Goal: Task Accomplishment & Management: Use online tool/utility

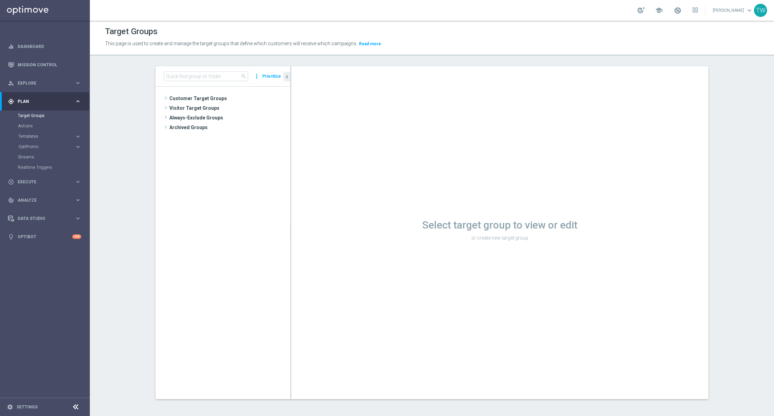
click at [187, 82] on div "search more_vert Prioritize" at bounding box center [222, 76] width 135 height 20
click at [188, 78] on input at bounding box center [206, 77] width 84 height 10
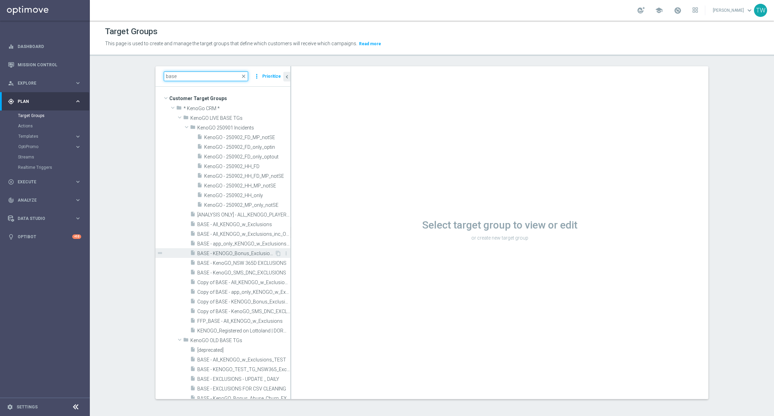
type input "base"
click at [241, 249] on div "insert_drive_file BASE - KENOGO_Bonus_Exclusions" at bounding box center [232, 253] width 85 height 10
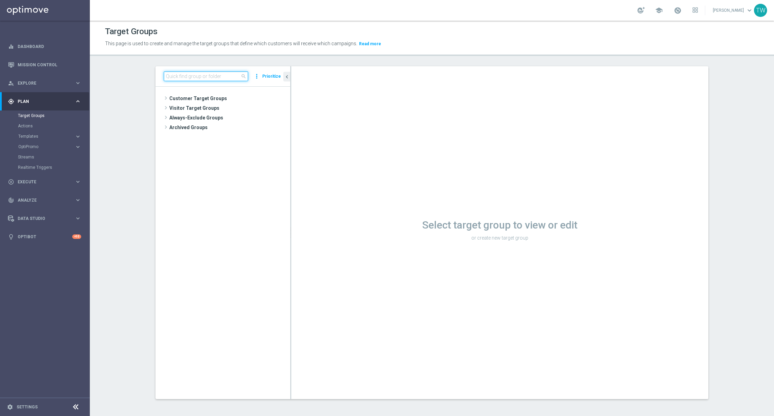
click at [204, 76] on input at bounding box center [206, 77] width 84 height 10
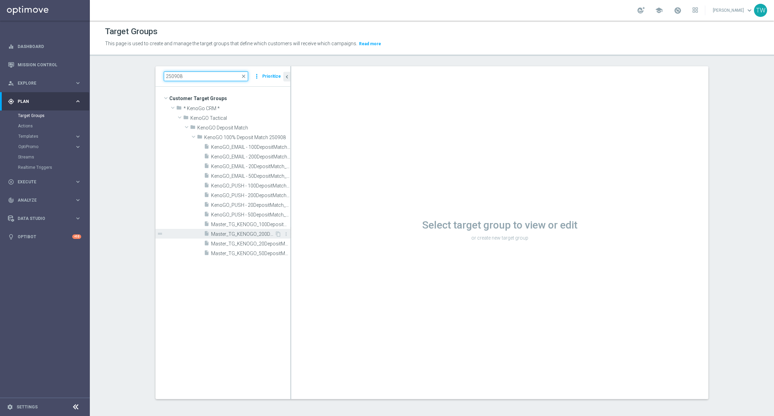
type input "250908"
click at [263, 237] on span "Master_TG_KENOGO_200DepositMatch_250908" at bounding box center [243, 234] width 64 height 6
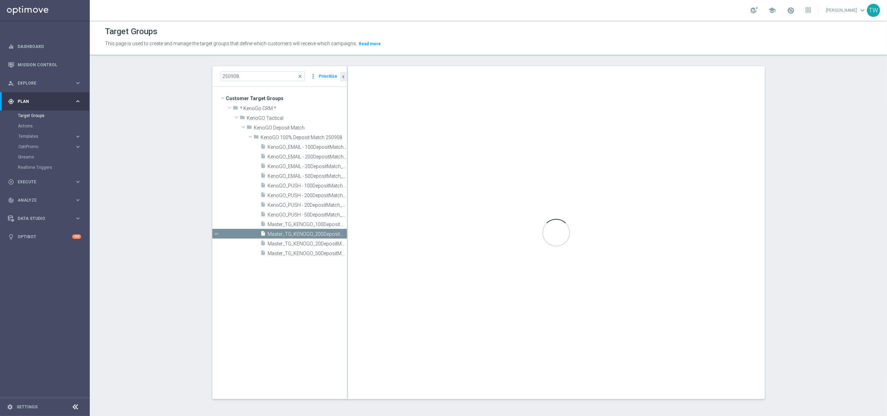
click at [773, 11] on link at bounding box center [791, 10] width 9 height 11
click at [773, 10] on link "Last available data: 7 Sep 2025 Batch process completed with errors check_circl…" at bounding box center [791, 10] width 9 height 11
drag, startPoint x: 347, startPoint y: 282, endPoint x: 425, endPoint y: 269, distance: 78.5
click at [433, 274] on as-split "250908 close more_vert Prioritize Customer Target Groups library_add create_new…" at bounding box center [488, 232] width 553 height 333
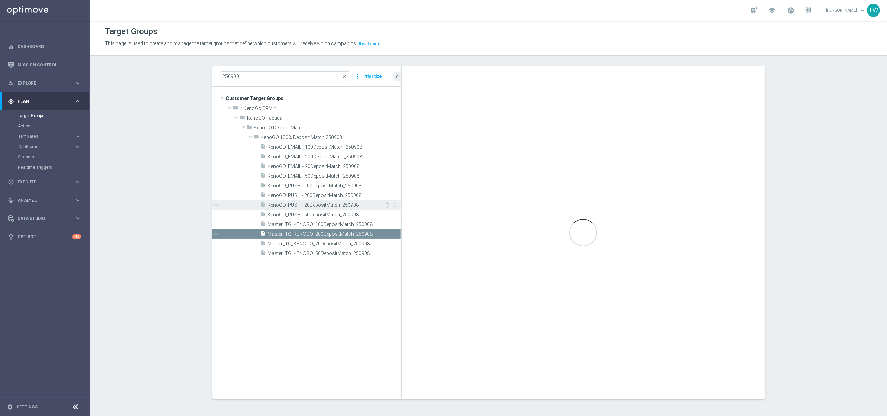
click at [394, 205] on icon "more_vert" at bounding box center [396, 205] width 6 height 6
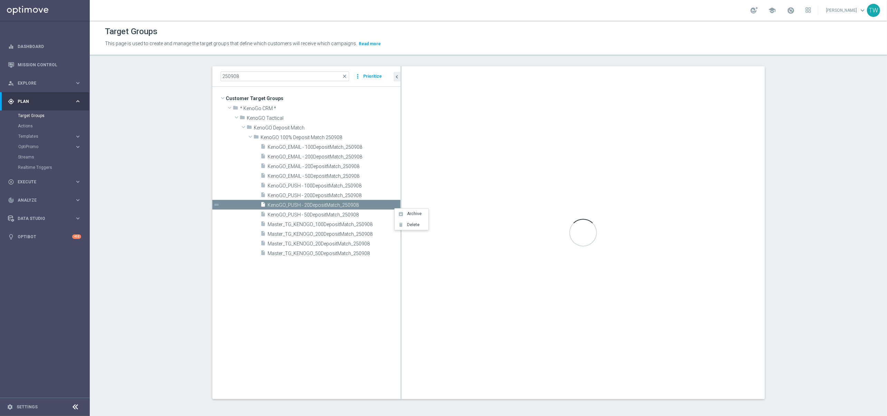
click at [337, 344] on tree-viewport "Customer Target Groups library_add create_new_folder folder" at bounding box center [306, 243] width 188 height 312
click at [332, 236] on span "Master_TG_KENOGO_200DepositMatch_250908" at bounding box center [326, 234] width 116 height 6
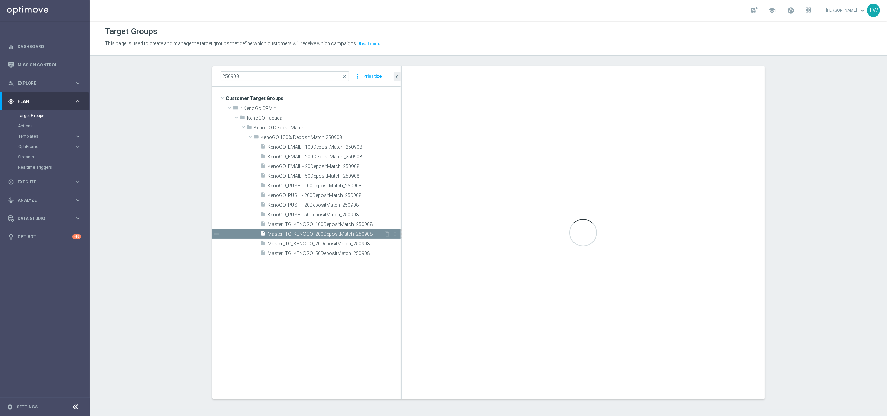
scroll to position [1, 0]
click at [336, 193] on span "KenoGO_PUSH - 200DepositMatch_250908" at bounding box center [326, 195] width 116 height 6
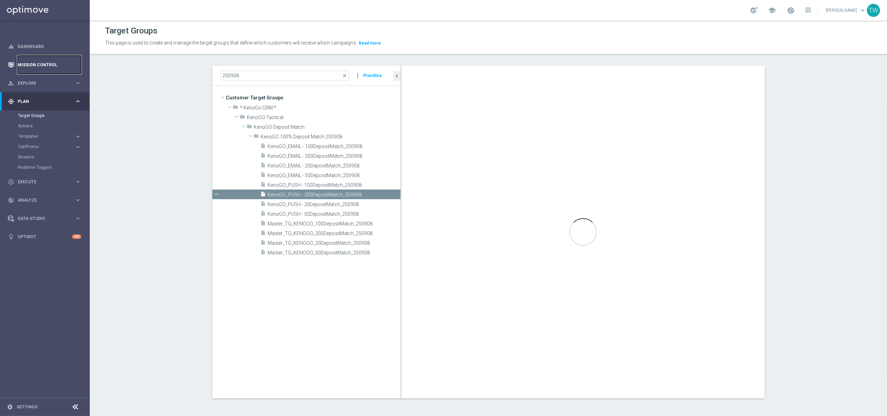
click at [51, 62] on link "Mission Control" at bounding box center [50, 65] width 64 height 18
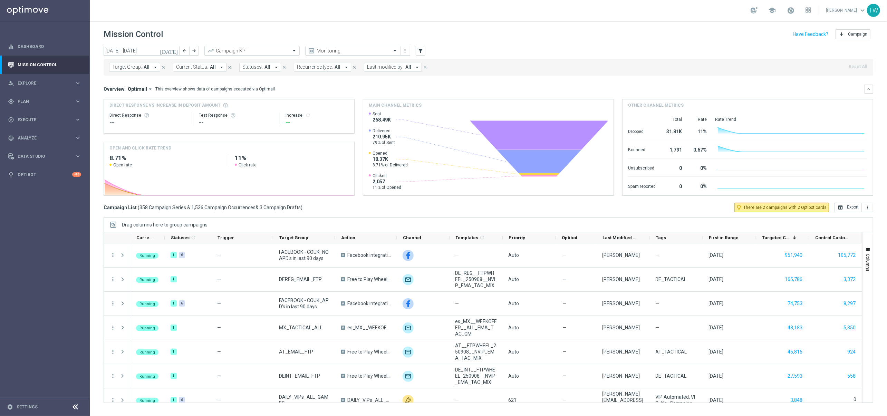
click at [141, 67] on button "Target Group: All arrow_drop_down" at bounding box center [134, 67] width 51 height 9
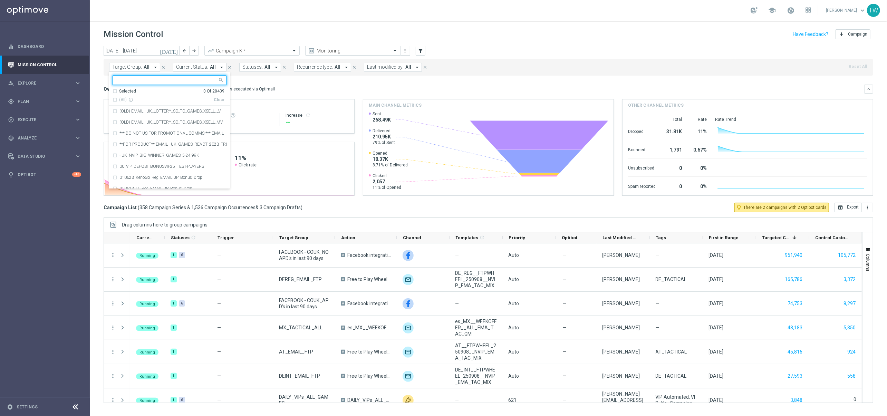
click at [147, 83] on input "text" at bounding box center [166, 80] width 101 height 6
click at [136, 97] on span "(All Search Results)" at bounding box center [138, 100] width 38 height 6
type input "2509"
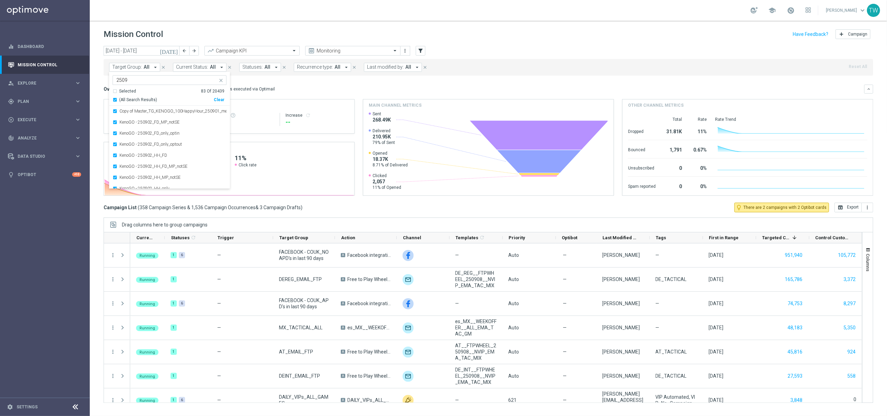
click at [172, 50] on icon "today" at bounding box center [169, 51] width 19 height 6
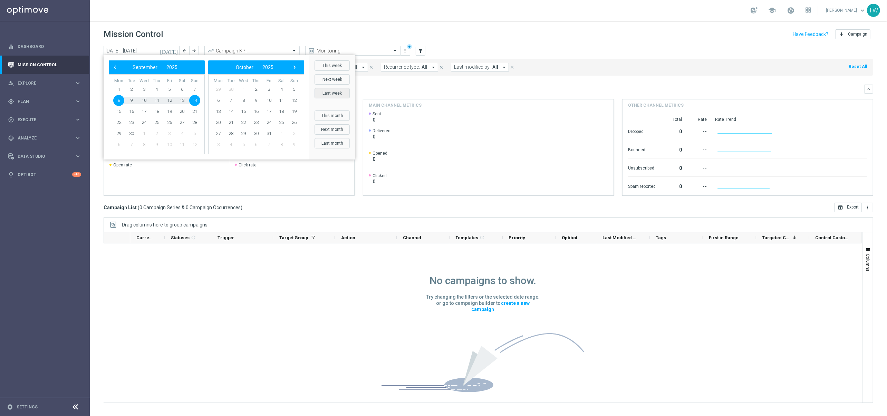
click at [337, 93] on button "Last week" at bounding box center [332, 93] width 35 height 10
type input "01 Sep 2025 - 07 Sep 2025"
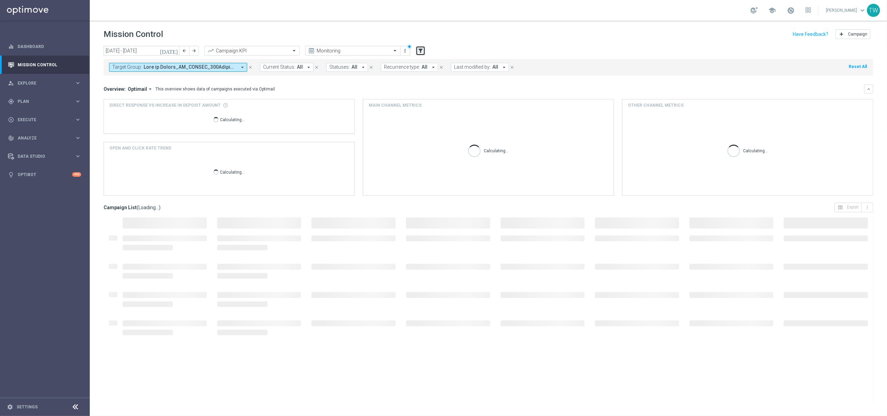
click at [420, 51] on icon "filter_alt" at bounding box center [421, 51] width 6 height 6
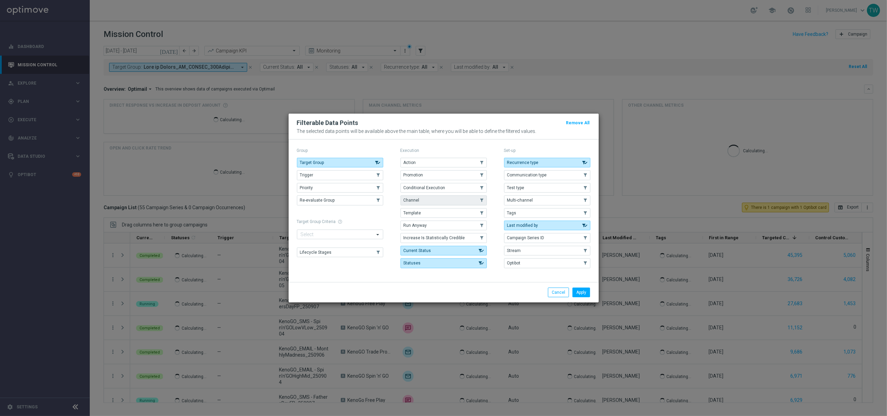
click at [432, 204] on button "Channel" at bounding box center [444, 201] width 86 height 10
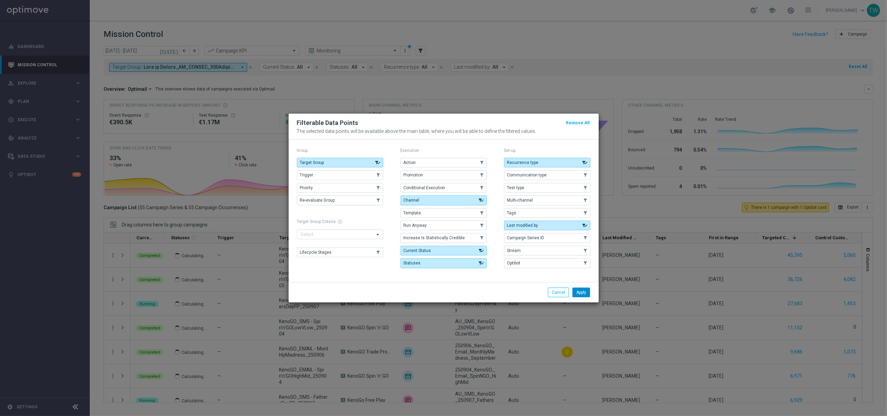
click at [582, 292] on button "Apply" at bounding box center [582, 293] width 18 height 10
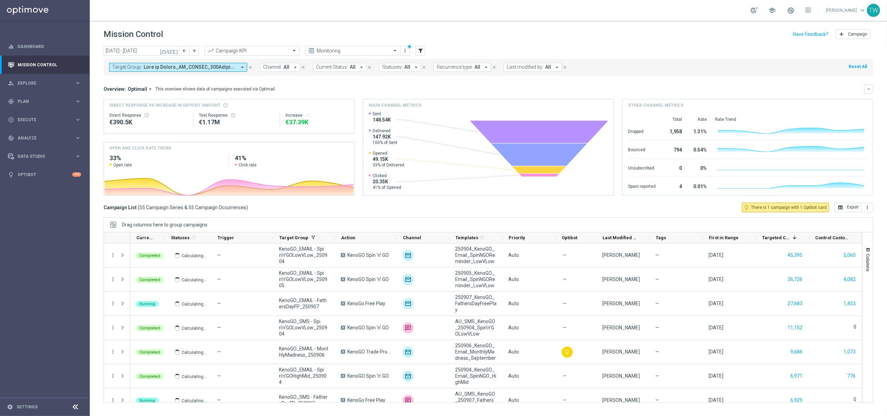
click at [286, 69] on span "All" at bounding box center [287, 67] width 6 height 6
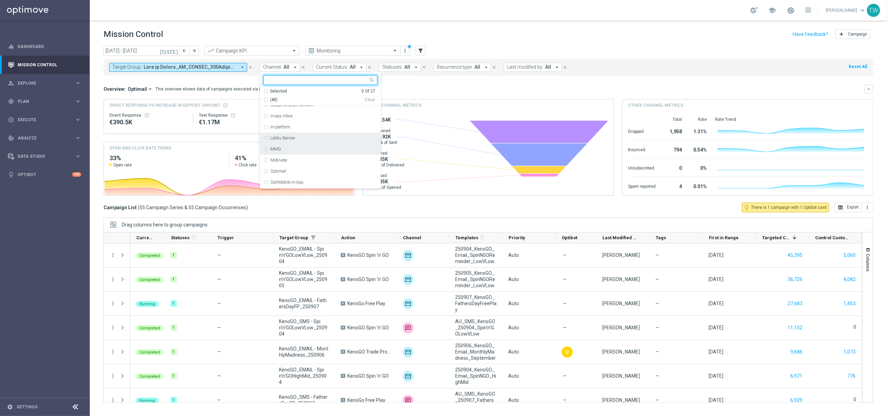
scroll to position [82, 0]
click at [316, 162] on div "Optimail" at bounding box center [323, 162] width 107 height 4
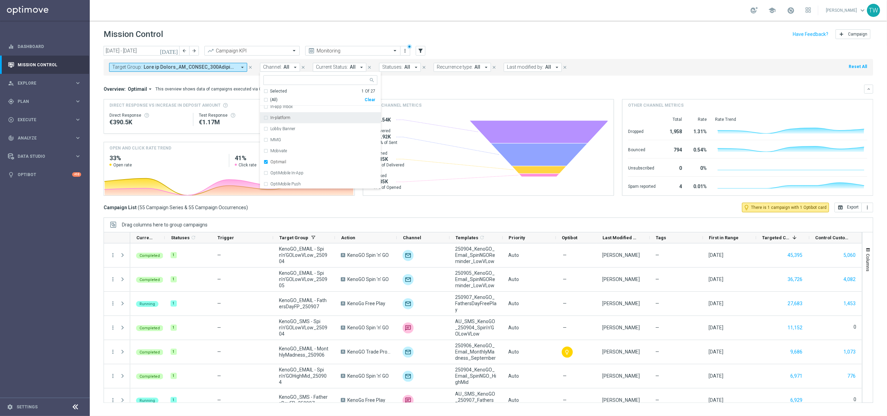
click at [407, 86] on div "Overview: Optimail arrow_drop_down This overview shows data of campaigns execut…" at bounding box center [484, 89] width 761 height 6
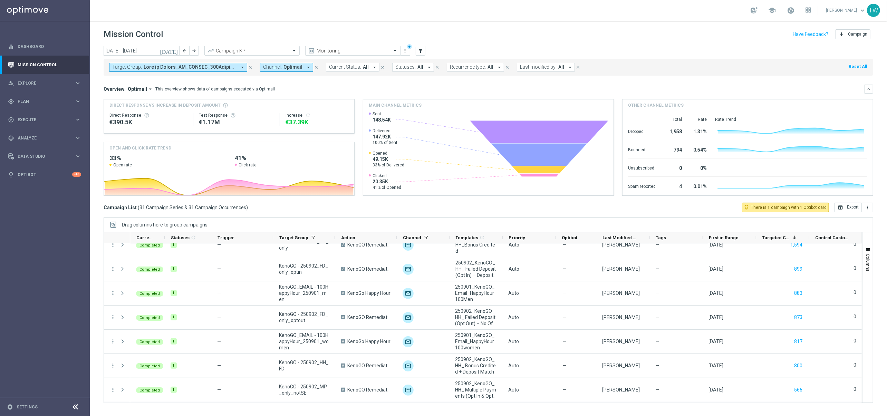
scroll to position [0, 0]
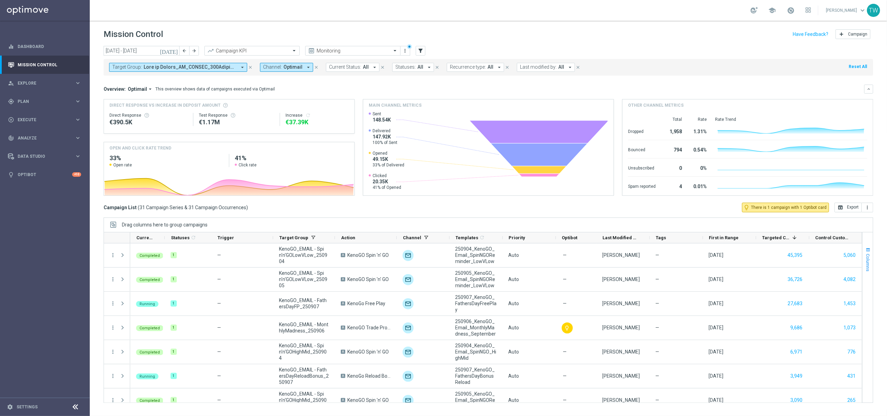
click at [773, 255] on span "Columns" at bounding box center [869, 263] width 6 height 18
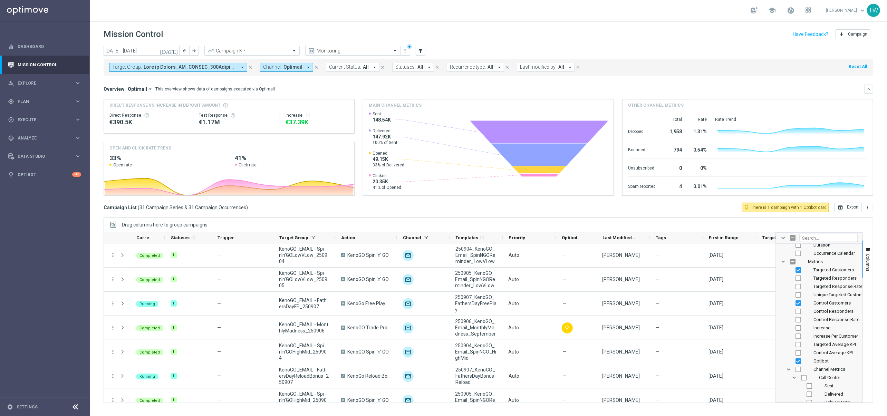
scroll to position [231, 0]
click at [773, 342] on input "Press SPACE to toggle visibility (visible)" at bounding box center [799, 342] width 6 height 6
checkbox input "false"
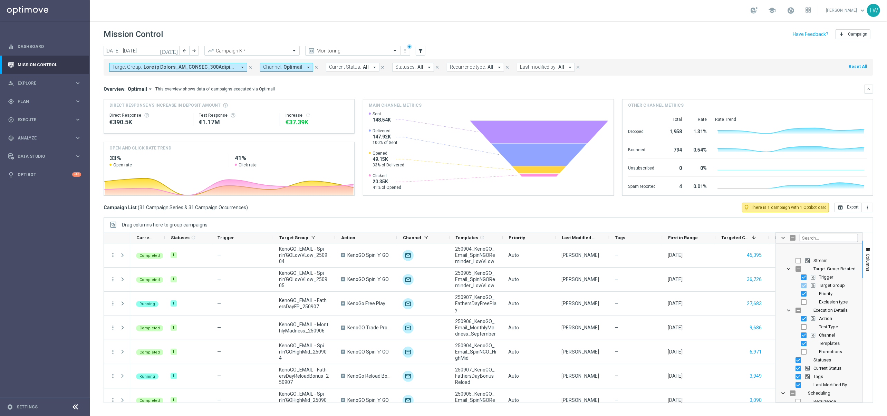
scroll to position [0, 0]
click at [773, 300] on input "Press SPACE to toggle visibility (visible)" at bounding box center [804, 300] width 6 height 6
checkbox input "false"
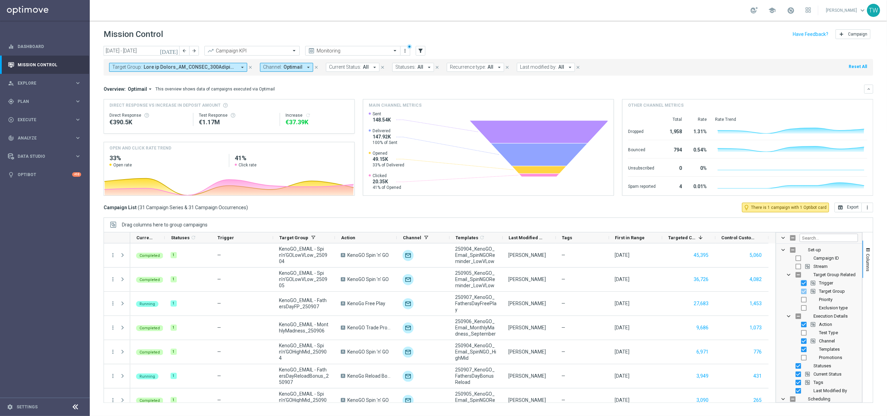
click at [773, 284] on input "Press SPACE to toggle visibility (visible)" at bounding box center [804, 283] width 6 height 6
checkbox input "false"
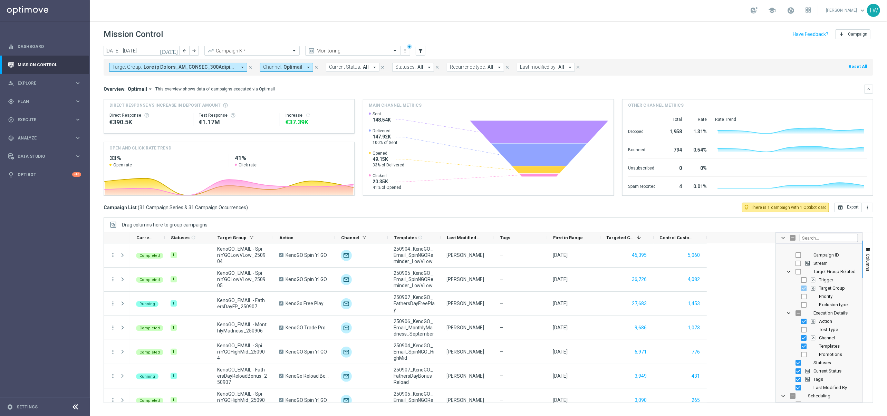
scroll to position [9, 0]
click at [773, 359] on input "Press SPACE to toggle visibility (visible)" at bounding box center [799, 358] width 6 height 6
checkbox input "false"
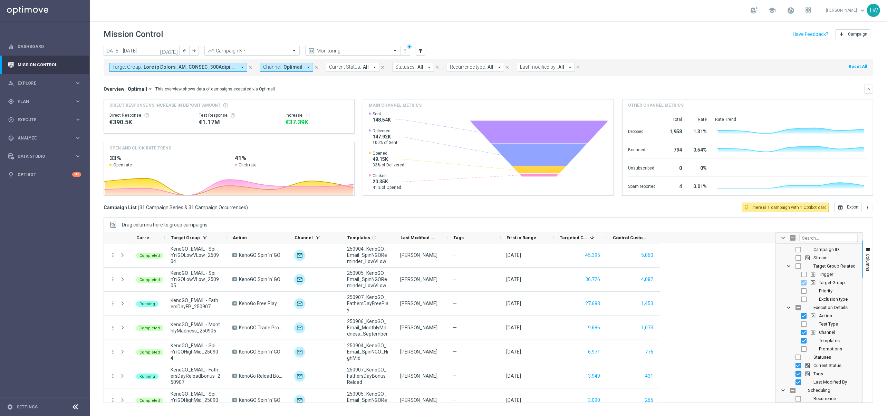
click at [773, 375] on input "Press SPACE to toggle visibility (visible)" at bounding box center [799, 374] width 6 height 6
checkbox input "false"
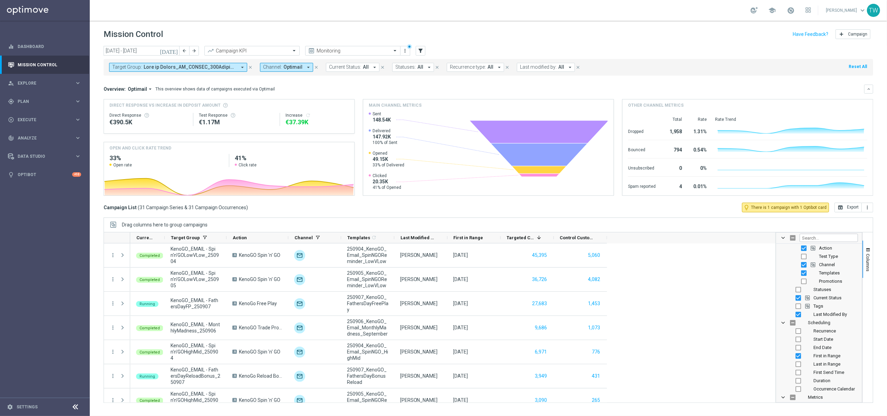
scroll to position [77, 0]
click at [773, 314] on input "Press SPACE to toggle visibility (visible)" at bounding box center [799, 314] width 6 height 6
checkbox input "false"
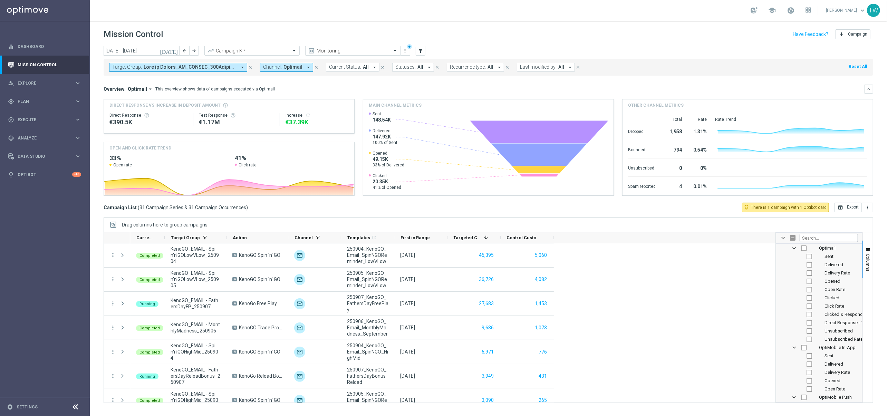
scroll to position [817, 0]
click at [773, 279] on input "Press SPACE to toggle visibility (hidden)" at bounding box center [810, 279] width 6 height 6
checkbox input "true"
checkbox input "false"
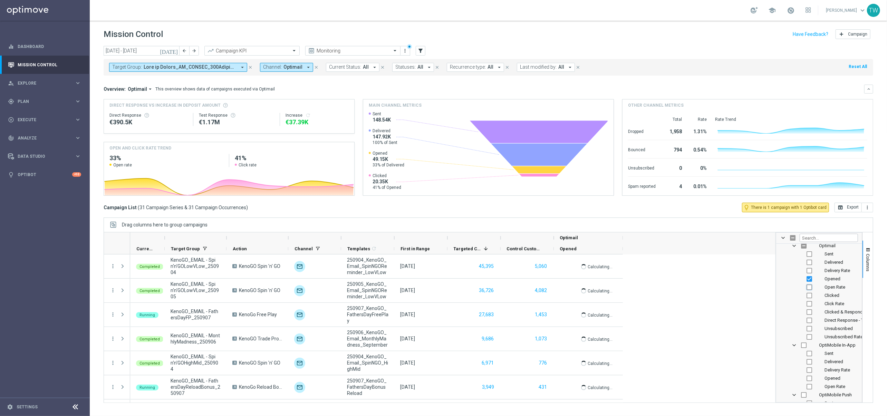
click at [773, 289] on input "Press SPACE to toggle visibility (hidden)" at bounding box center [810, 288] width 6 height 6
checkbox input "true"
click at [773, 298] on input "Press SPACE to toggle visibility (hidden)" at bounding box center [810, 296] width 6 height 6
checkbox input "true"
drag, startPoint x: 810, startPoint y: 304, endPoint x: 807, endPoint y: 301, distance: 4.4
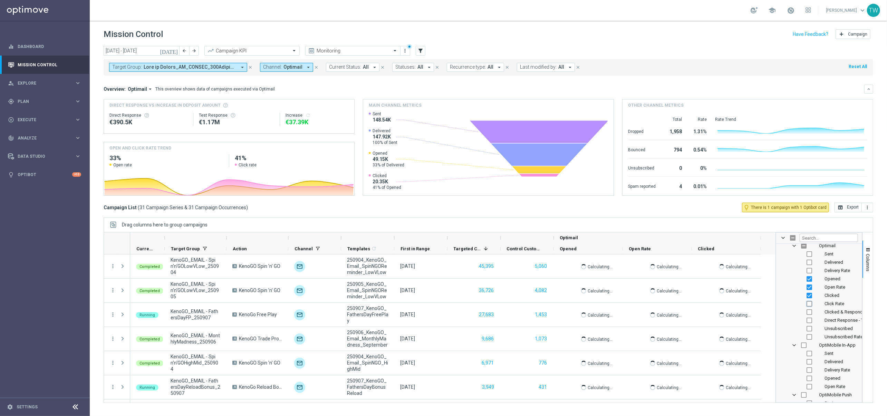
click at [773, 304] on input "Press SPACE to toggle visibility (hidden)" at bounding box center [810, 304] width 6 height 6
checkbox input "true"
click at [773, 329] on input "Press SPACE to toggle visibility (hidden)" at bounding box center [810, 329] width 6 height 6
checkbox input "true"
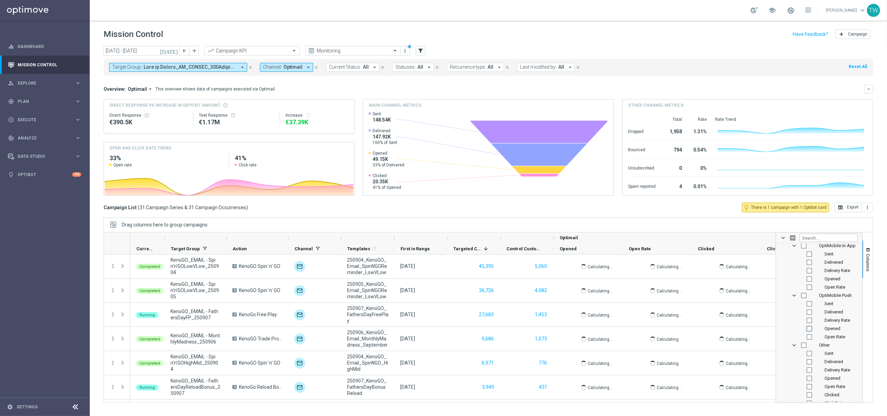
checkbox input "false"
click at [773, 303] on input "Press SPACE to toggle visibility (hidden)" at bounding box center [810, 304] width 6 height 6
checkbox input "true"
click at [773, 303] on input "Press SPACE to toggle visibility (visible)" at bounding box center [810, 304] width 6 height 6
checkbox input "false"
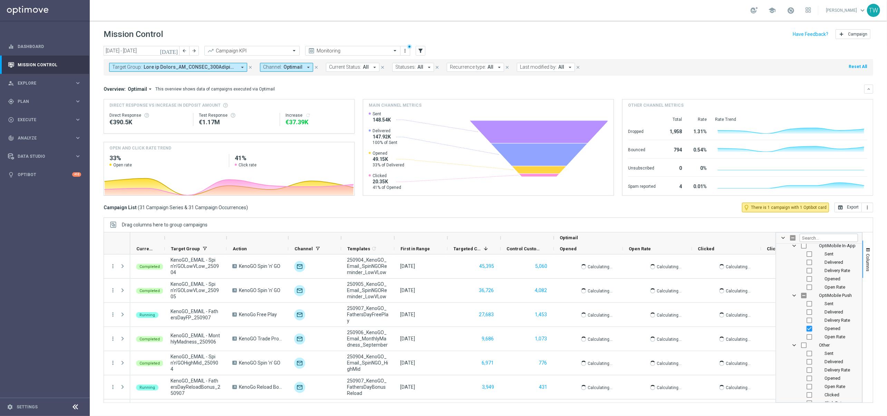
drag, startPoint x: 810, startPoint y: 329, endPoint x: 811, endPoint y: 306, distance: 22.8
click at [773, 329] on input "Press SPACE to toggle visibility (visible)" at bounding box center [810, 329] width 6 height 6
checkbox input "false"
click at [773, 303] on input "Press SPACE to toggle visibility (hidden)" at bounding box center [810, 304] width 6 height 6
checkbox input "true"
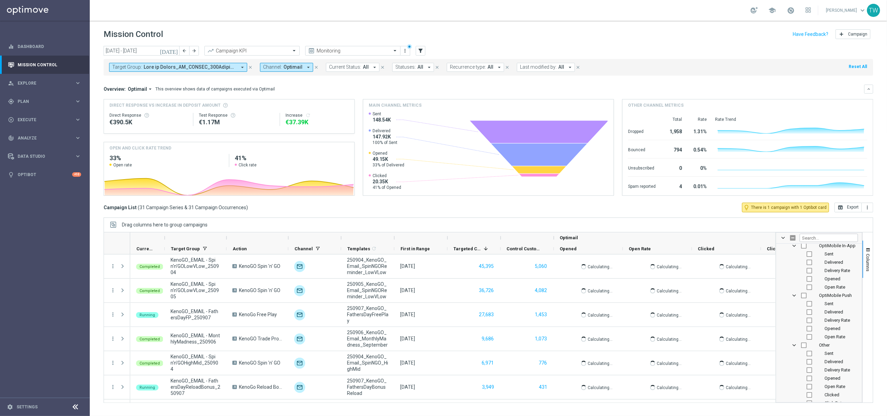
checkbox input "false"
click at [773, 330] on input "Press SPACE to toggle visibility (hidden)" at bounding box center [810, 329] width 6 height 6
checkbox input "true"
drag, startPoint x: 866, startPoint y: 271, endPoint x: 855, endPoint y: 269, distance: 11.9
click at [773, 271] on span "Columns" at bounding box center [869, 263] width 6 height 18
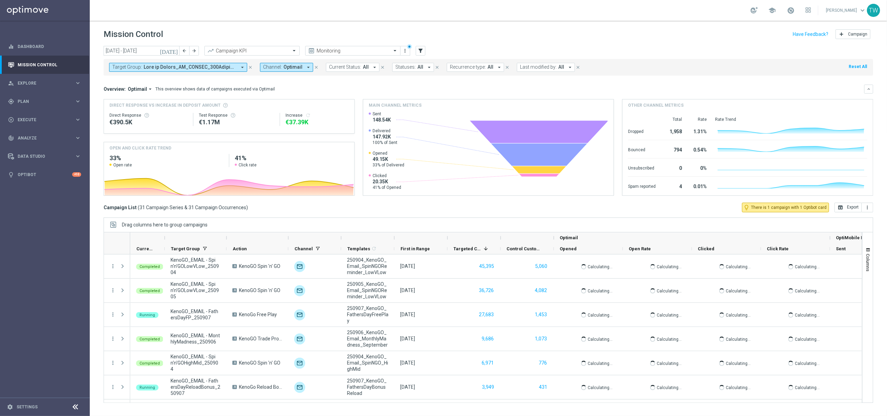
click at [305, 65] on icon "arrow_drop_down" at bounding box center [308, 67] width 6 height 6
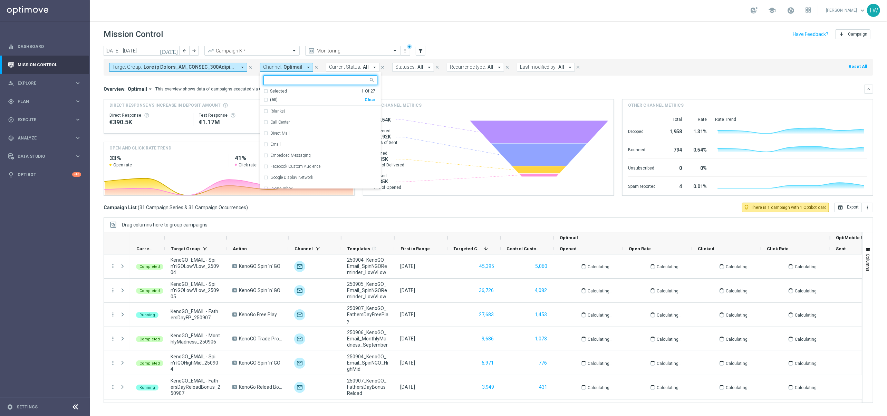
click at [364, 100] on div "(All)" at bounding box center [314, 100] width 101 height 6
drag, startPoint x: 368, startPoint y: 99, endPoint x: 386, endPoint y: 94, distance: 19.2
click at [0, 0] on div "Clear" at bounding box center [0, 0] width 0 height 0
click at [406, 89] on div "Overview: Optimail arrow_drop_down This overview shows data of campaigns execut…" at bounding box center [484, 89] width 761 height 6
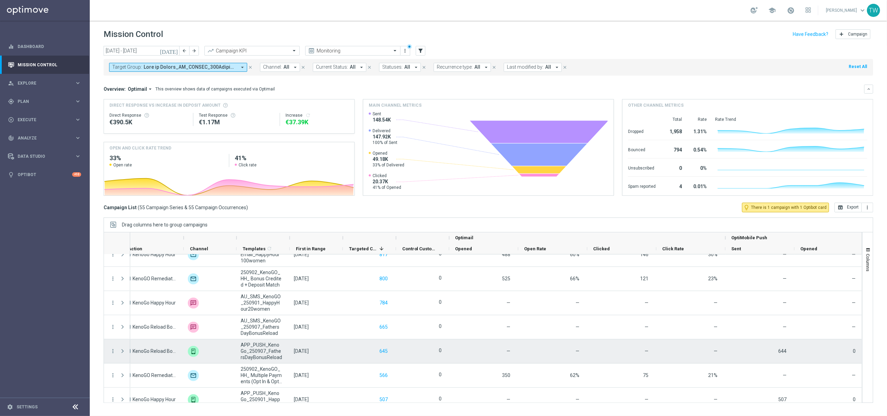
scroll to position [0, 0]
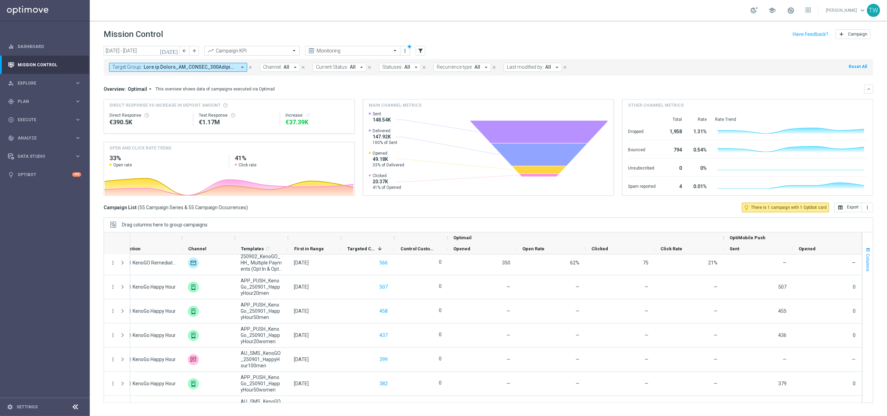
click at [773, 263] on span "Columns" at bounding box center [869, 263] width 6 height 18
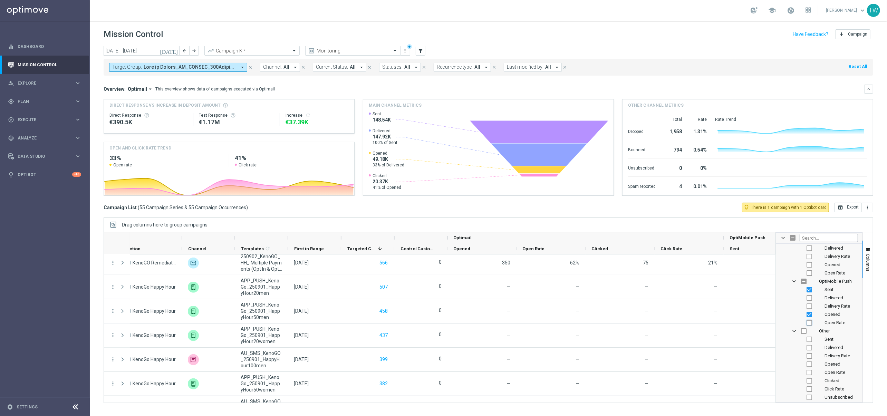
click at [773, 323] on input "Press SPACE to toggle visibility (hidden)" at bounding box center [810, 323] width 6 height 6
checkbox input "true"
click at [773, 328] on input "Press SPACE to toggle visibility (hidden)" at bounding box center [810, 327] width 6 height 6
checkbox input "true"
checkbox input "false"
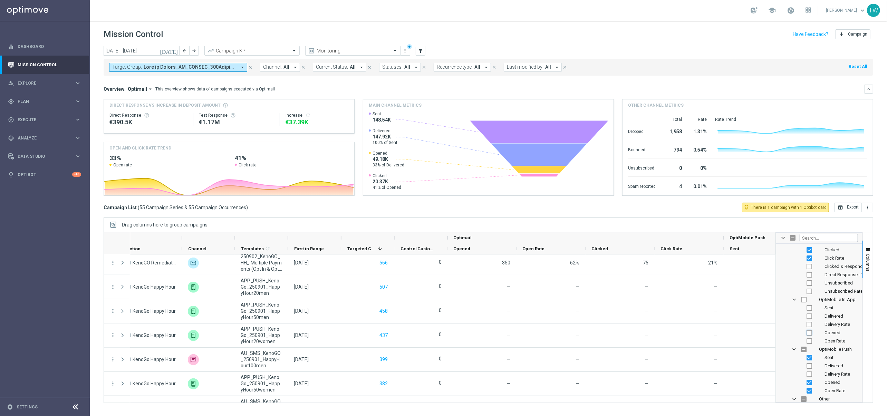
click at [773, 333] on input "Press SPACE to toggle visibility (hidden)" at bounding box center [810, 333] width 6 height 6
checkbox input "true"
checkbox input "false"
click at [773, 273] on button "Columns" at bounding box center [868, 259] width 10 height 37
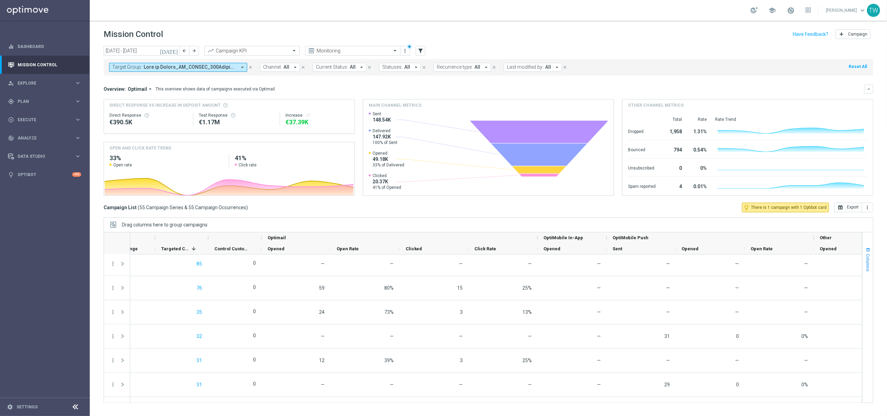
click at [773, 263] on button "Columns" at bounding box center [868, 259] width 10 height 37
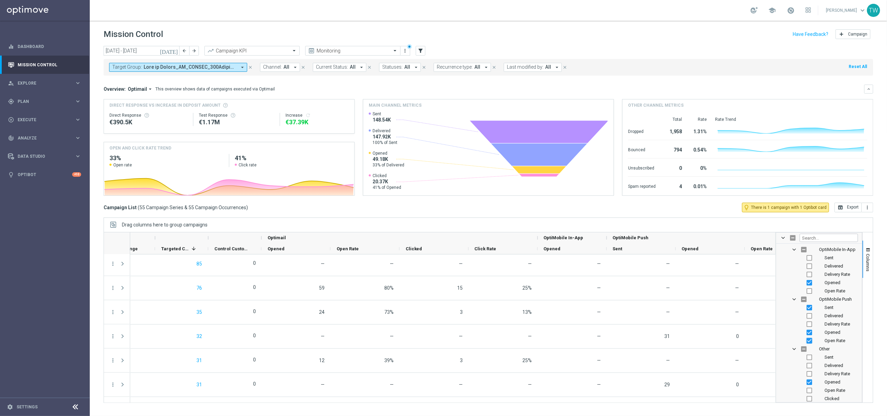
drag, startPoint x: 810, startPoint y: 341, endPoint x: 810, endPoint y: 335, distance: 6.3
click at [773, 341] on input "Press SPACE to toggle visibility (visible)" at bounding box center [810, 341] width 6 height 6
checkbox input "false"
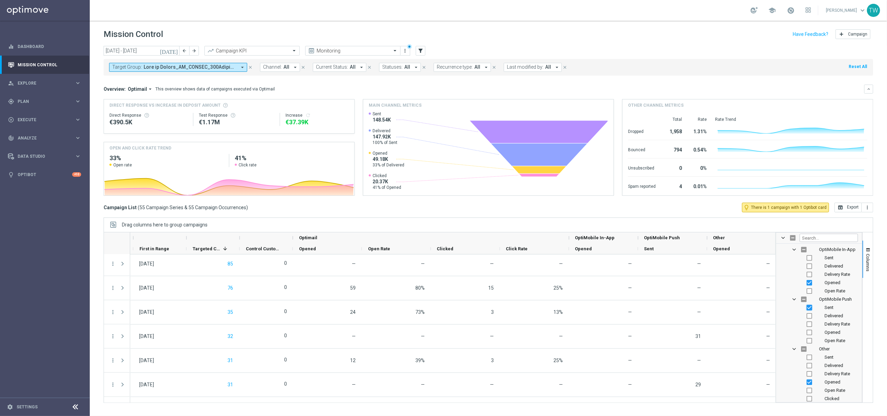
click at [773, 308] on input "Press SPACE to toggle visibility (visible)" at bounding box center [810, 308] width 6 height 6
checkbox input "false"
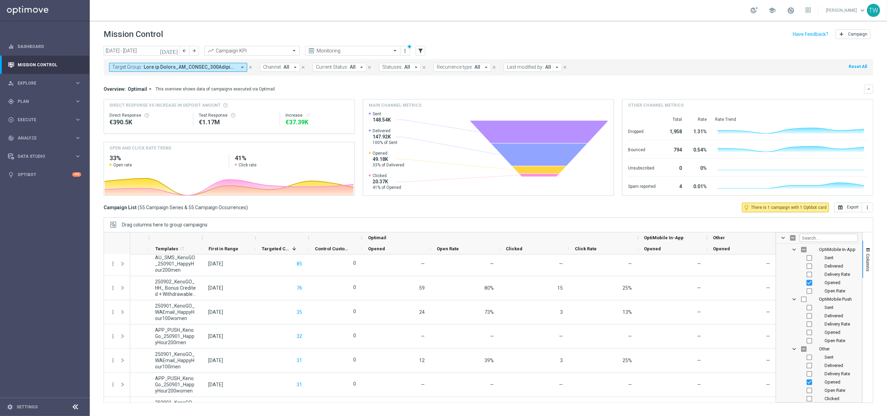
click at [773, 284] on input "Press SPACE to toggle visibility (visible)" at bounding box center [810, 283] width 6 height 6
checkbox input "false"
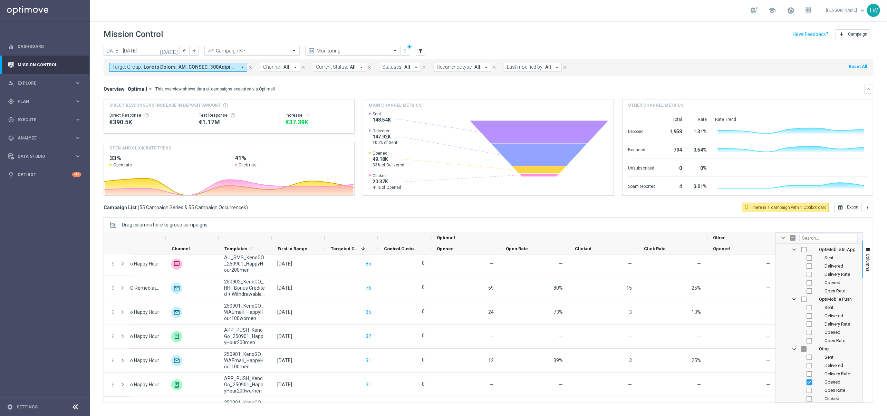
click at [773, 385] on input "Press SPACE to toggle visibility (visible)" at bounding box center [810, 383] width 6 height 6
checkbox input "false"
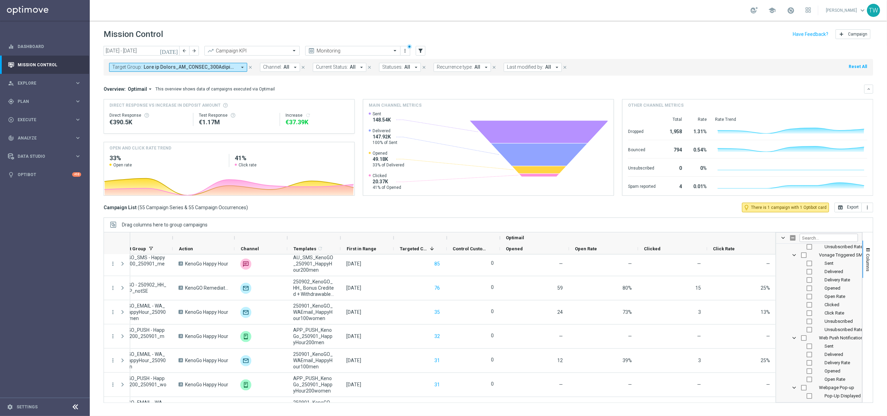
click at [773, 372] on span "Opened" at bounding box center [833, 371] width 16 height 5
checkbox input "false"
checkbox input "true"
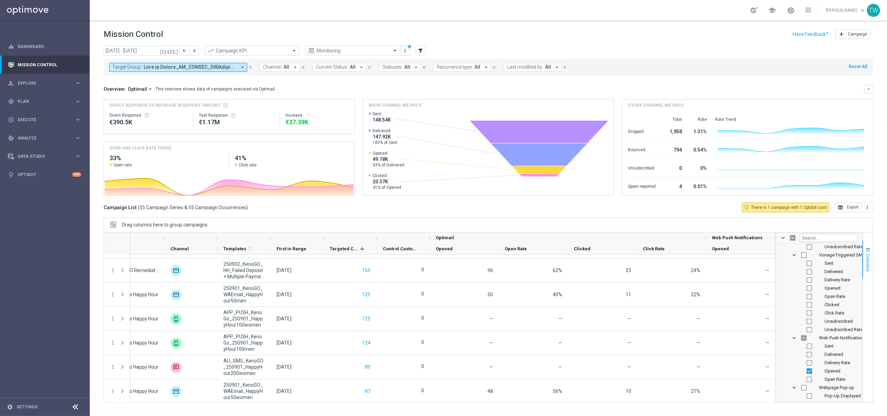
click at [773, 259] on span "Columns" at bounding box center [869, 263] width 6 height 18
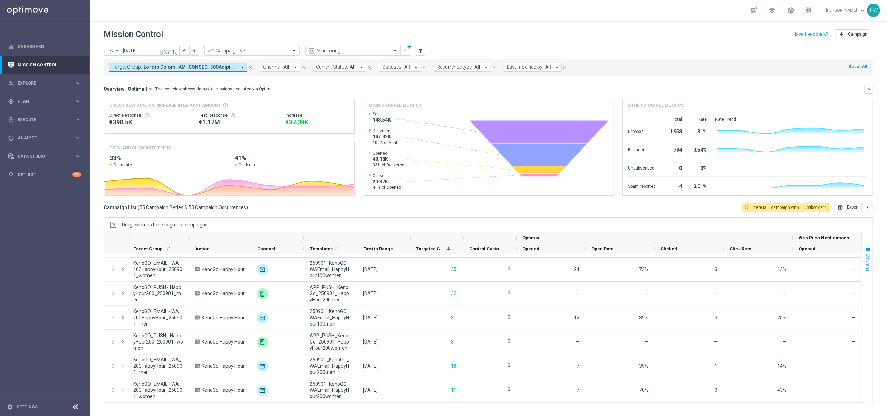
click at [773, 273] on button "Columns" at bounding box center [868, 259] width 10 height 37
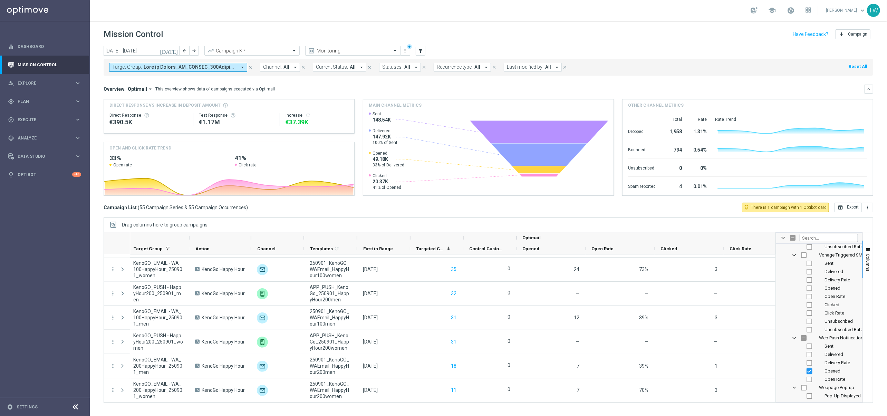
click at [773, 372] on input "Press SPACE to toggle visibility (visible)" at bounding box center [810, 372] width 6 height 6
checkbox input "false"
click at [773, 268] on span "Columns" at bounding box center [869, 263] width 6 height 18
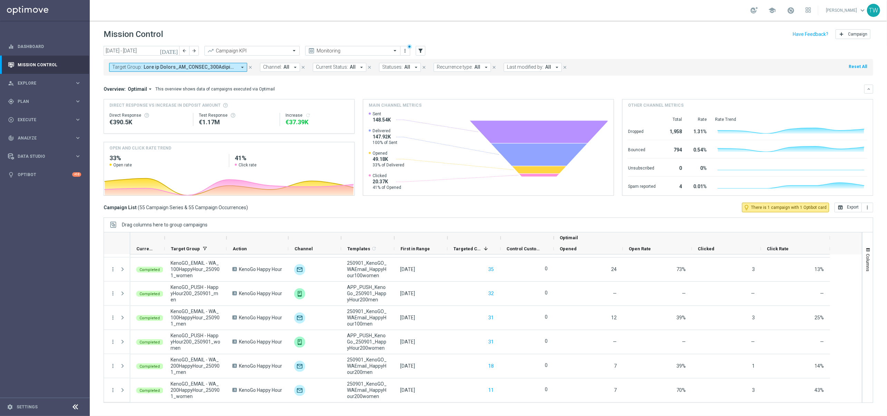
click at [287, 67] on span "All" at bounding box center [287, 67] width 6 height 6
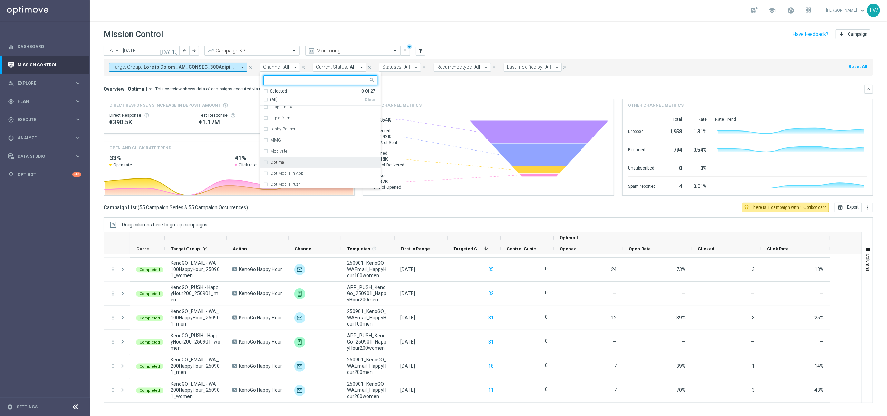
click at [306, 160] on div "Optimail" at bounding box center [321, 162] width 114 height 11
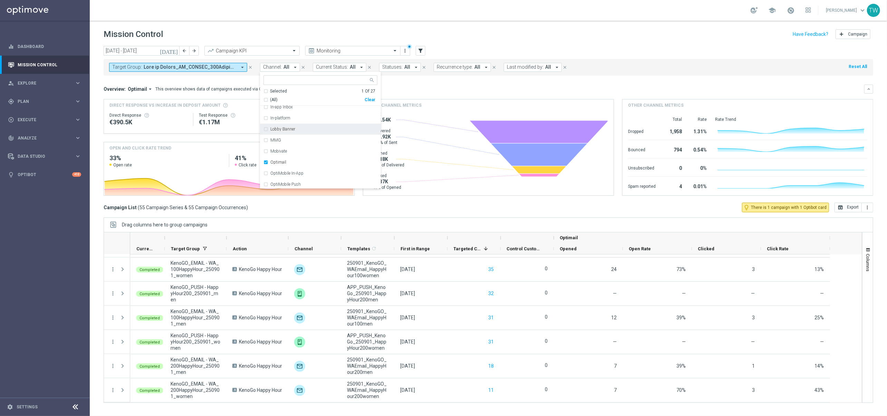
click at [440, 90] on div "Overview: Optimail arrow_drop_down This overview shows data of campaigns execut…" at bounding box center [484, 89] width 761 height 6
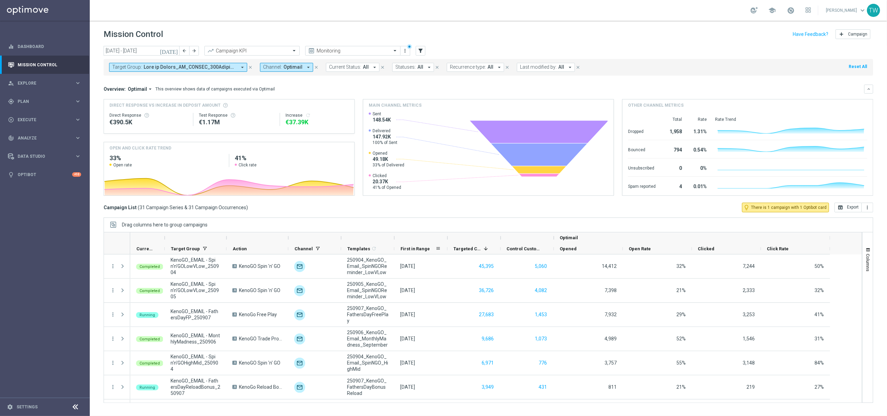
click at [410, 248] on span "First in Range" at bounding box center [416, 248] width 30 height 5
click at [773, 208] on button "open_in_browser Export" at bounding box center [848, 208] width 27 height 10
click at [773, 242] on button "Columns" at bounding box center [868, 259] width 10 height 37
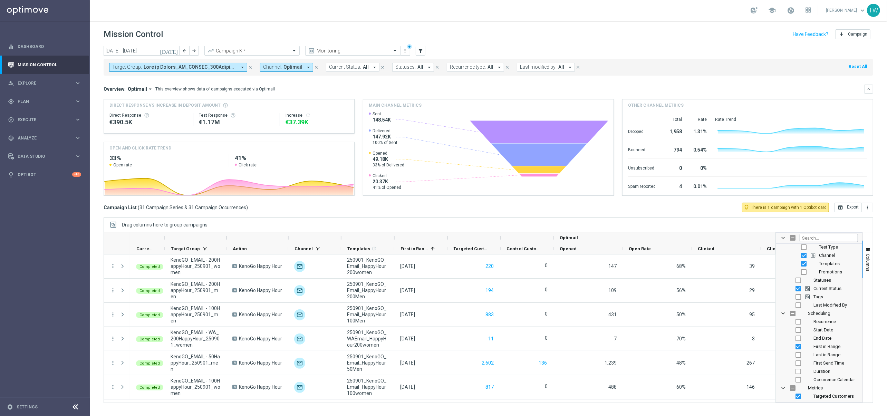
scroll to position [88, 0]
click at [773, 363] on span "First Send Time" at bounding box center [829, 360] width 31 height 5
checkbox input "true"
click at [773, 270] on span "Columns" at bounding box center [869, 263] width 6 height 18
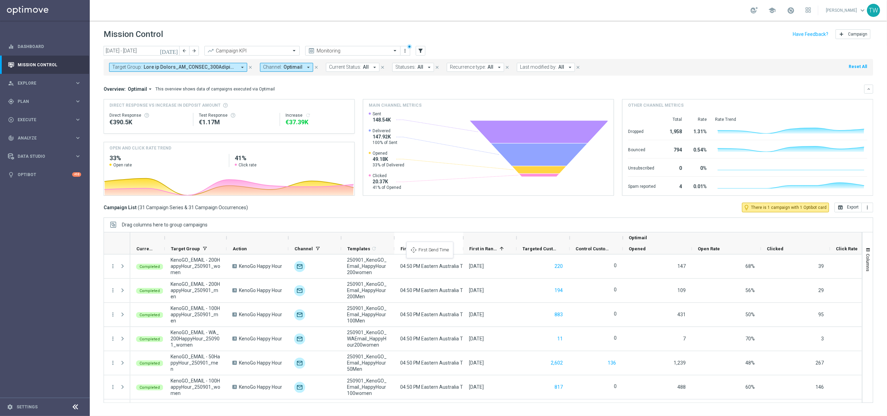
drag, startPoint x: 584, startPoint y: 249, endPoint x: 410, endPoint y: 246, distance: 174.1
click at [773, 210] on button "open_in_browser Export" at bounding box center [848, 208] width 27 height 10
click at [70, 105] on div "gps_fixed Plan keyboard_arrow_right" at bounding box center [44, 101] width 89 height 18
click at [37, 117] on link "Target Groups" at bounding box center [45, 116] width 54 height 6
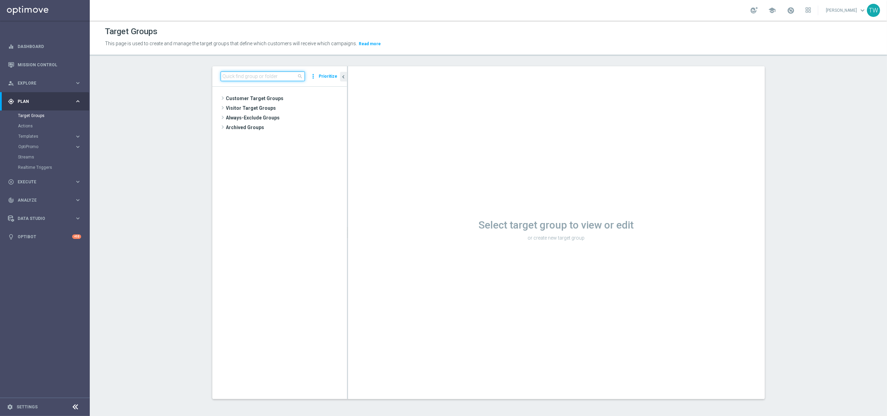
click at [280, 76] on input at bounding box center [263, 77] width 84 height 10
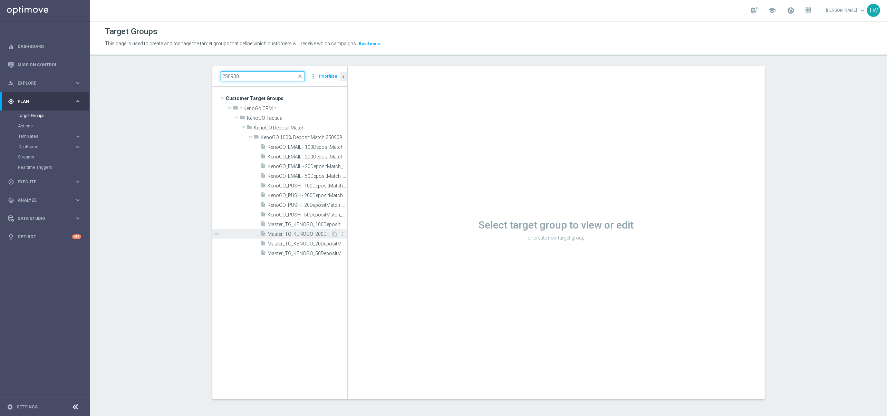
type input "250908"
click at [315, 238] on div "insert_drive_file Master_TG_KENOGO_200DepositMatch_250908" at bounding box center [296, 234] width 71 height 10
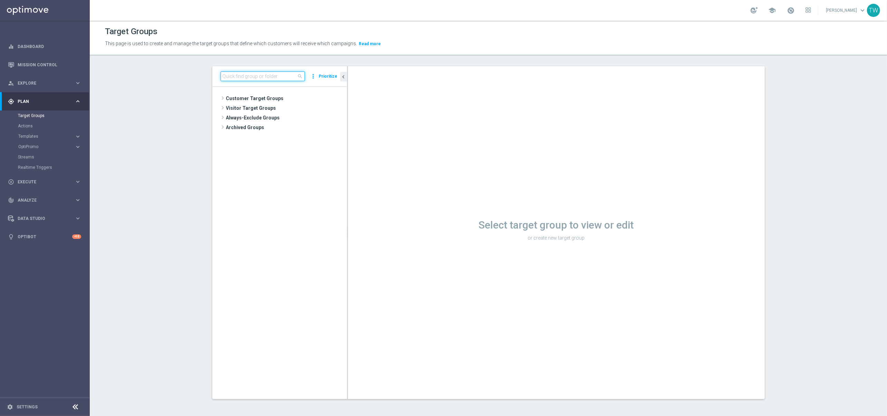
click at [248, 74] on input at bounding box center [263, 77] width 84 height 10
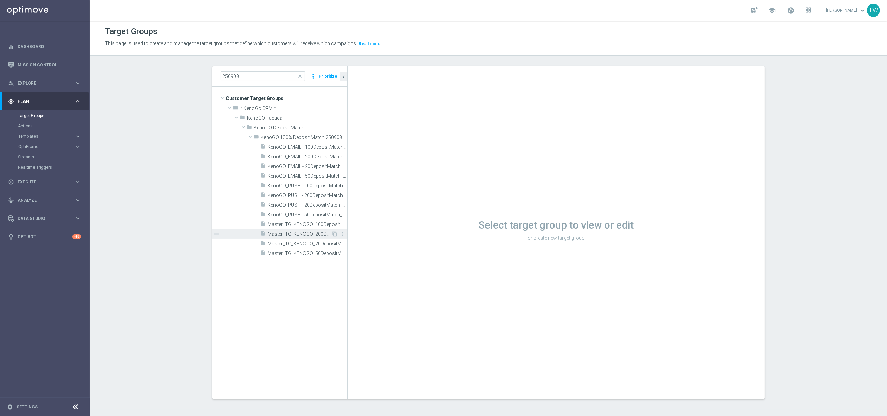
click at [321, 233] on span "Master_TG_KENOGO_200DepositMatch_250908" at bounding box center [300, 234] width 64 height 6
click at [333, 233] on icon "content_copy" at bounding box center [335, 234] width 6 height 6
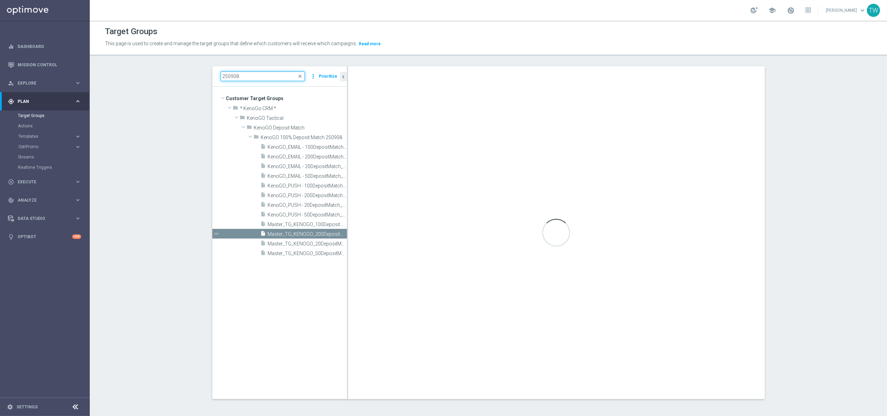
drag, startPoint x: 287, startPoint y: 77, endPoint x: 137, endPoint y: 65, distance: 150.1
click at [137, 65] on div "Target Groups This page is used to create and manage the target groups that def…" at bounding box center [489, 219] width 798 height 396
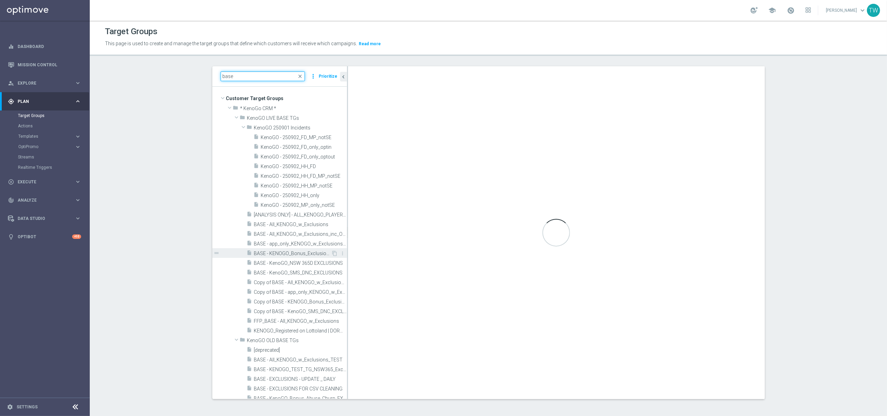
type input "base"
click at [316, 253] on span "BASE - KENOGO_Bonus_Exclusions" at bounding box center [292, 254] width 77 height 6
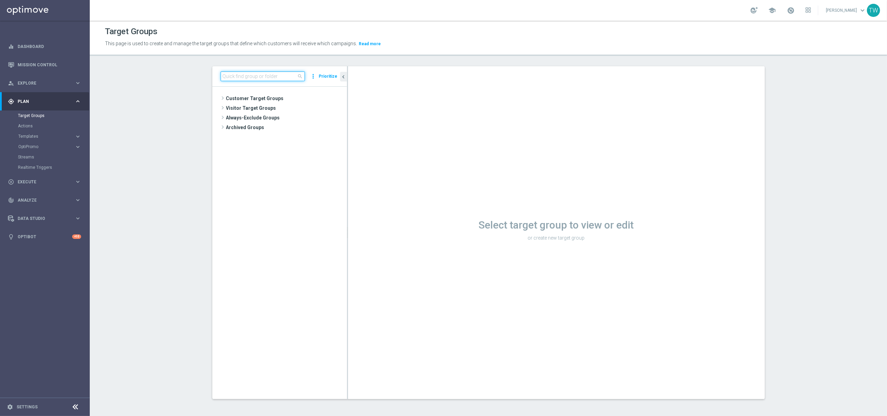
click at [258, 74] on input at bounding box center [263, 77] width 84 height 10
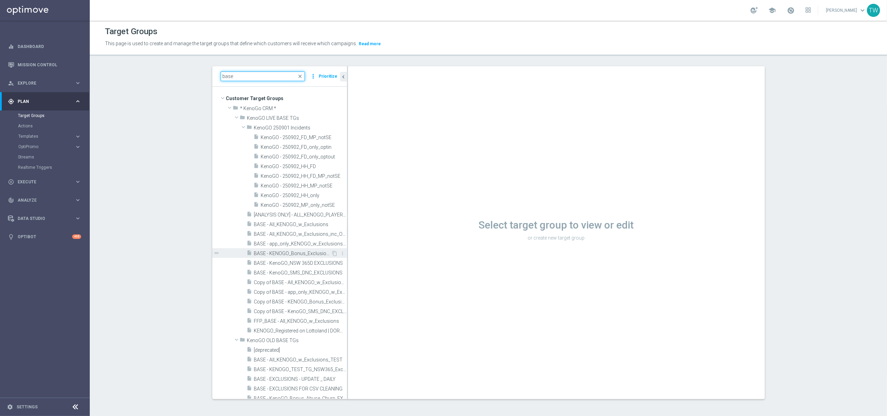
type input "base"
click at [307, 255] on span "BASE - KENOGO_Bonus_Exclusions" at bounding box center [292, 254] width 77 height 6
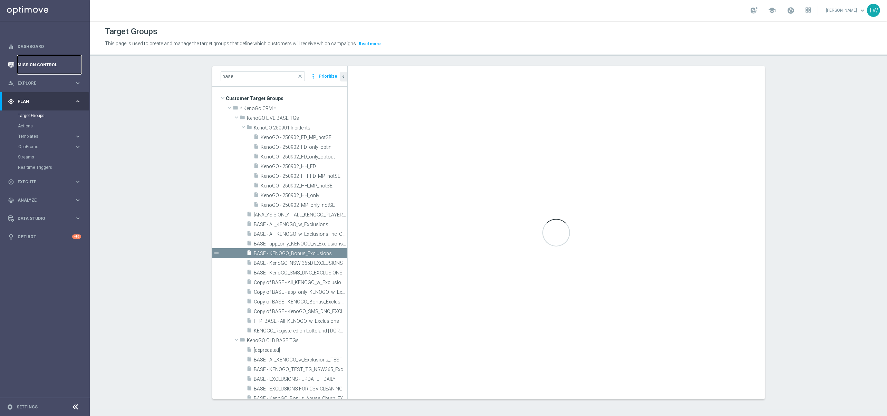
click at [45, 61] on link "Mission Control" at bounding box center [50, 65] width 64 height 18
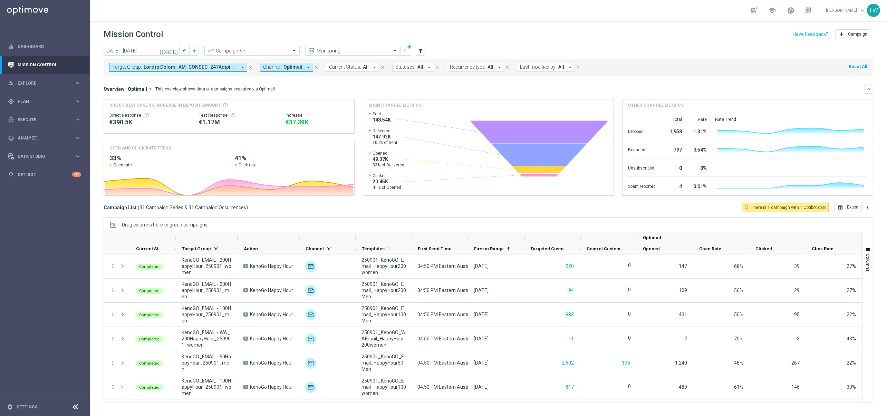
drag, startPoint x: 870, startPoint y: 262, endPoint x: 856, endPoint y: 259, distance: 13.8
click at [869, 262] on span "Columns" at bounding box center [869, 263] width 6 height 18
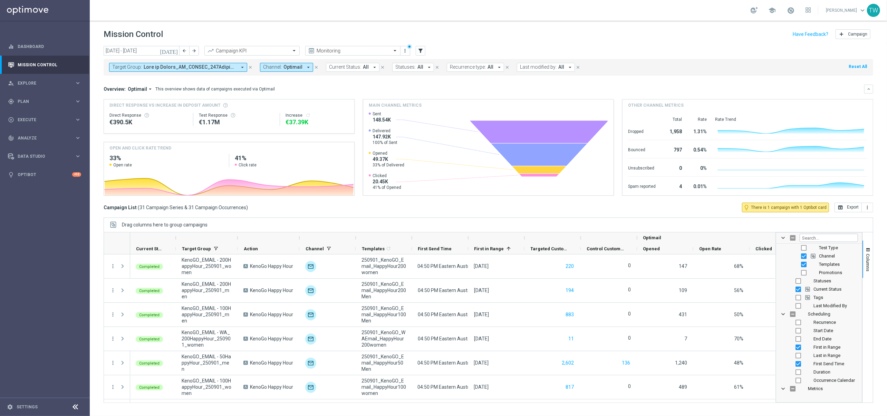
scroll to position [86, 0]
click at [830, 305] on span "Last Modified By" at bounding box center [831, 304] width 34 height 5
checkbox input "true"
click at [866, 257] on span "Columns" at bounding box center [869, 263] width 6 height 18
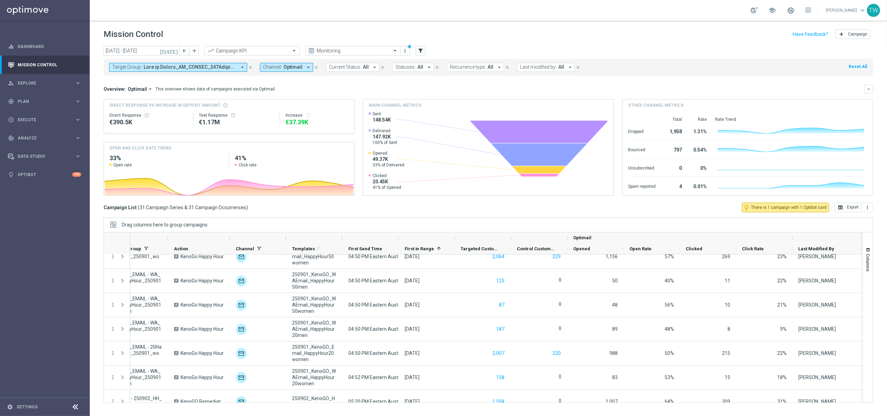
scroll to position [0, 0]
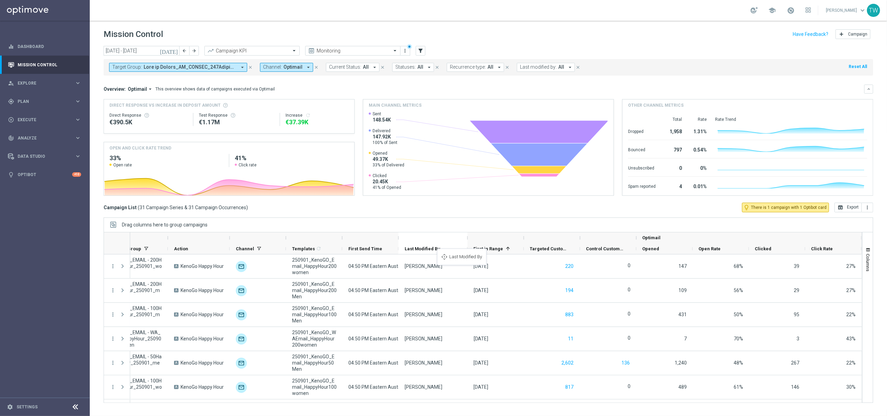
drag, startPoint x: 815, startPoint y: 248, endPoint x: 441, endPoint y: 253, distance: 374.1
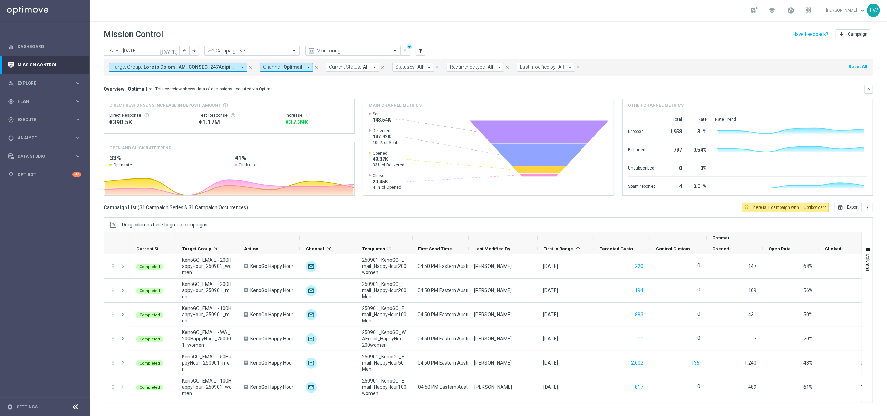
click at [237, 237] on div at bounding box center [238, 237] width 3 height 11
click at [237, 238] on div at bounding box center [238, 237] width 3 height 11
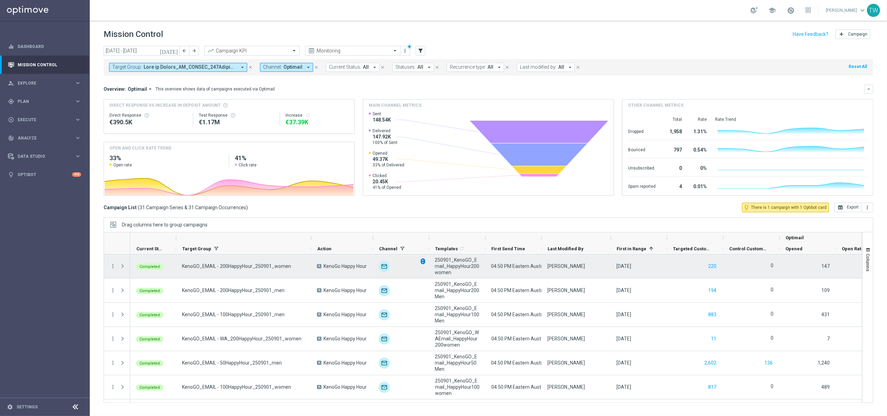
click at [421, 260] on span "unfold_more" at bounding box center [423, 261] width 5 height 5
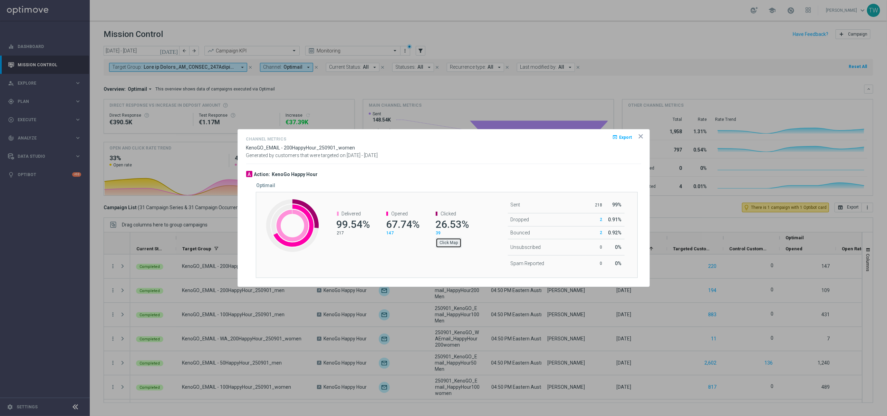
click at [458, 246] on button "Click Map" at bounding box center [449, 243] width 26 height 10
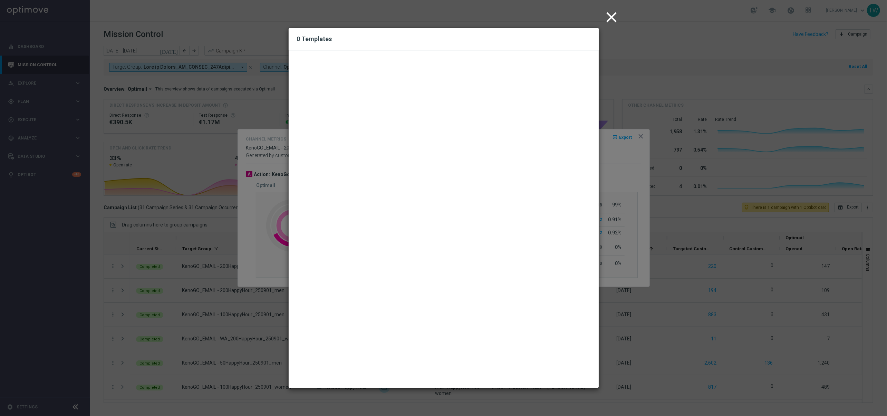
click at [613, 15] on icon "close" at bounding box center [611, 17] width 17 height 17
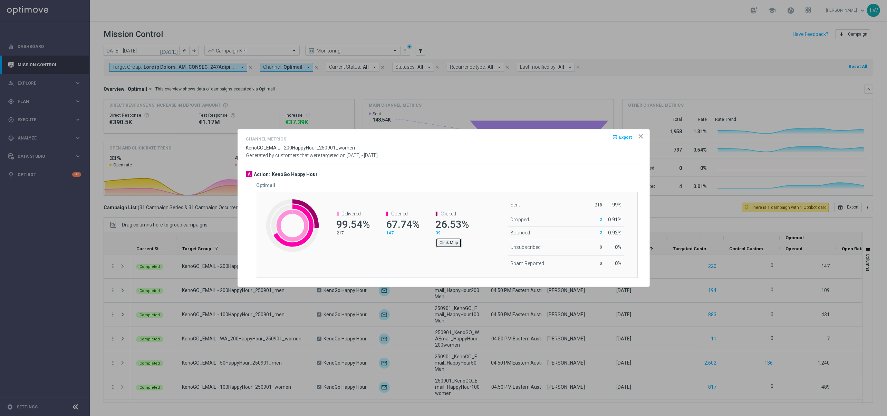
click at [446, 247] on button "Click Map" at bounding box center [449, 243] width 26 height 10
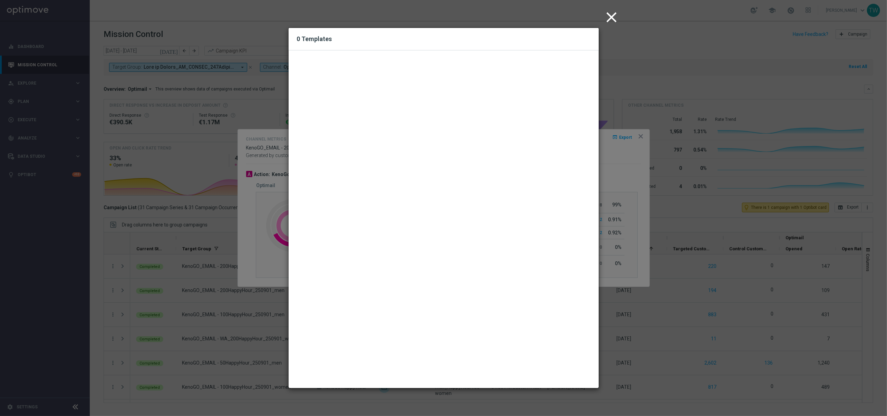
click at [610, 16] on icon "close" at bounding box center [611, 17] width 17 height 17
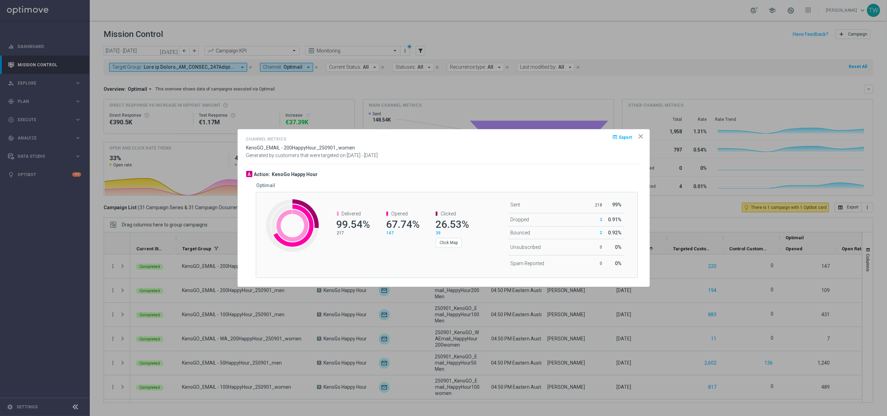
click at [640, 133] on icon "icon" at bounding box center [641, 136] width 7 height 7
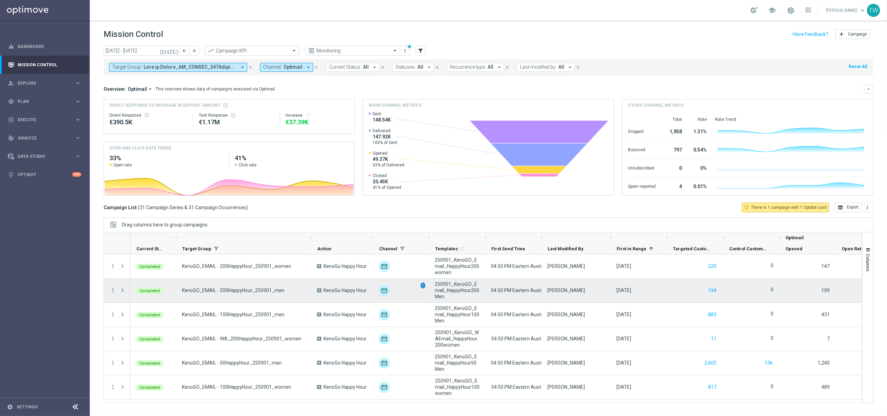
click at [424, 285] on span "unfold_more" at bounding box center [423, 285] width 5 height 5
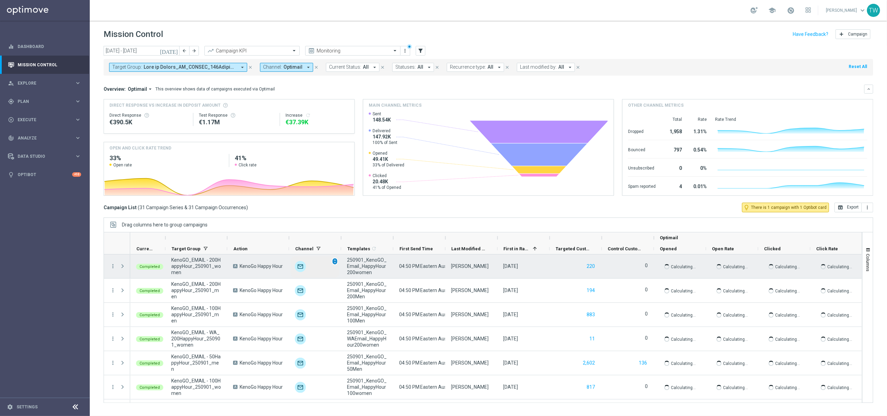
click at [334, 262] on span "unfold_more" at bounding box center [335, 261] width 5 height 5
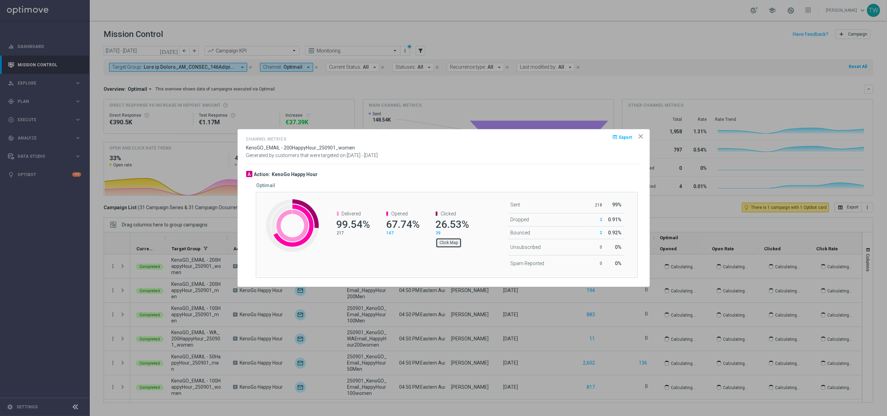
click at [453, 245] on button "Click Map" at bounding box center [449, 243] width 26 height 10
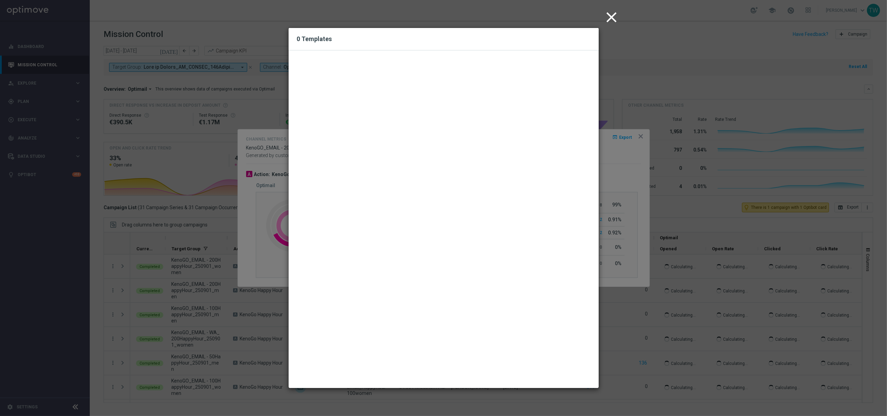
click at [617, 22] on icon "close" at bounding box center [611, 17] width 17 height 17
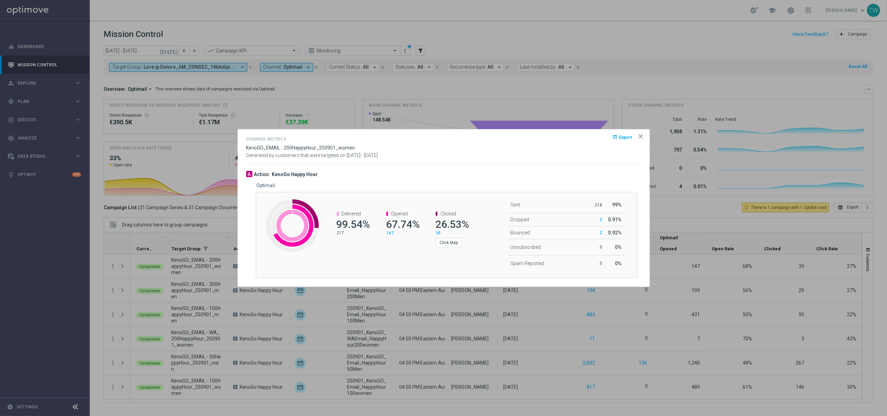
click at [642, 136] on icon "icon" at bounding box center [641, 136] width 7 height 7
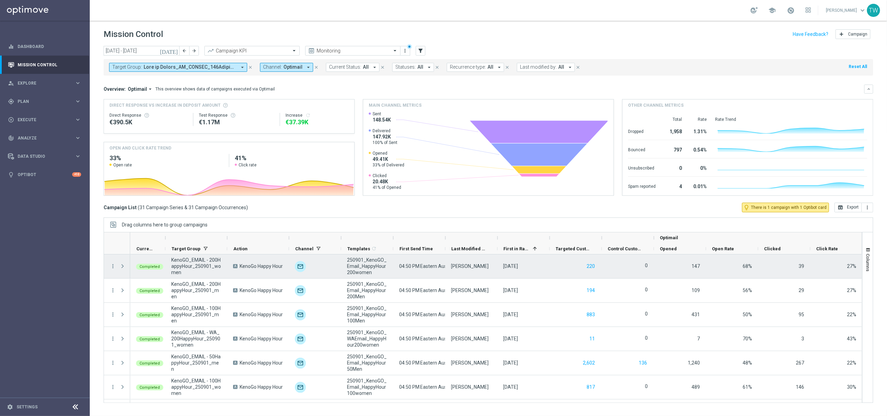
click at [117, 266] on div "Press SPACE to select this row." at bounding box center [123, 267] width 14 height 24
click at [114, 266] on icon "more_vert" at bounding box center [113, 266] width 6 height 6
click at [172, 311] on span "Go to Campaign Analysis" at bounding box center [151, 309] width 49 height 5
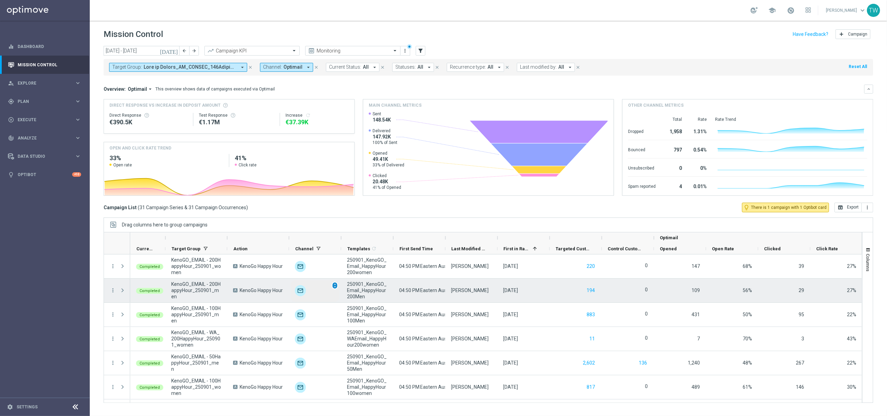
click at [334, 287] on span "unfold_more" at bounding box center [335, 285] width 5 height 5
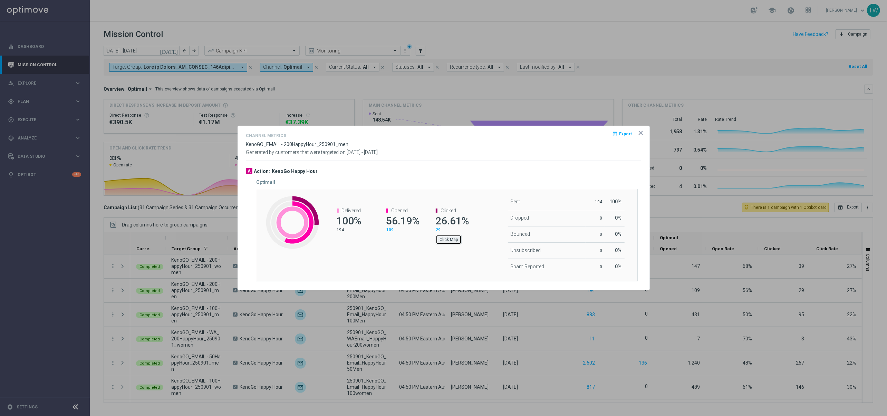
click at [455, 241] on button "Click Map" at bounding box center [449, 240] width 26 height 10
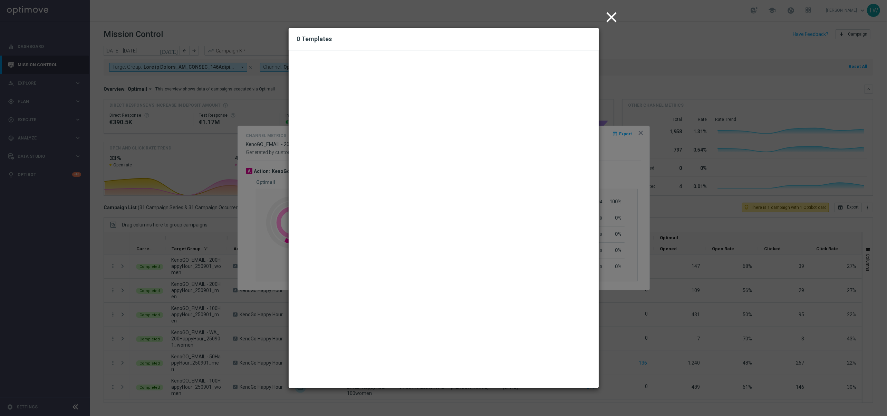
drag, startPoint x: 612, startPoint y: 18, endPoint x: 626, endPoint y: 52, distance: 37.1
click at [612, 18] on icon "close" at bounding box center [611, 17] width 17 height 17
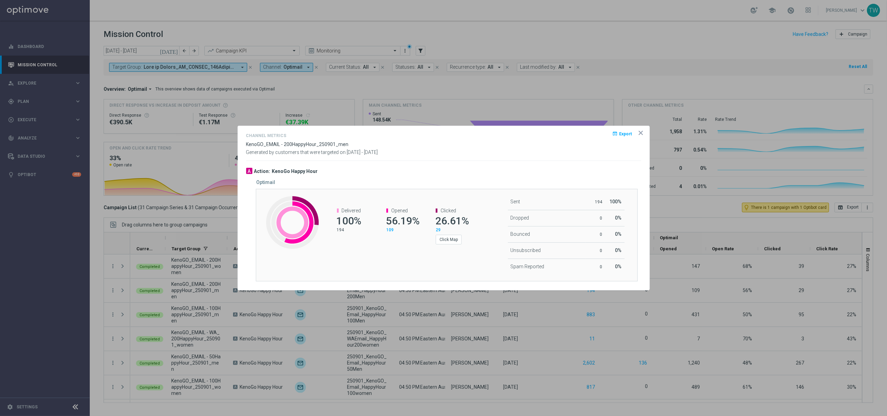
click at [643, 130] on icon "icon" at bounding box center [641, 133] width 7 height 7
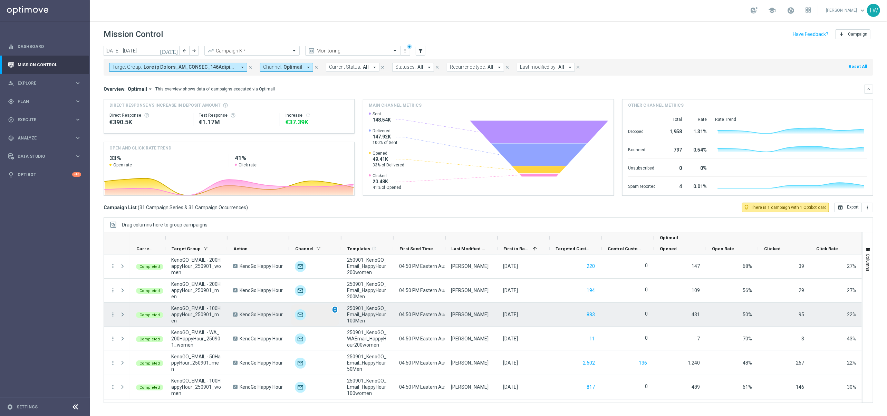
click at [334, 311] on span "unfold_more" at bounding box center [335, 309] width 5 height 5
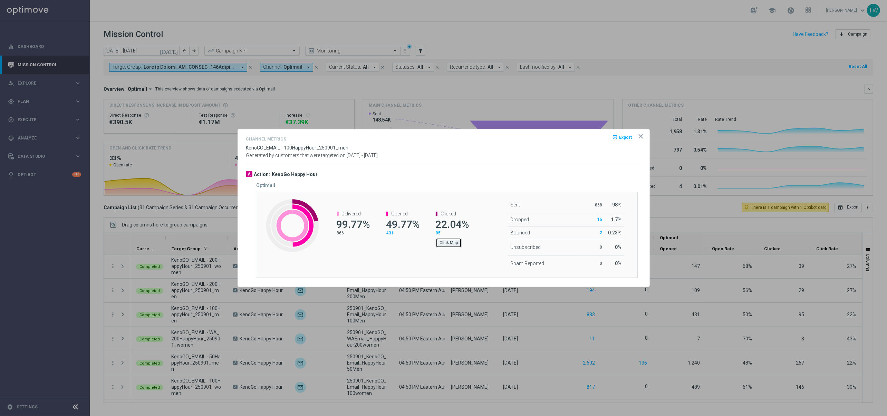
click at [461, 247] on button "Click Map" at bounding box center [449, 243] width 26 height 10
click at [442, 244] on span at bounding box center [442, 243] width 7 height 7
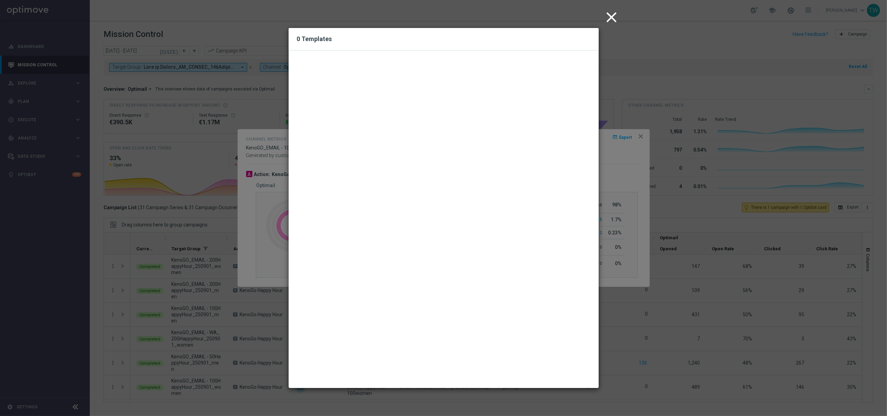
click at [621, 17] on icon "close" at bounding box center [611, 17] width 17 height 17
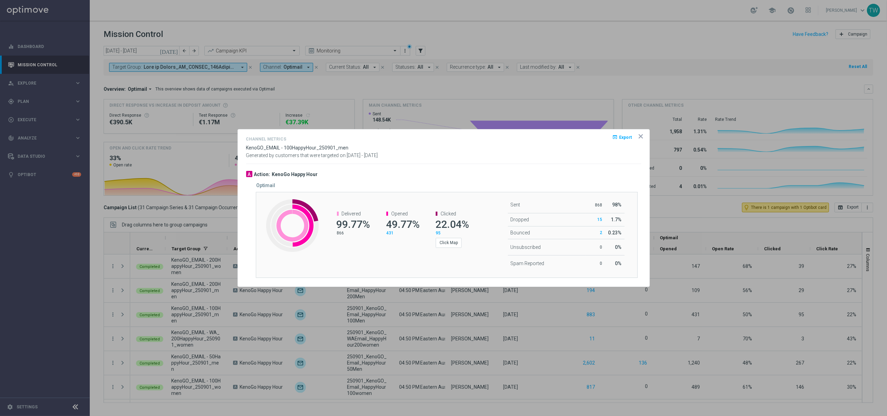
click at [641, 133] on icon "icon" at bounding box center [641, 136] width 7 height 7
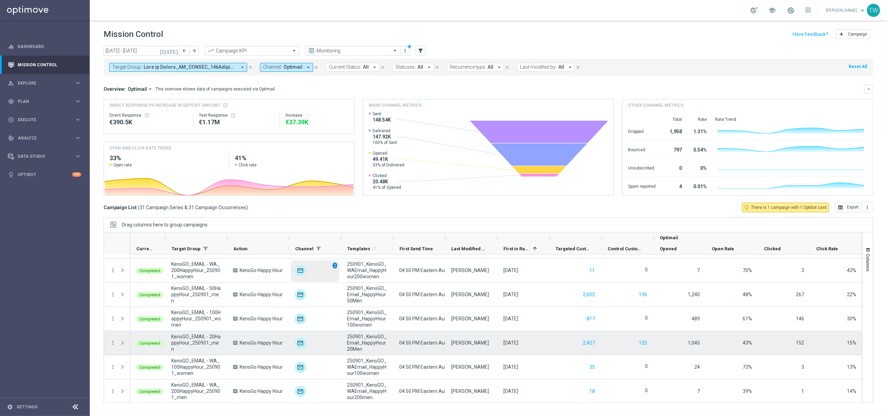
scroll to position [72, 0]
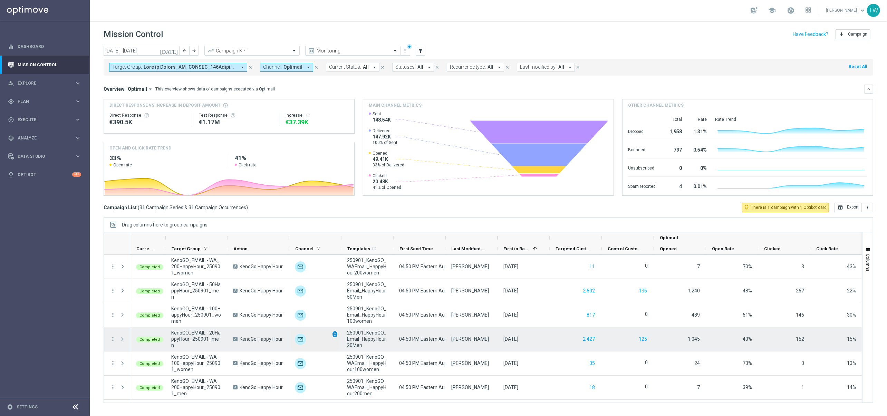
click at [337, 335] on div "unfold_more" at bounding box center [335, 335] width 6 height 8
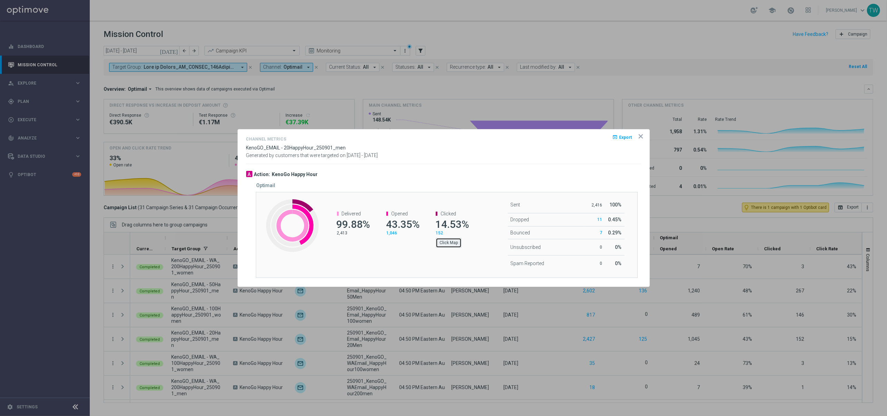
click at [451, 246] on button "Click Map" at bounding box center [449, 243] width 26 height 10
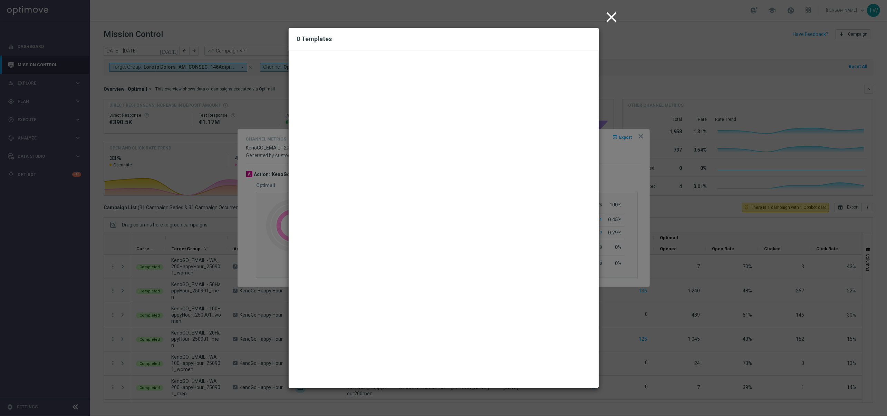
click at [609, 15] on icon "close" at bounding box center [611, 17] width 17 height 17
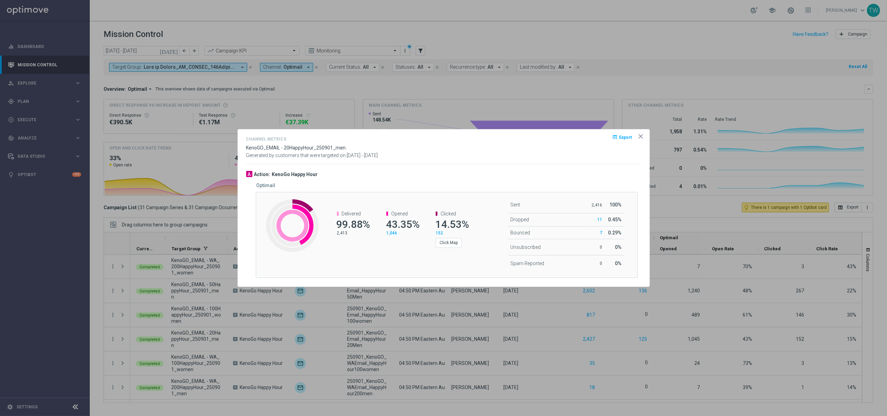
click at [640, 135] on icon "icon" at bounding box center [641, 136] width 7 height 7
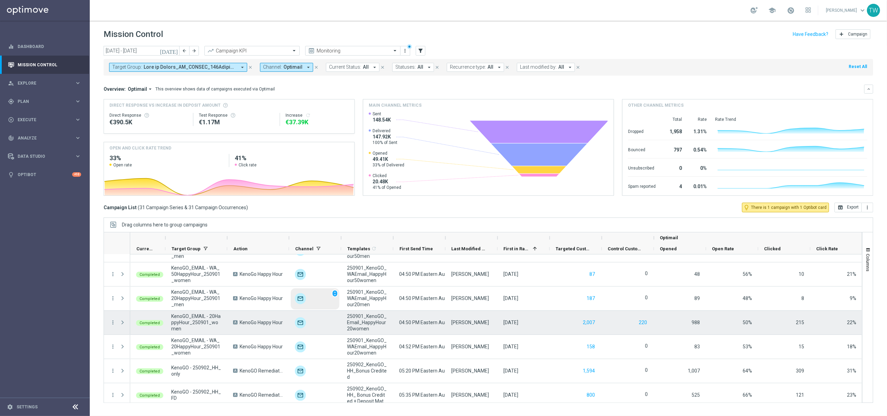
scroll to position [284, 0]
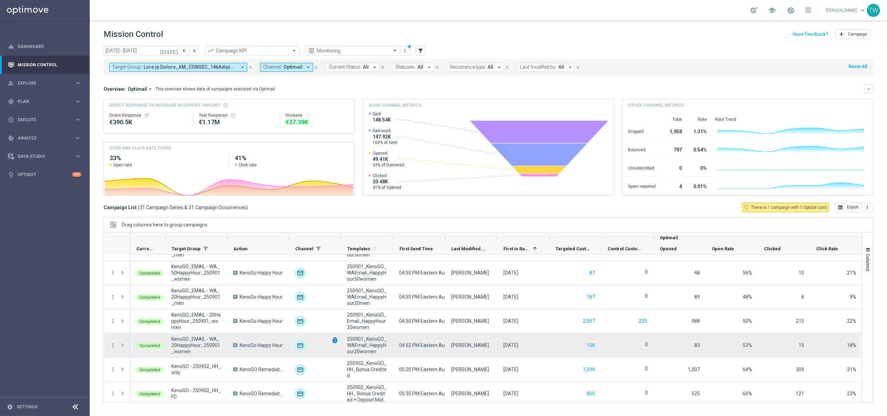
click at [334, 341] on span "unfold_more" at bounding box center [335, 340] width 5 height 5
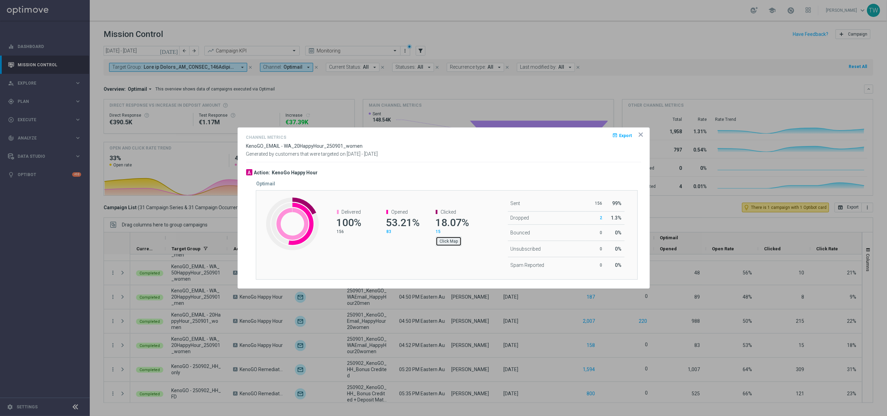
click at [450, 242] on button "Click Map" at bounding box center [449, 242] width 26 height 10
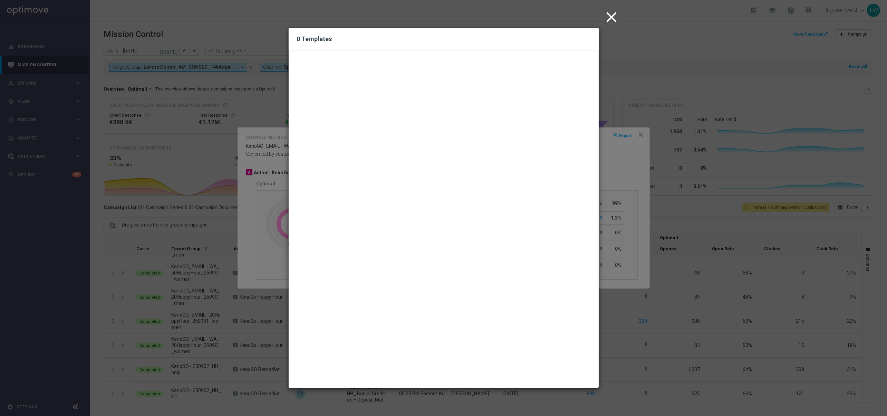
drag, startPoint x: 617, startPoint y: 17, endPoint x: 618, endPoint y: 24, distance: 6.9
click at [617, 18] on icon "close" at bounding box center [611, 17] width 17 height 17
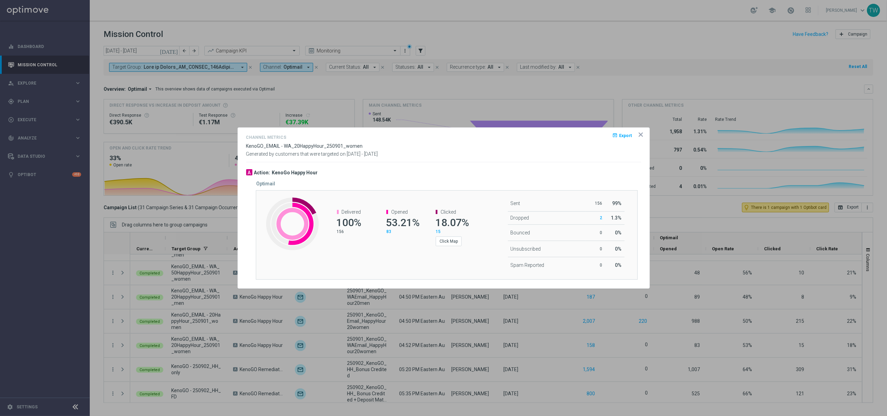
drag, startPoint x: 640, startPoint y: 133, endPoint x: 630, endPoint y: 151, distance: 20.9
click at [639, 134] on icon "icon" at bounding box center [641, 134] width 7 height 7
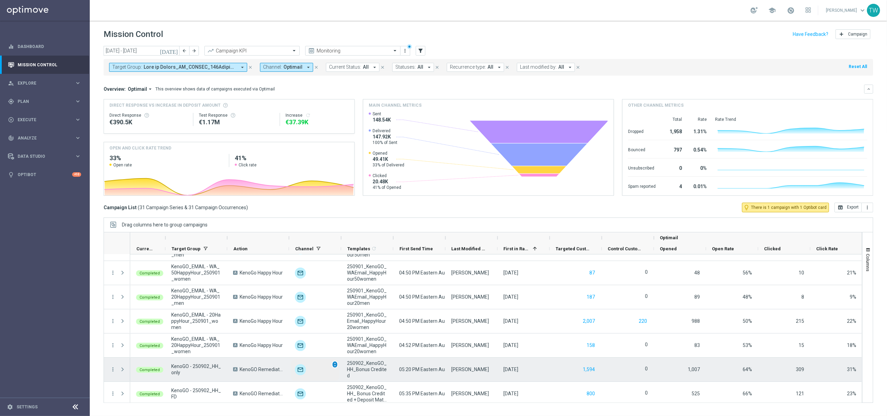
click at [337, 366] on span "unfold_more" at bounding box center [335, 364] width 5 height 5
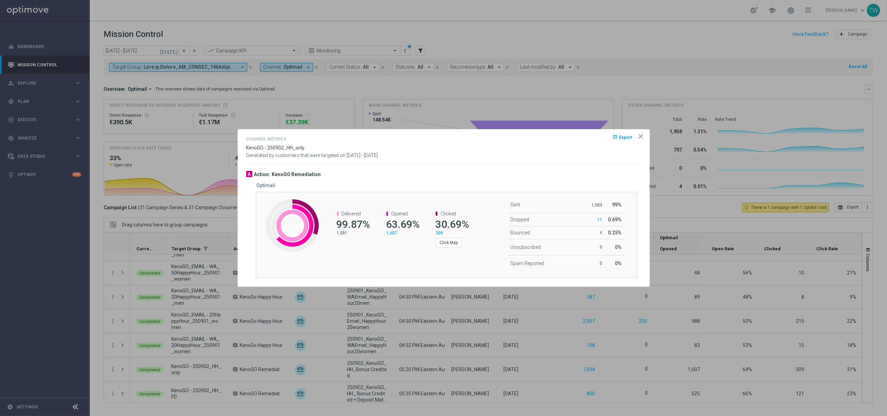
click at [463, 243] on div "Click Map" at bounding box center [452, 241] width 32 height 11
click at [441, 244] on button "Click Map" at bounding box center [449, 243] width 26 height 10
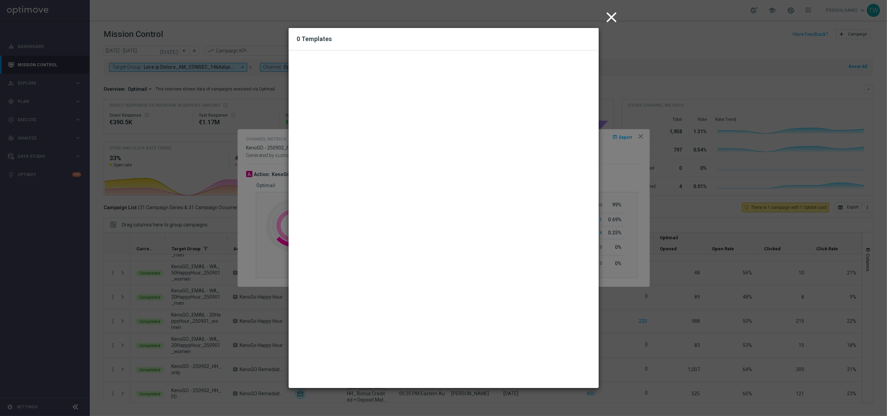
drag, startPoint x: 614, startPoint y: 19, endPoint x: 619, endPoint y: 63, distance: 44.1
click at [614, 20] on icon "close" at bounding box center [611, 17] width 17 height 17
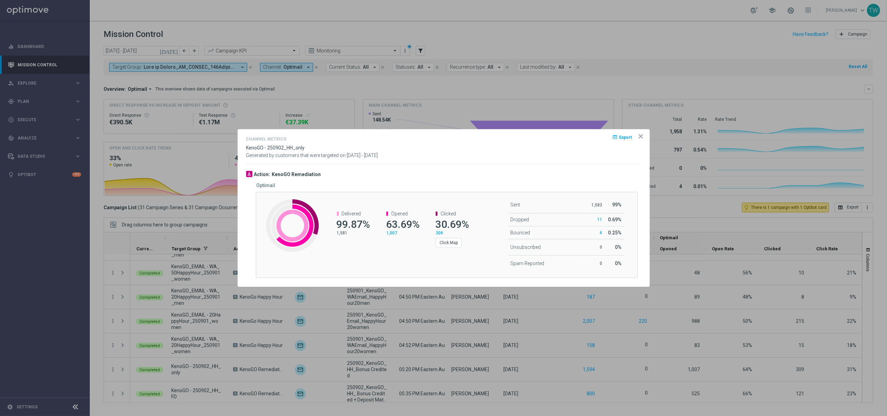
click at [641, 134] on icon "icon" at bounding box center [641, 136] width 7 height 7
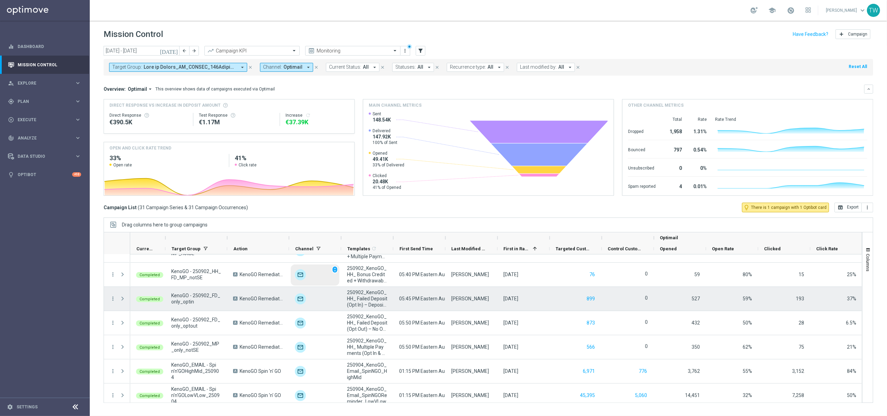
scroll to position [481, 0]
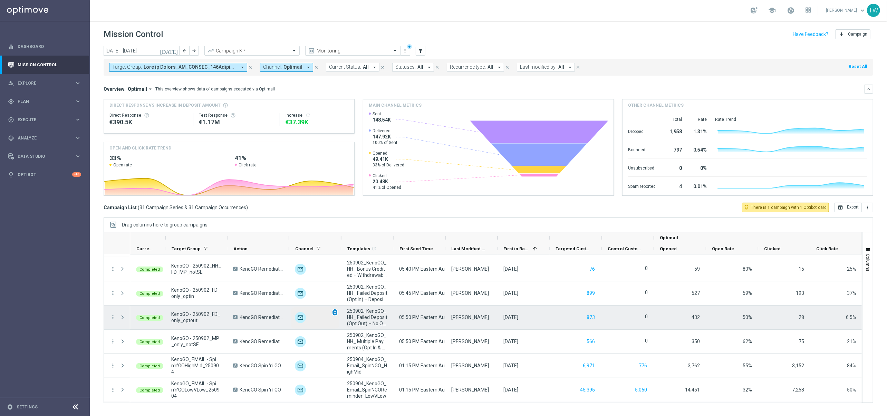
click at [336, 314] on span "unfold_more" at bounding box center [335, 312] width 5 height 5
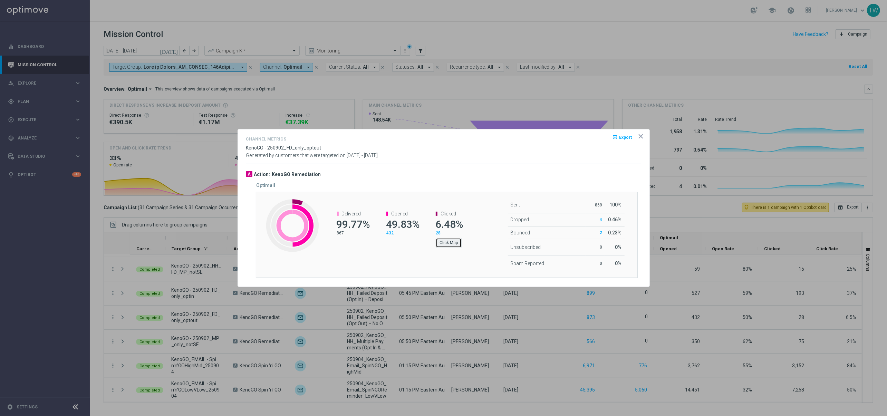
click at [450, 248] on button "Click Map" at bounding box center [449, 243] width 26 height 10
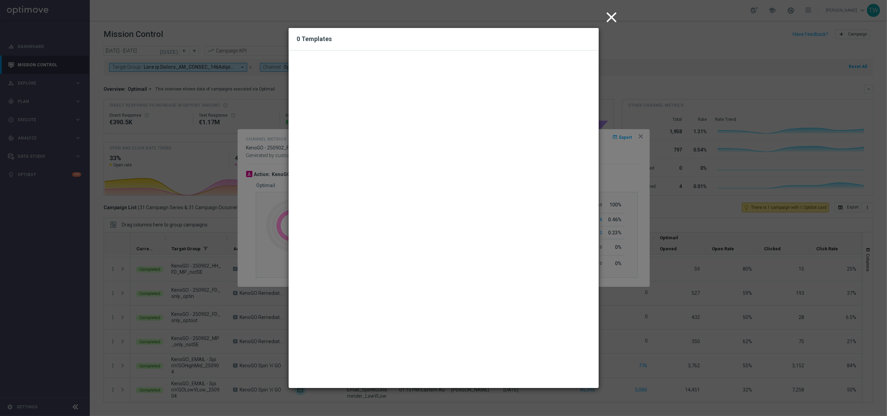
drag, startPoint x: 615, startPoint y: 17, endPoint x: 626, endPoint y: 52, distance: 37.4
click at [615, 16] on icon "close" at bounding box center [611, 17] width 17 height 17
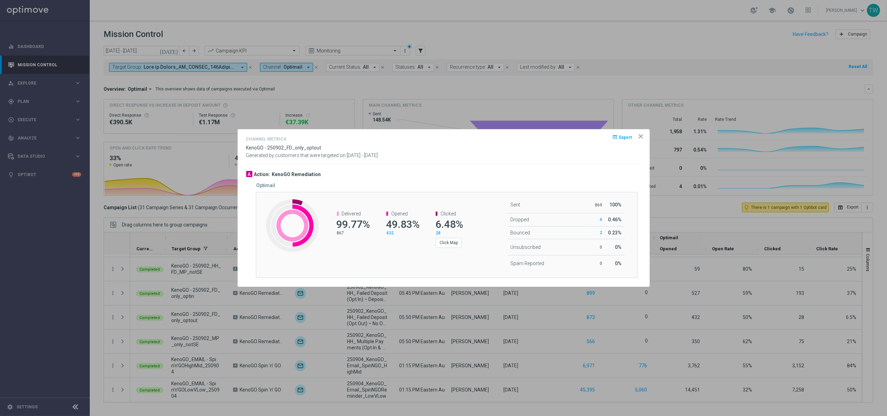
drag, startPoint x: 642, startPoint y: 133, endPoint x: 610, endPoint y: 164, distance: 45.0
click at [642, 133] on icon "icon" at bounding box center [641, 136] width 7 height 7
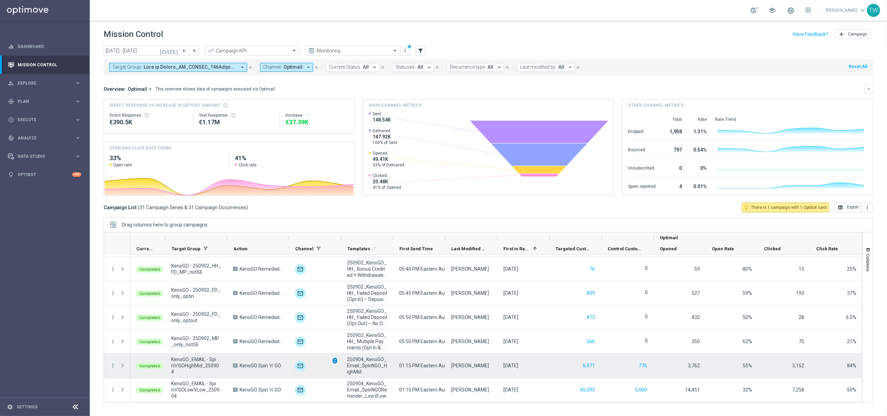
click at [337, 362] on span "unfold_more" at bounding box center [335, 361] width 5 height 5
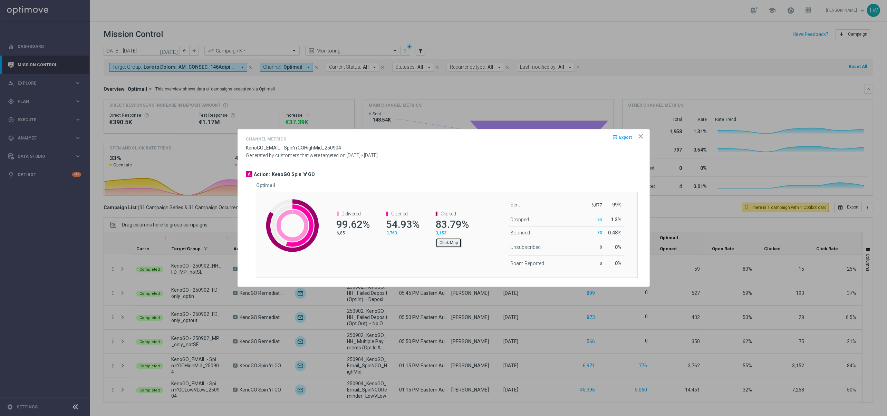
drag, startPoint x: 456, startPoint y: 242, endPoint x: 450, endPoint y: 240, distance: 6.0
click at [450, 240] on button "Click Map" at bounding box center [449, 243] width 26 height 10
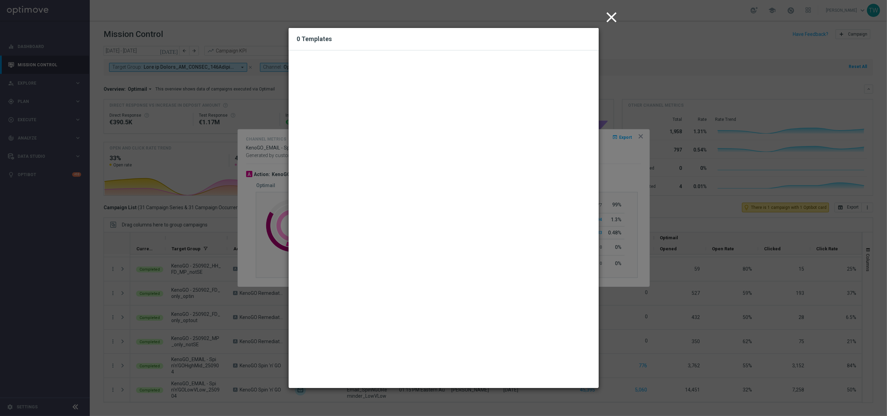
click at [617, 16] on icon "close" at bounding box center [611, 17] width 17 height 17
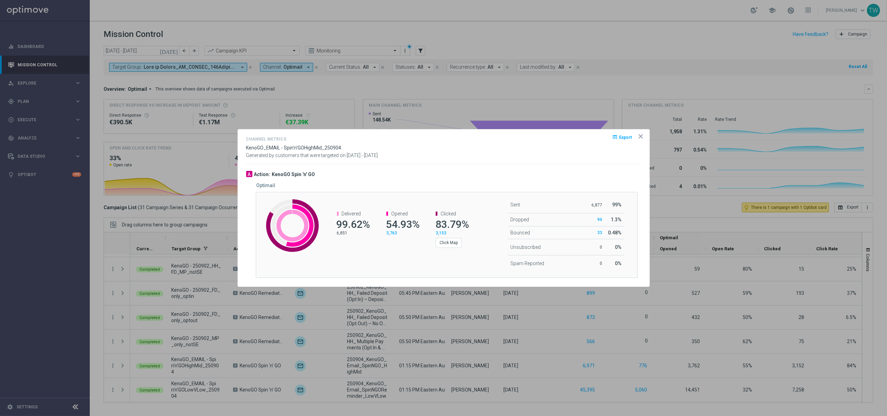
drag, startPoint x: 642, startPoint y: 135, endPoint x: 553, endPoint y: 175, distance: 97.4
click at [642, 135] on icon "icon" at bounding box center [641, 136] width 7 height 7
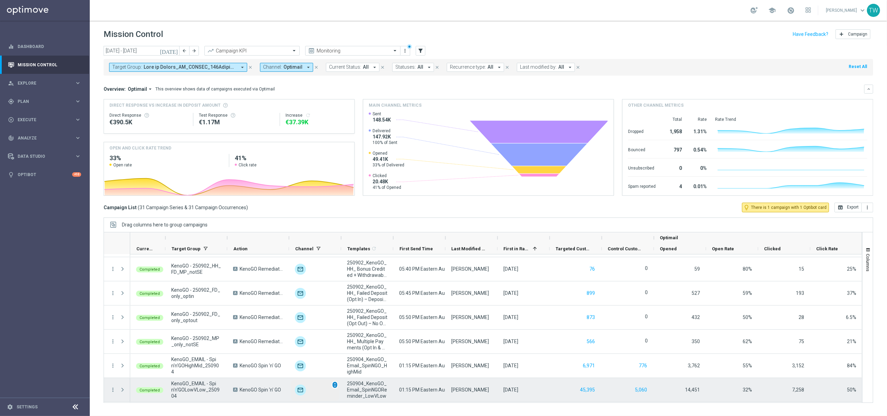
click at [336, 386] on span "unfold_more" at bounding box center [335, 385] width 5 height 5
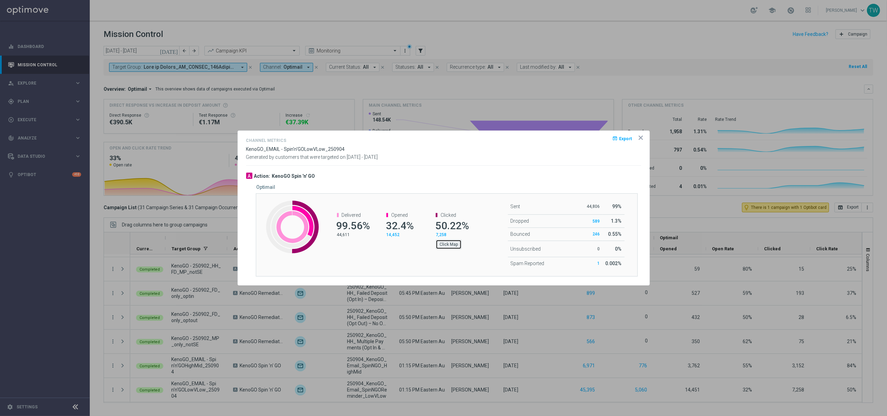
click at [452, 242] on button "Click Map" at bounding box center [449, 245] width 26 height 10
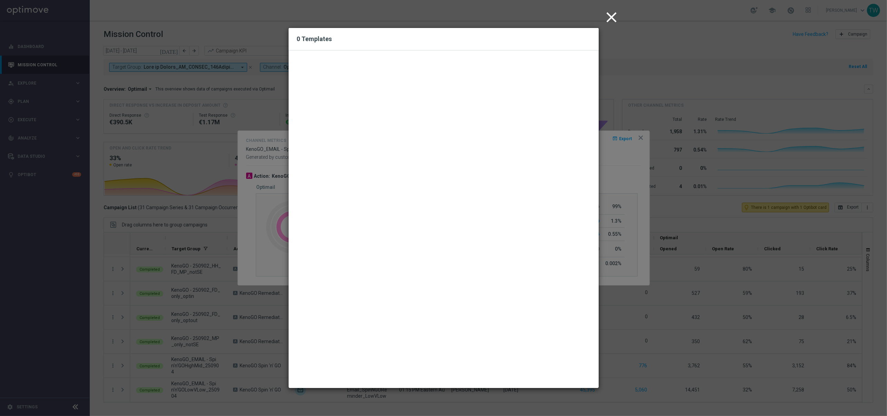
click at [607, 18] on icon "close" at bounding box center [611, 17] width 17 height 17
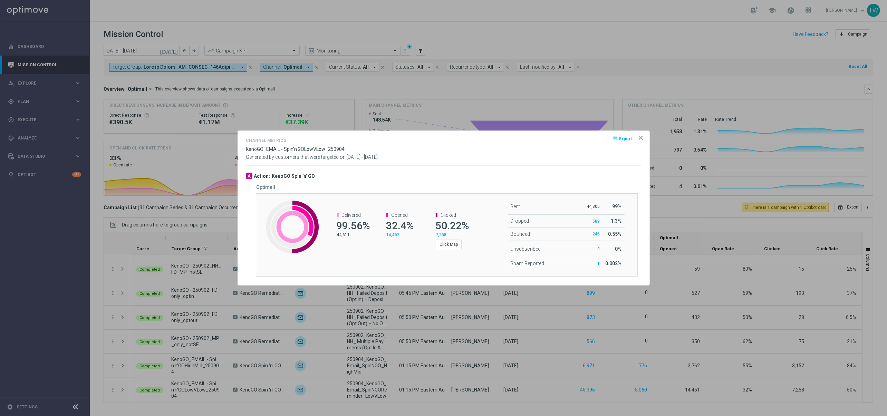
drag, startPoint x: 642, startPoint y: 136, endPoint x: 448, endPoint y: 274, distance: 238.3
click at [641, 136] on icon "icon" at bounding box center [641, 137] width 7 height 7
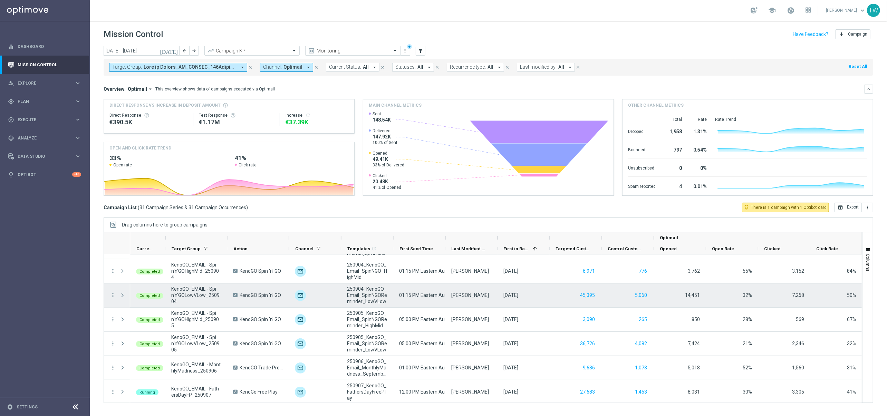
scroll to position [578, 0]
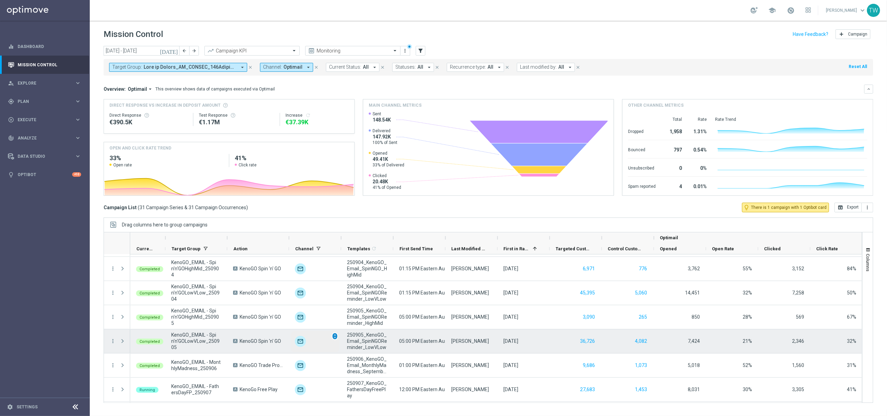
click at [336, 338] on span "unfold_more" at bounding box center [335, 336] width 5 height 5
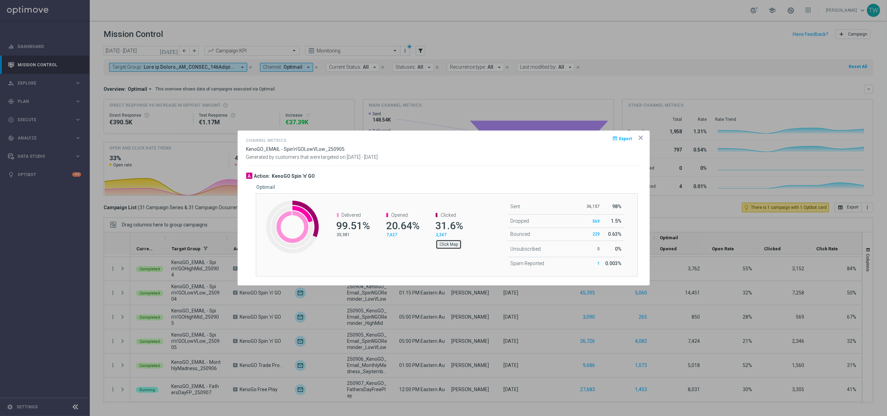
click at [451, 244] on button "Click Map" at bounding box center [449, 245] width 26 height 10
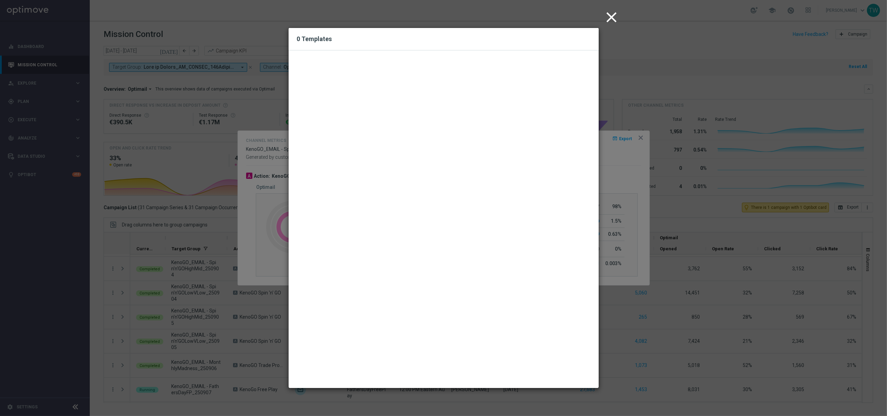
click at [622, 17] on button "close" at bounding box center [612, 17] width 21 height 21
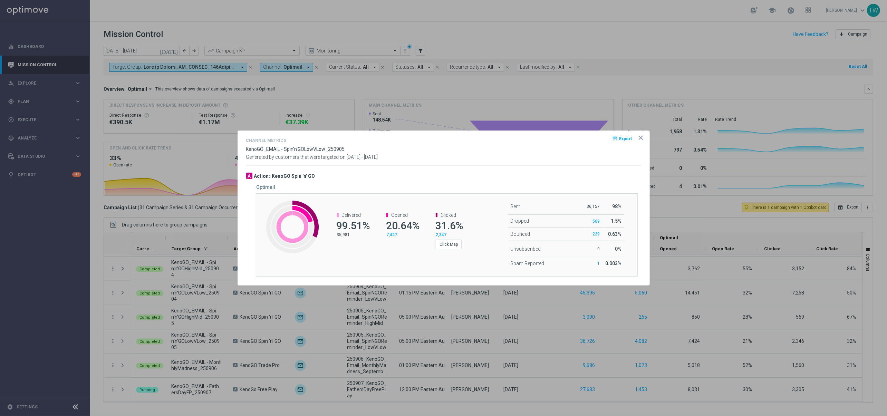
click at [637, 137] on div "open_in_browser Export" at bounding box center [630, 141] width 21 height 10
click at [639, 137] on icon "icon" at bounding box center [641, 137] width 7 height 7
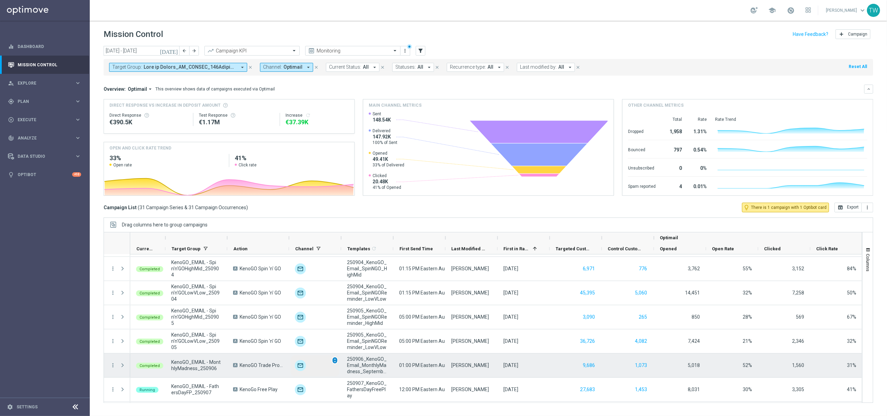
click at [335, 362] on span "unfold_more" at bounding box center [335, 360] width 5 height 5
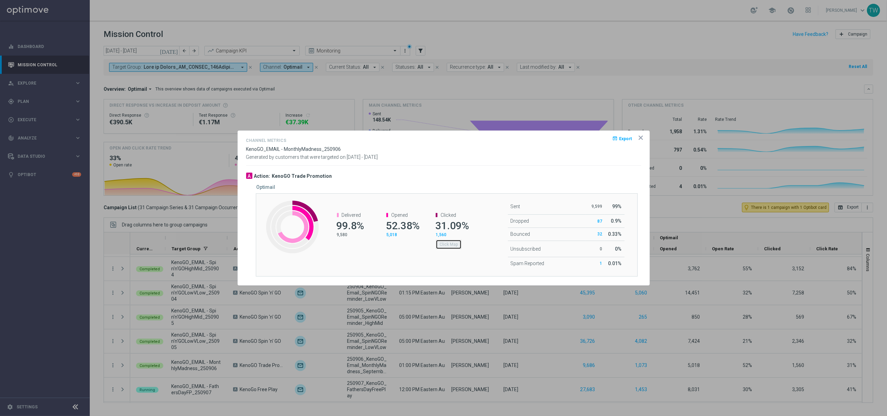
click at [450, 246] on button "Click Map" at bounding box center [449, 245] width 26 height 10
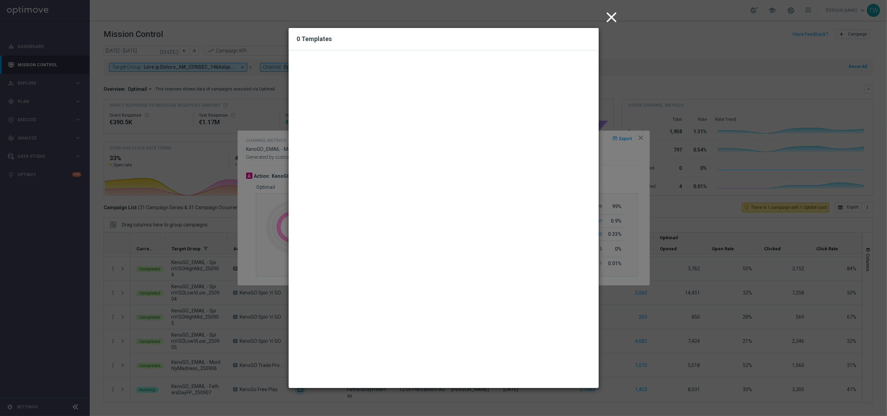
drag, startPoint x: 612, startPoint y: 16, endPoint x: 620, endPoint y: 124, distance: 108.8
click at [612, 16] on icon "close" at bounding box center [611, 17] width 17 height 17
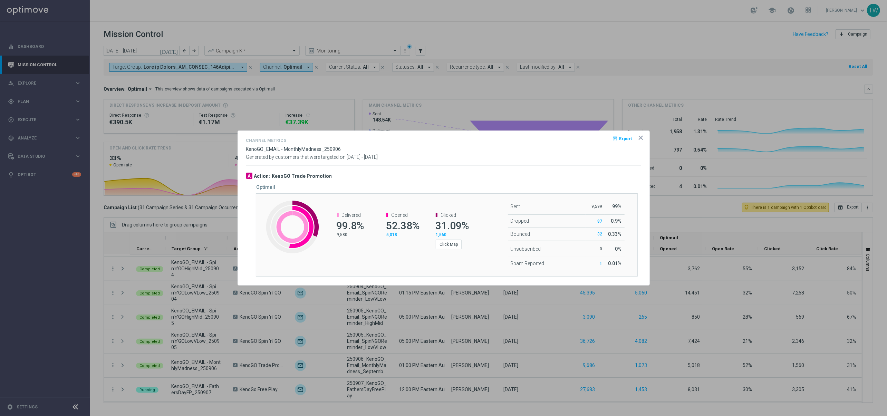
click at [640, 137] on icon "icon" at bounding box center [640, 137] width 3 height 3
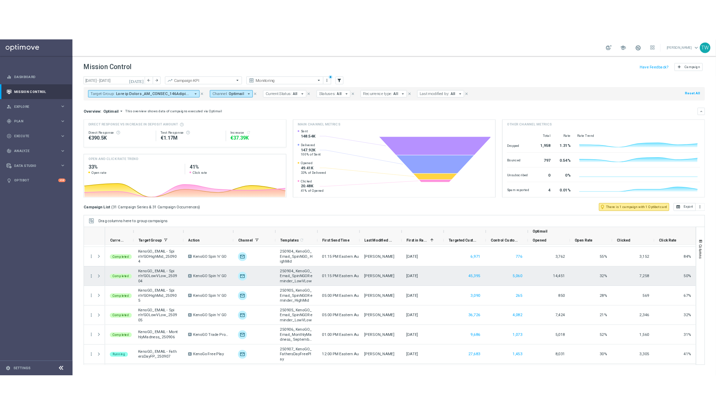
scroll to position [602, 0]
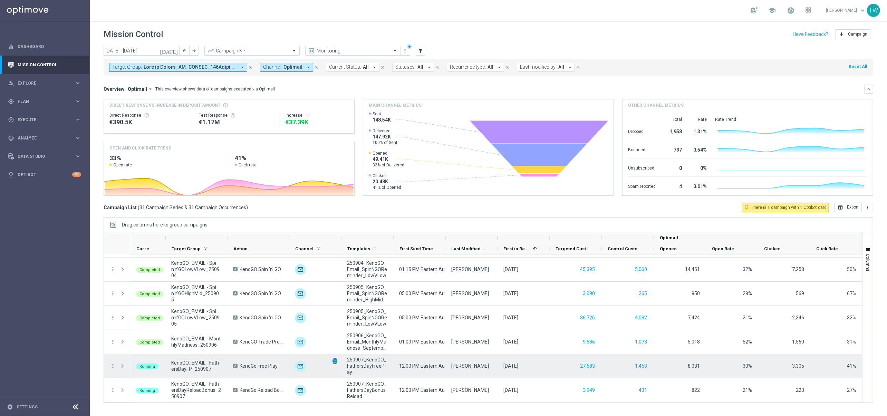
click at [335, 363] on span "unfold_more" at bounding box center [335, 361] width 5 height 5
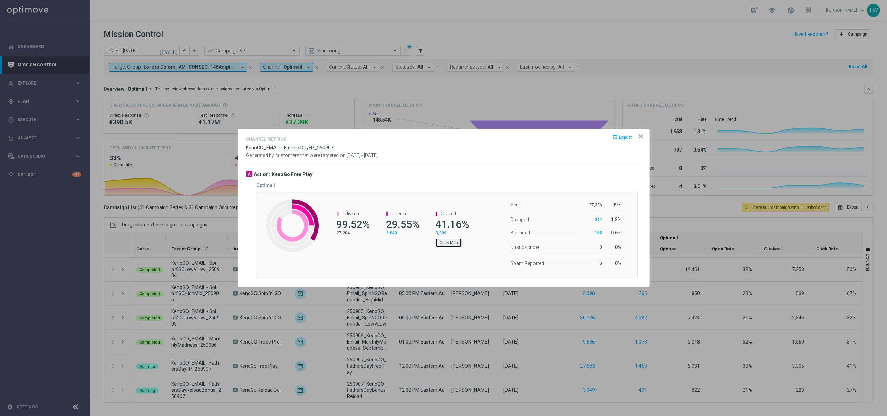
click at [446, 241] on button "Click Map" at bounding box center [449, 243] width 26 height 10
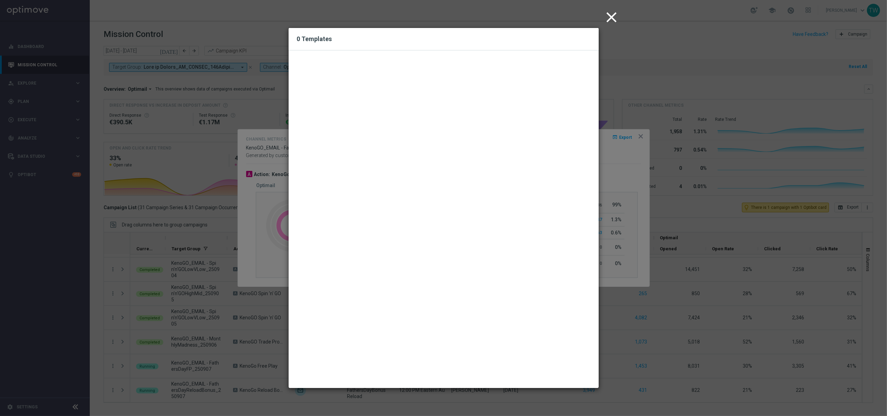
drag, startPoint x: 613, startPoint y: 16, endPoint x: 614, endPoint y: 34, distance: 18.3
click at [613, 16] on icon "close" at bounding box center [611, 17] width 17 height 17
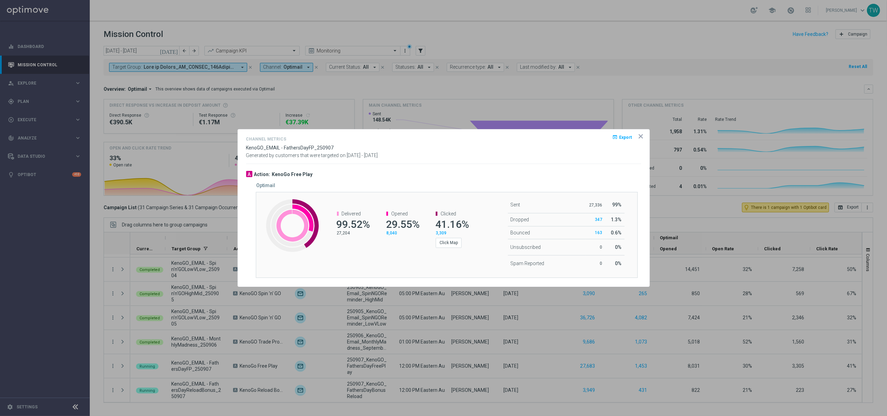
click at [638, 137] on icon "icon" at bounding box center [641, 136] width 7 height 7
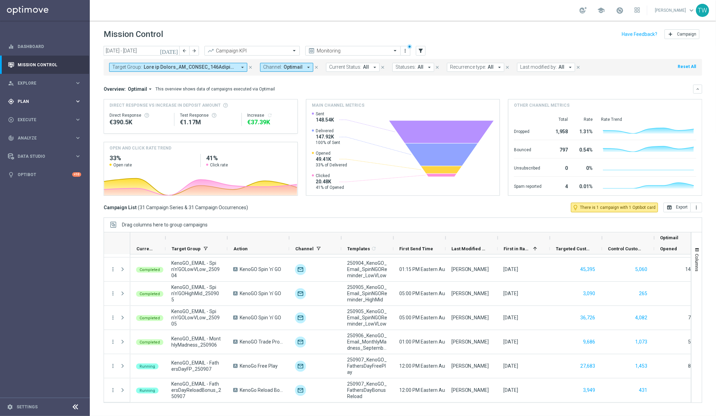
click at [41, 104] on div "gps_fixed Plan" at bounding box center [41, 101] width 67 height 6
drag, startPoint x: 36, startPoint y: 137, endPoint x: 32, endPoint y: 141, distance: 4.9
click at [36, 137] on span "Templates" at bounding box center [42, 136] width 49 height 4
click at [33, 147] on link "Optimail" at bounding box center [46, 147] width 50 height 6
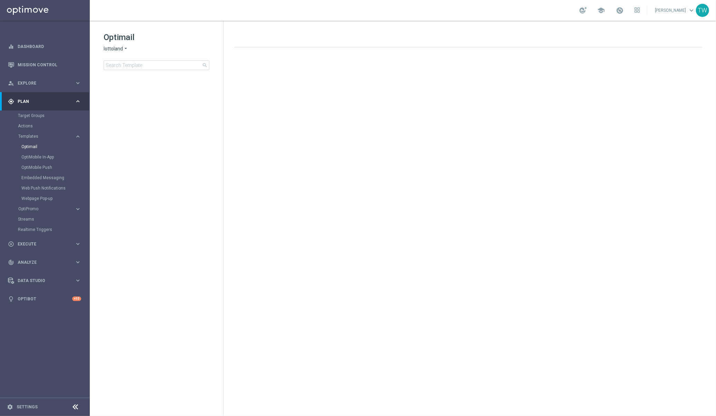
click at [120, 48] on span "lottoland" at bounding box center [113, 49] width 19 height 7
click at [132, 66] on div "KenoGO" at bounding box center [130, 65] width 52 height 8
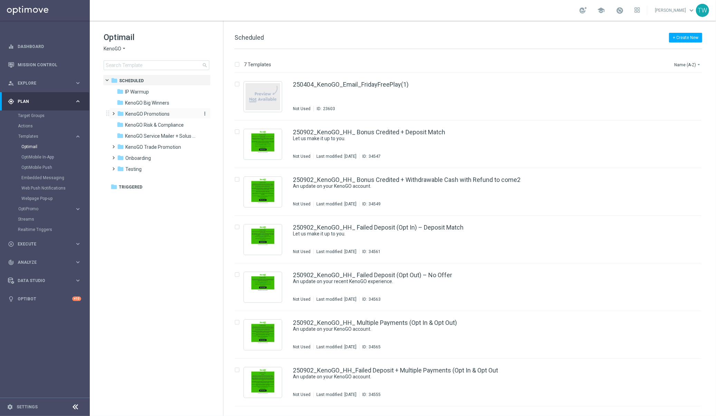
click at [154, 110] on div "folder KenoGO Promotions" at bounding box center [156, 114] width 79 height 8
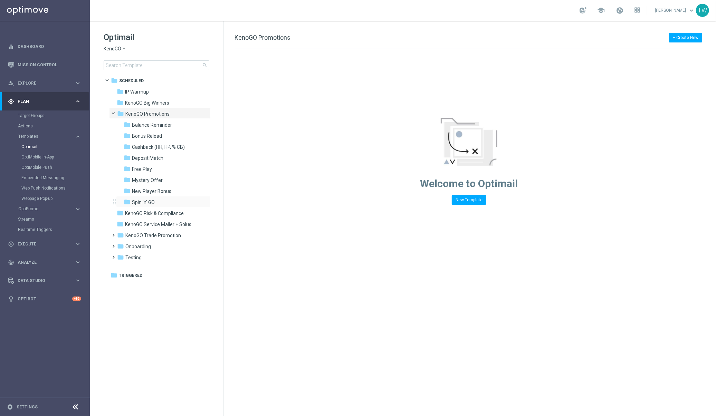
click at [167, 196] on div "folder Spin 'n' GO more_vert" at bounding box center [163, 201] width 95 height 11
click at [167, 202] on div "folder Spin 'n' GO" at bounding box center [161, 203] width 74 height 8
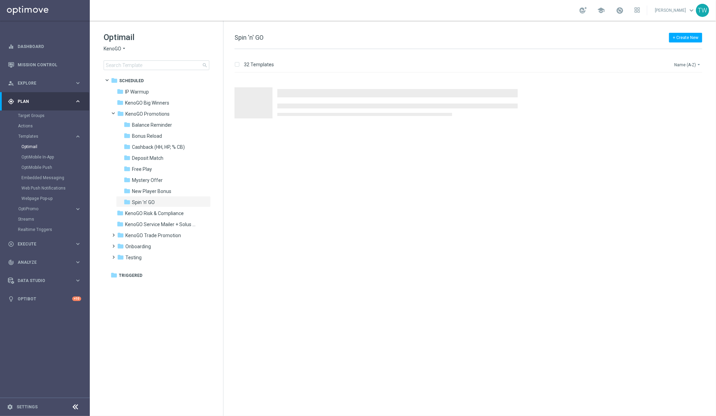
click at [684, 65] on button "Name (A-Z) arrow_drop_down" at bounding box center [688, 64] width 29 height 8
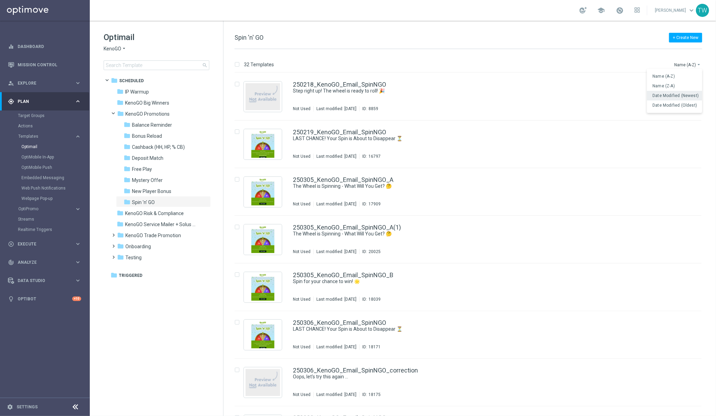
click at [683, 99] on div "Date Modified (Newest)" at bounding box center [674, 96] width 55 height 10
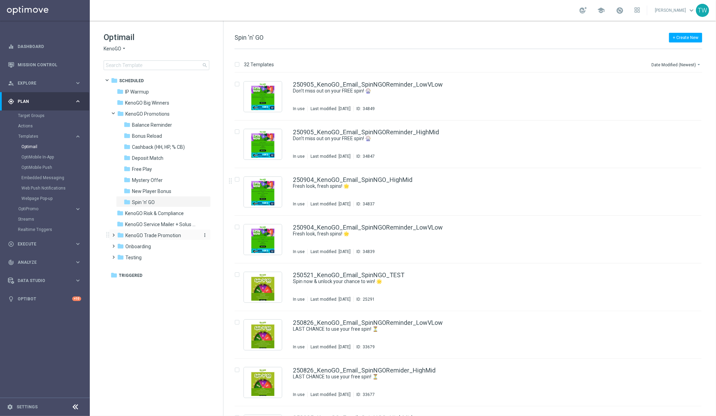
click at [161, 237] on span "KenoGO Trade Promotion" at bounding box center [153, 235] width 56 height 6
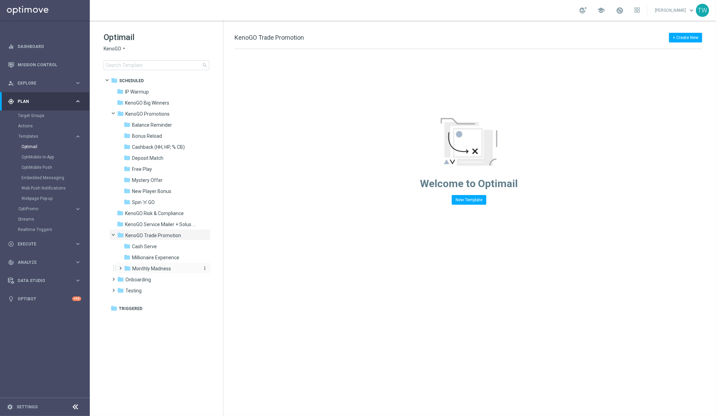
click at [165, 269] on span "Monthly Madness" at bounding box center [151, 269] width 39 height 6
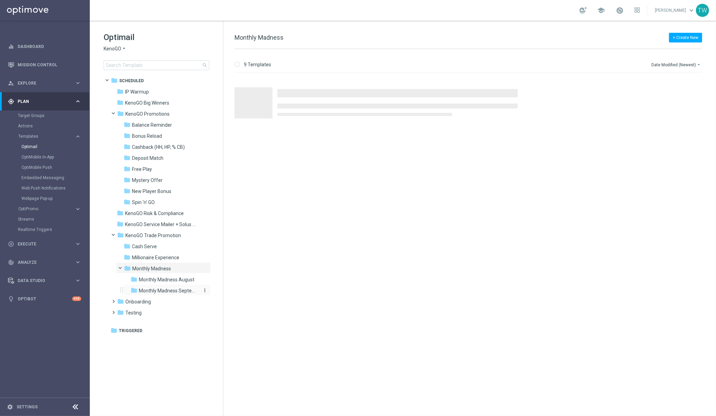
click at [176, 293] on span "Monthly Madness September" at bounding box center [169, 291] width 60 height 6
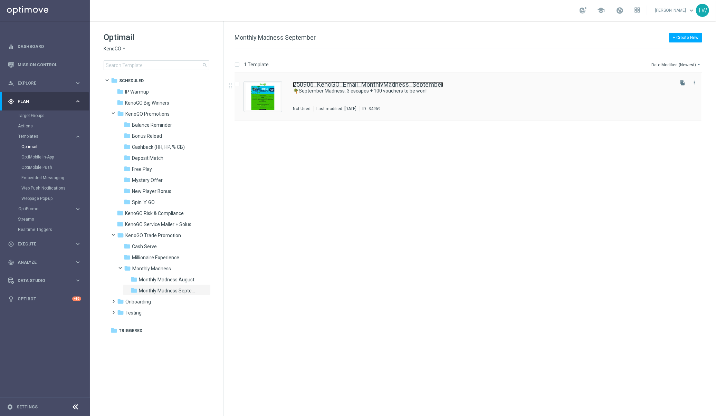
click at [406, 85] on link "250906_KenoGO_Email_MonthlyMadness_September" at bounding box center [368, 85] width 150 height 6
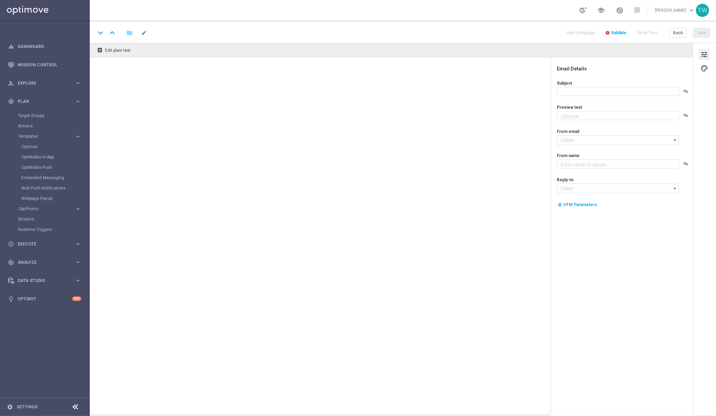
type textarea "Enter now for your chance to getaway in style!"
type input "mail@crm.kenogo.com.au"
type textarea "KenoGO"
type input "support@kenogo.com.au"
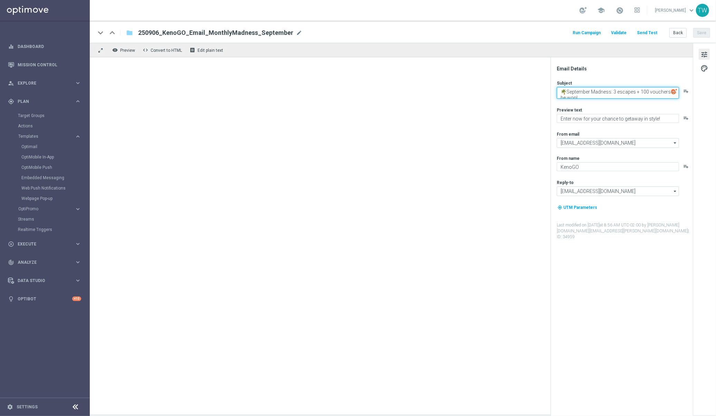
click at [664, 91] on textarea "🌴September Madness: 3 escapes + 100 vouchers to be won!" at bounding box center [618, 93] width 122 height 12
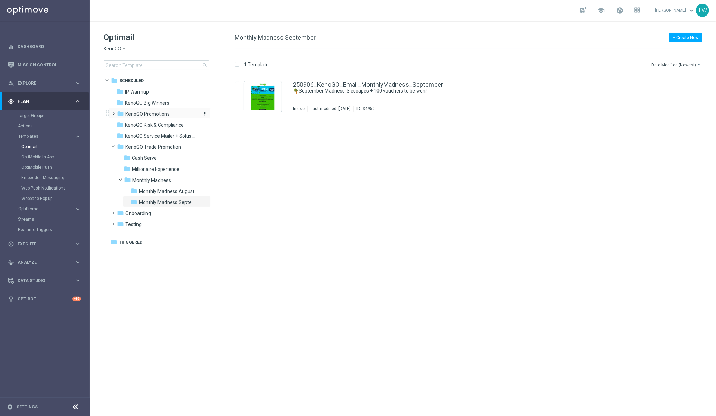
click at [164, 113] on span "KenoGO Promotions" at bounding box center [147, 114] width 44 height 6
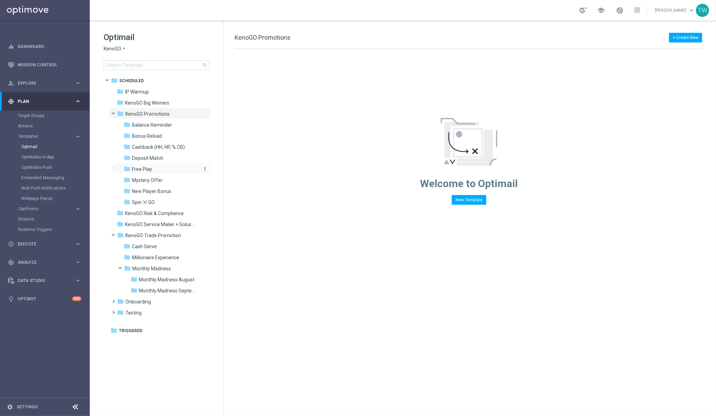
click at [163, 166] on div "folder Free Play" at bounding box center [161, 169] width 74 height 8
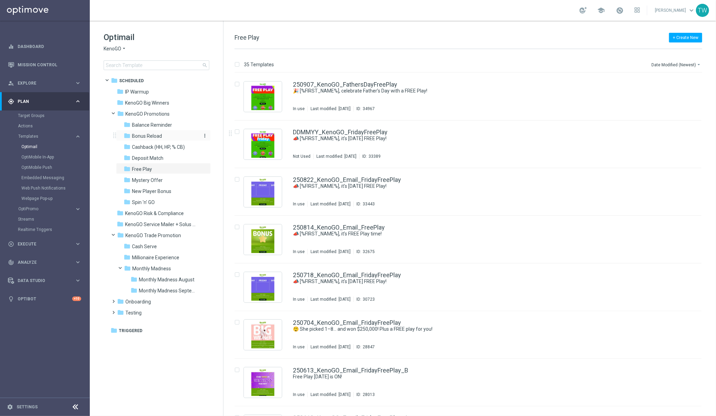
click at [170, 137] on div "folder Bonus Reload" at bounding box center [161, 136] width 74 height 8
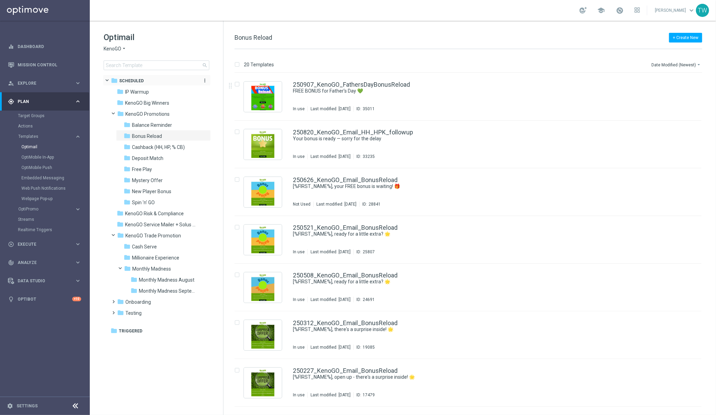
click at [135, 82] on span "Scheduled" at bounding box center [131, 81] width 25 height 6
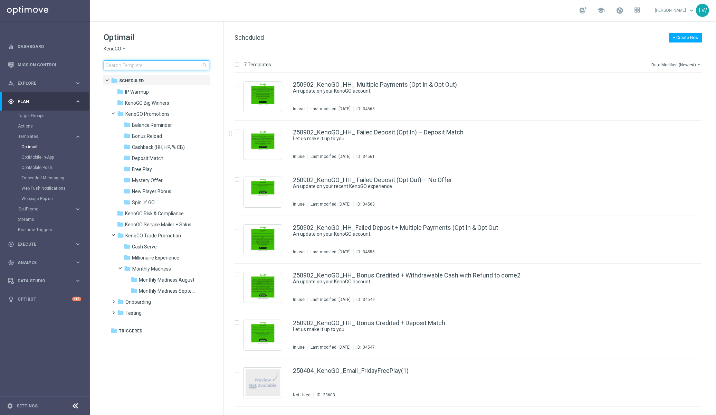
click at [175, 68] on input at bounding box center [157, 65] width 106 height 10
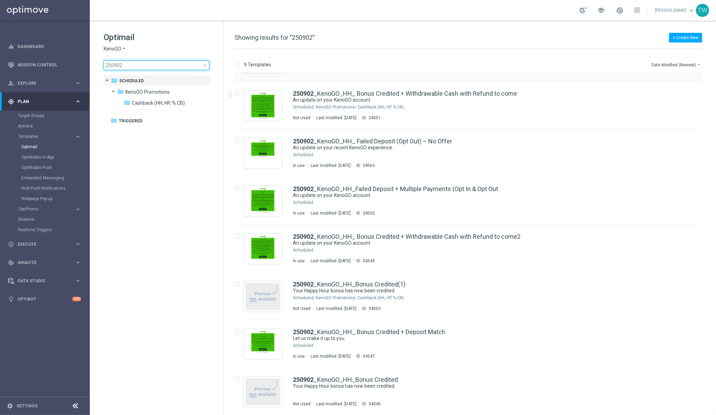
scroll to position [87, 0]
type input "250902"
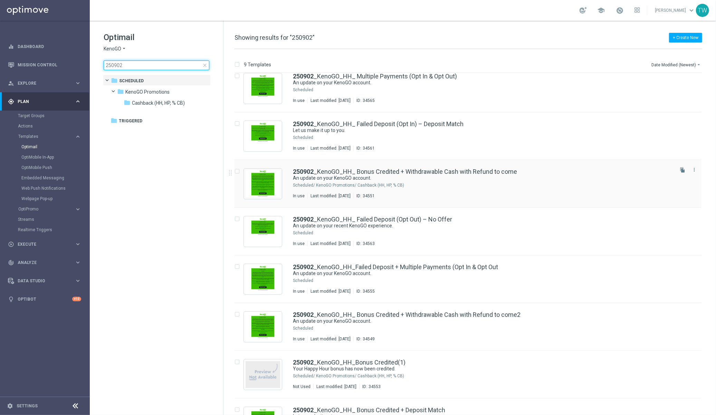
scroll to position [0, 0]
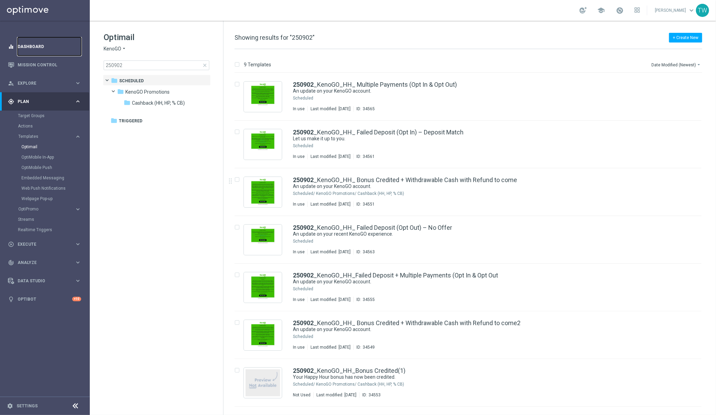
click at [37, 48] on link "Dashboard" at bounding box center [50, 46] width 64 height 18
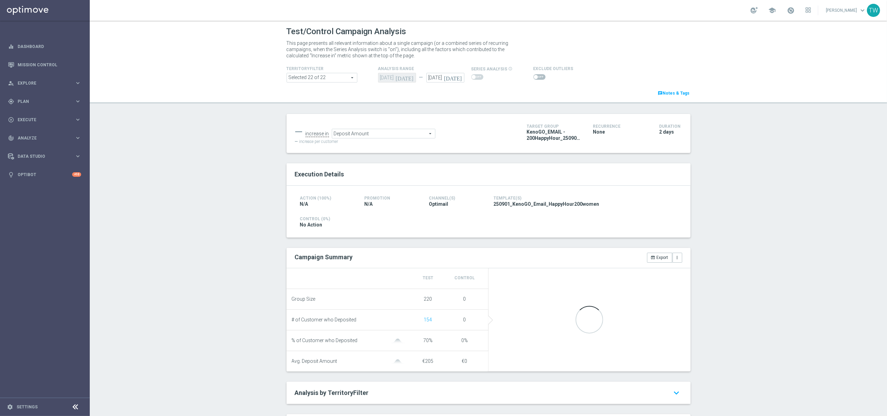
scroll to position [160, 0]
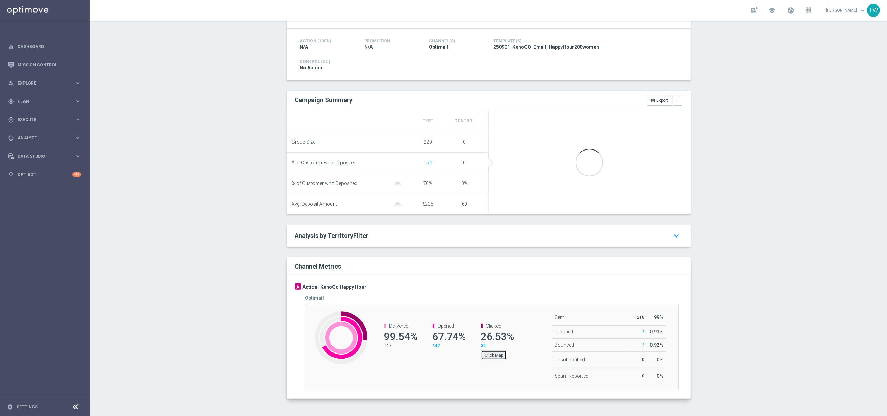
click at [499, 356] on button "Click Map" at bounding box center [494, 356] width 26 height 10
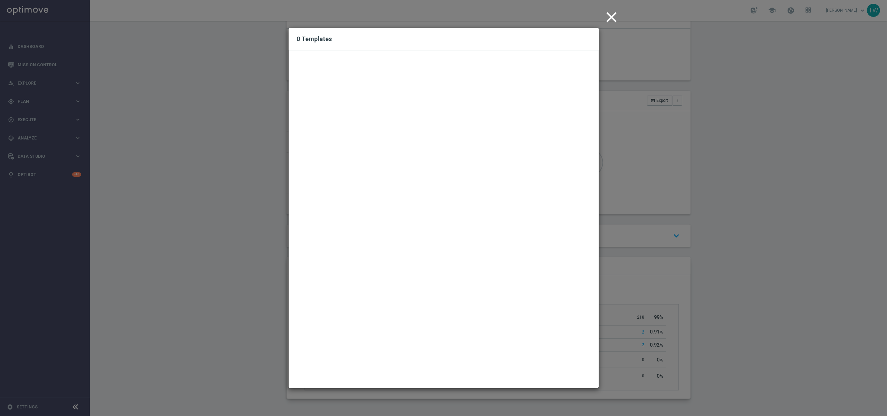
click at [618, 21] on icon "close" at bounding box center [611, 17] width 17 height 17
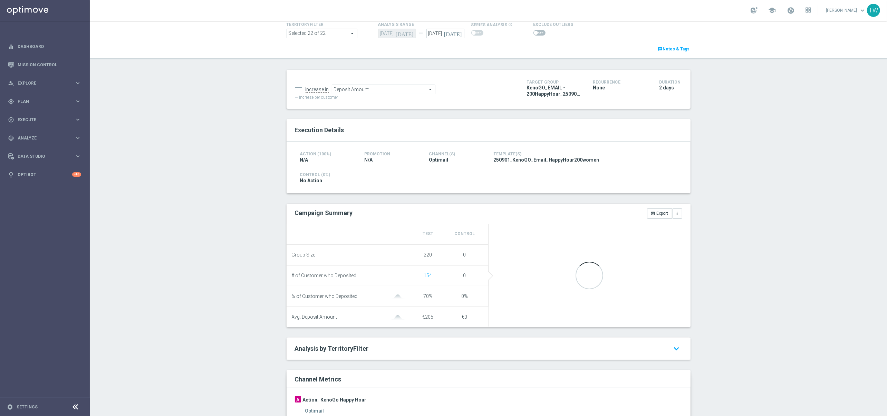
scroll to position [0, 0]
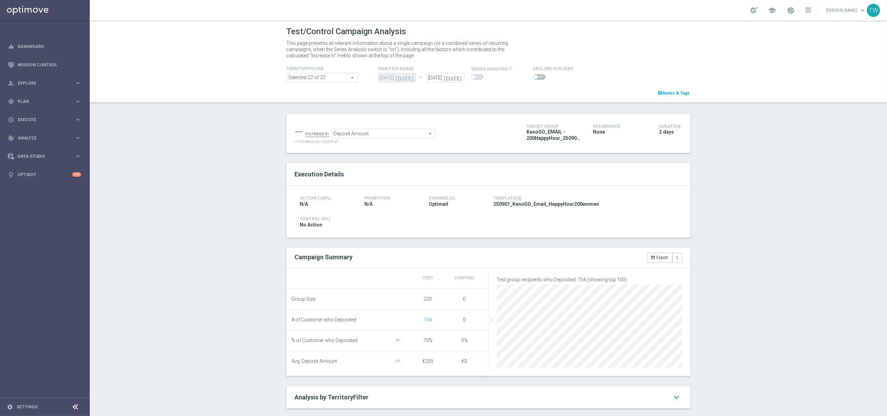
drag, startPoint x: 494, startPoint y: 204, endPoint x: 630, endPoint y: 207, distance: 135.4
click at [630, 207] on div "250901_KenoGO_Email_HappyHour200women" at bounding box center [585, 205] width 183 height 8
copy span "250901_KenoGO_Email_HappyHour200women"
click at [47, 96] on div "gps_fixed Plan keyboard_arrow_right" at bounding box center [44, 101] width 89 height 18
click at [38, 136] on span "Templates" at bounding box center [42, 136] width 49 height 4
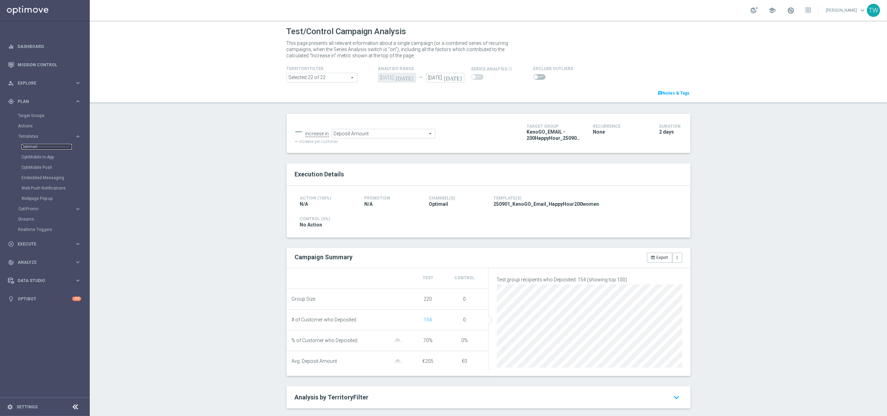
scroll to position [6, 0]
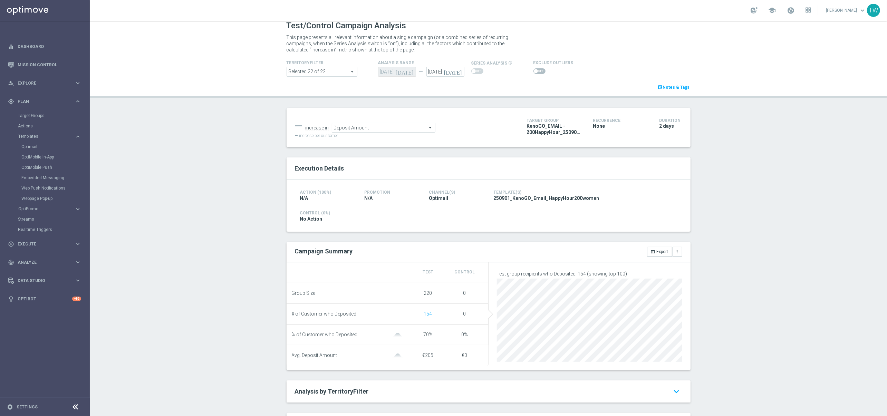
click at [200, 139] on div "Test/Control Campaign Analysis This page presents all relevant information abou…" at bounding box center [489, 219] width 798 height 396
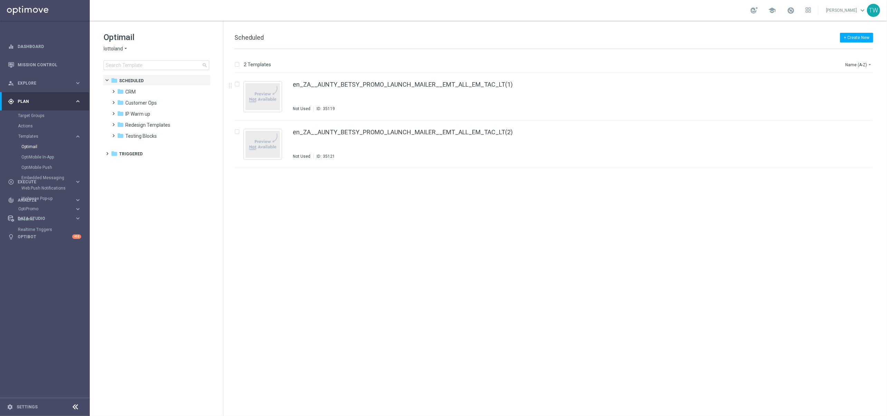
click at [120, 47] on span "lottoland" at bounding box center [113, 49] width 19 height 7
click at [135, 63] on div "KenoGO" at bounding box center [130, 65] width 52 height 8
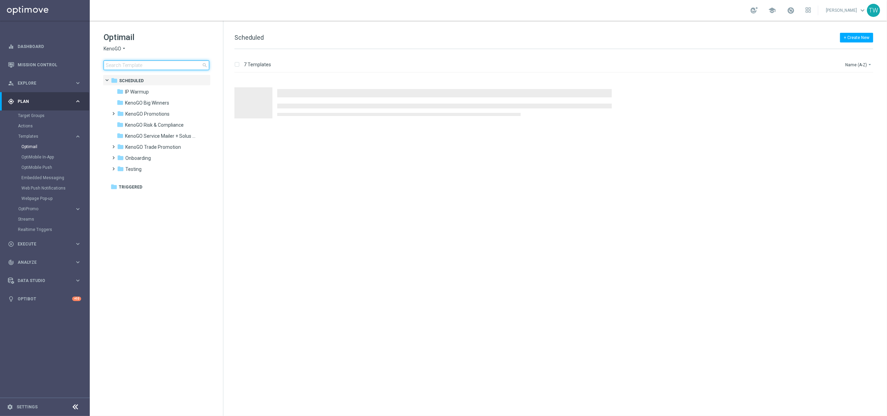
click at [153, 63] on input at bounding box center [157, 65] width 106 height 10
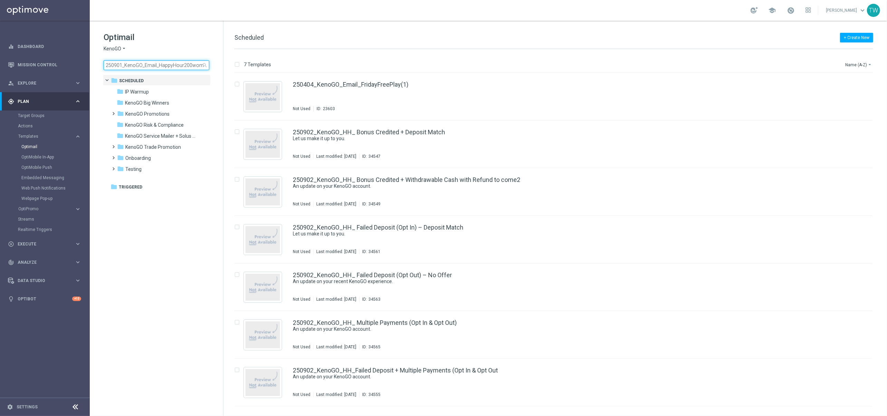
scroll to position [0, 1]
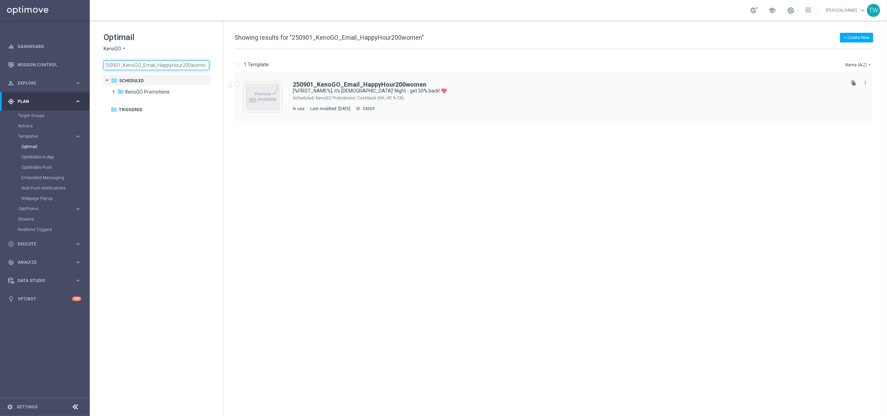
type input "250901_KenoGO_Email_HappyHour200women"
click at [262, 97] on img "Press SPACE to select this row." at bounding box center [263, 96] width 35 height 27
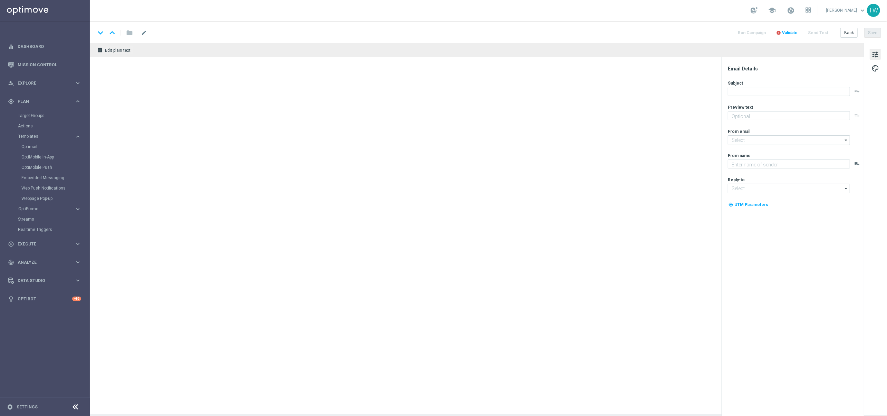
type textarea "Get 50% back in BONUS CASH!"
type input "[EMAIL_ADDRESS][DOMAIN_NAME]"
type textarea "KenoGO"
type input "[EMAIL_ADDRESS][DOMAIN_NAME]"
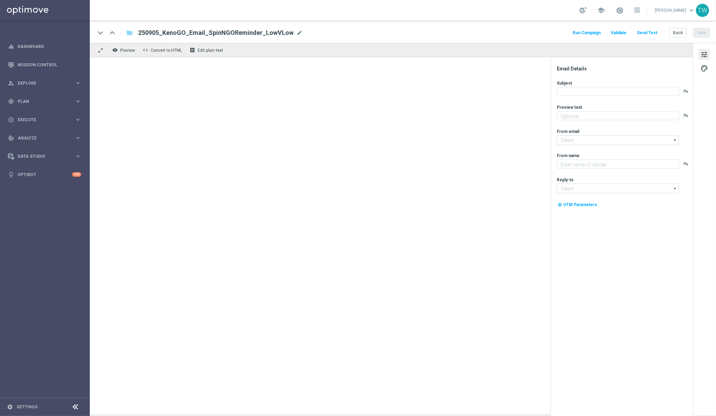
type textarea "See what bonus could be yours!"
type input "[EMAIL_ADDRESS][DOMAIN_NAME]"
type textarea "KenoGO"
type input "[EMAIL_ADDRESS][DOMAIN_NAME]"
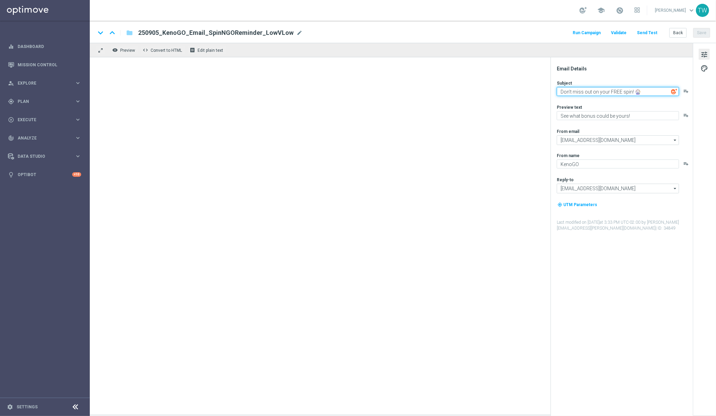
click at [659, 93] on textarea "Don’t miss out on your FREE spin! 🎡" at bounding box center [618, 91] width 122 height 9
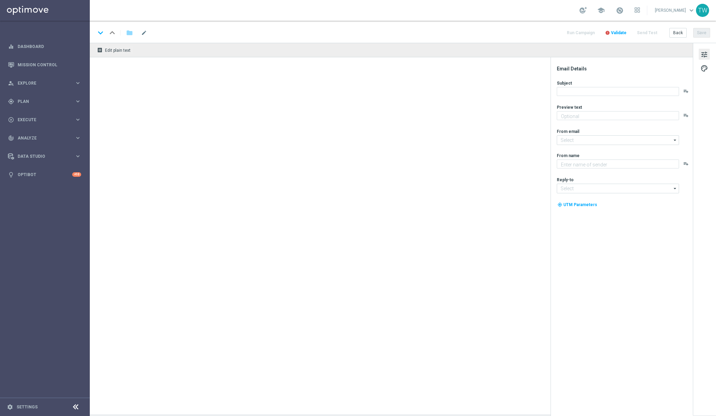
type textarea "A free spin awaits."
type input "[EMAIL_ADDRESS][DOMAIN_NAME]"
type textarea "KenoGO"
type input "[EMAIL_ADDRESS][DOMAIN_NAME]"
type textarea "A little [DATE] fun, on us!"
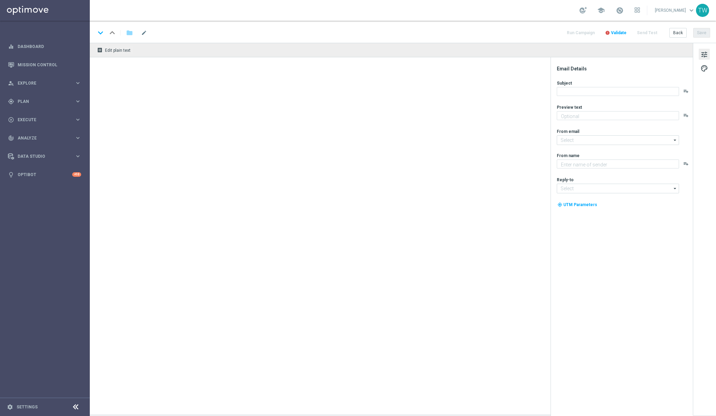
type textarea "KenoGO"
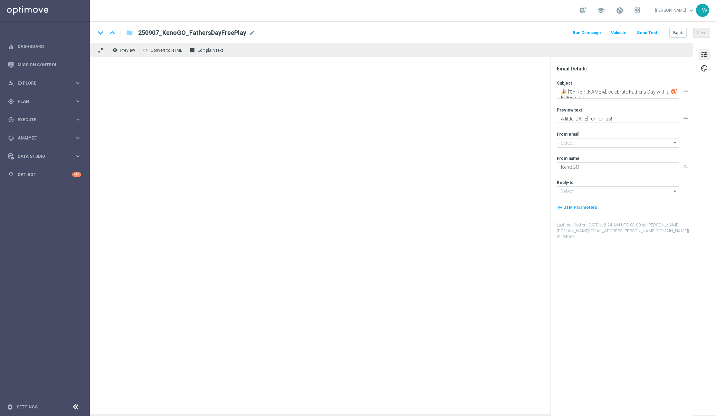
type input "[EMAIL_ADDRESS][DOMAIN_NAME]"
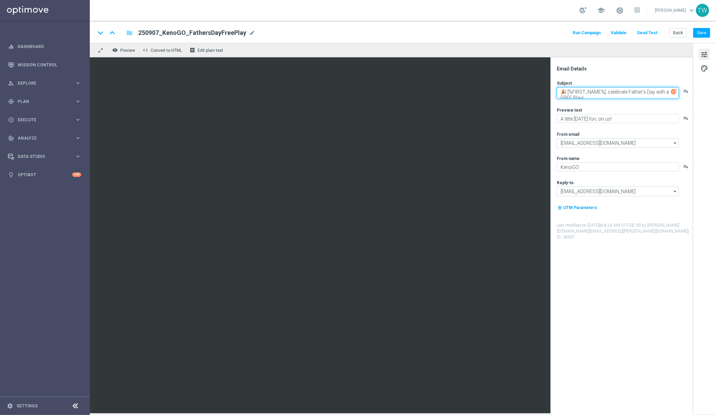
click at [620, 93] on textarea "🎉 [%FIRST_NAME%], celebrate Father’s Day with a FREE Play!" at bounding box center [618, 93] width 122 height 12
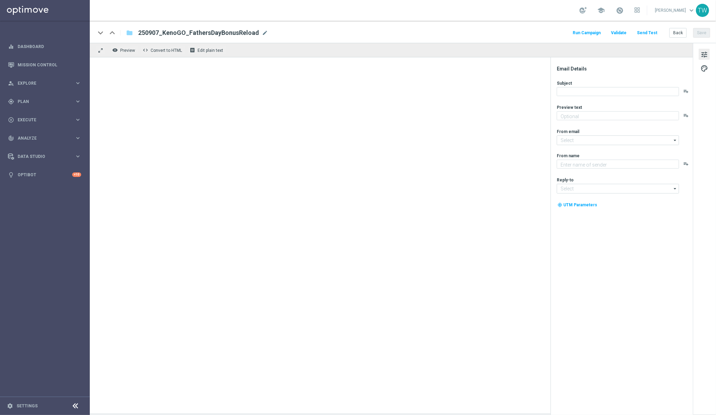
type textarea "Don't miss out - it’s on the house!"
type input "[EMAIL_ADDRESS][DOMAIN_NAME]"
type textarea "KenoGO"
type input "[EMAIL_ADDRESS][DOMAIN_NAME]"
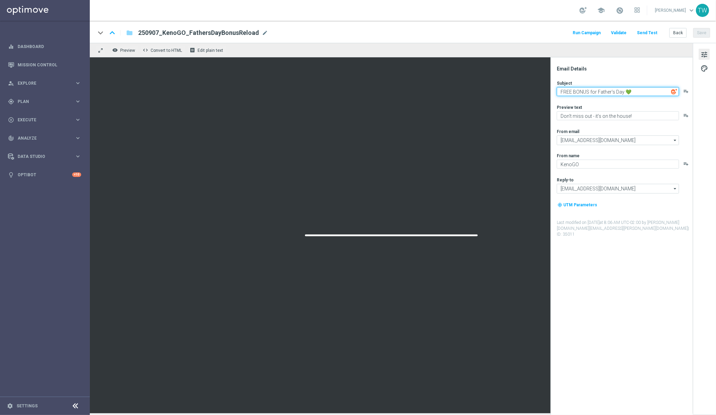
click at [641, 94] on textarea "FREE BONUS for Father’s Day 💚" at bounding box center [618, 91] width 122 height 9
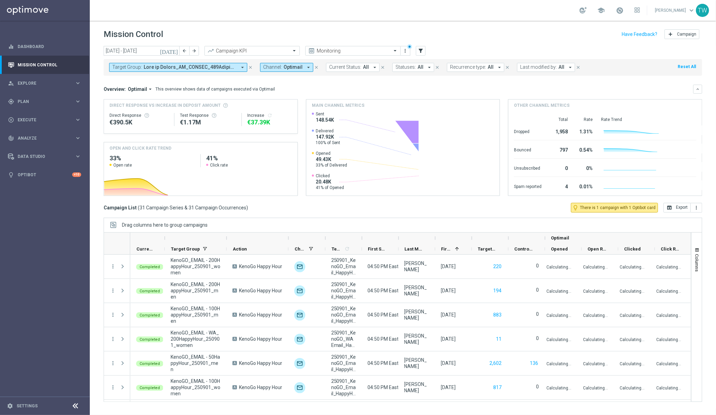
click at [227, 240] on div at bounding box center [226, 237] width 3 height 11
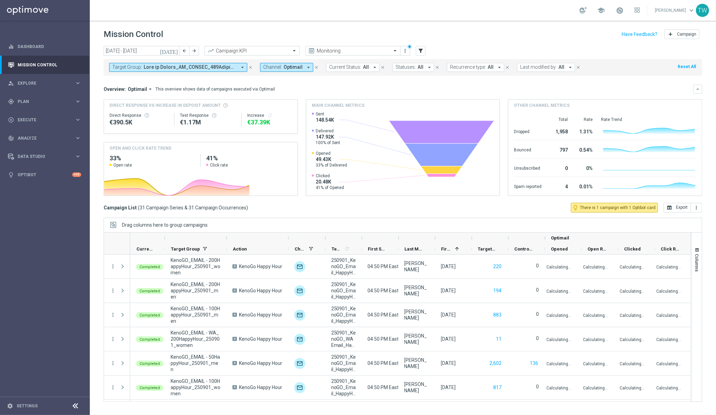
click at [227, 240] on div at bounding box center [226, 237] width 3 height 11
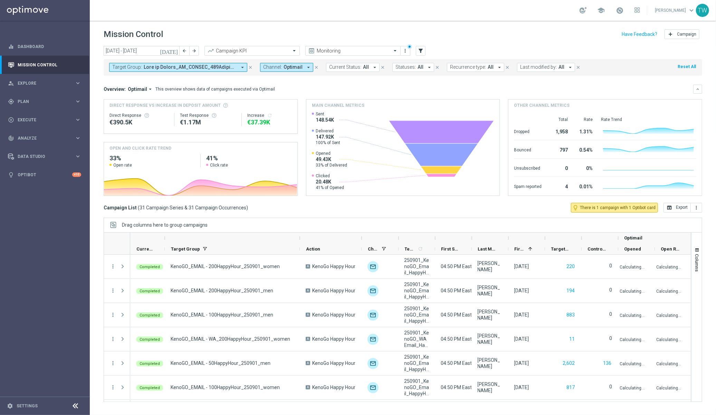
click at [436, 237] on div at bounding box center [435, 237] width 3 height 11
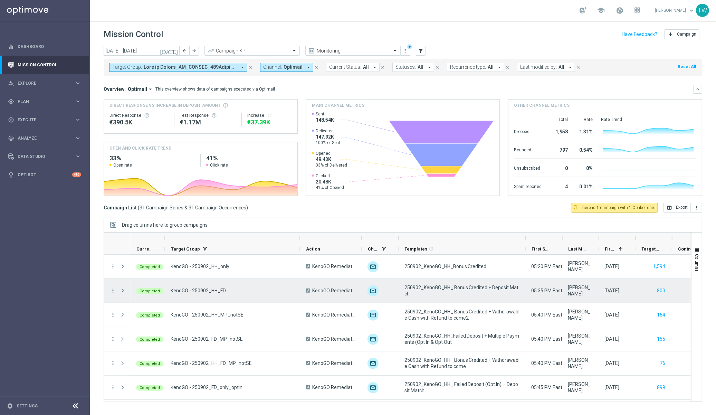
scroll to position [388, 0]
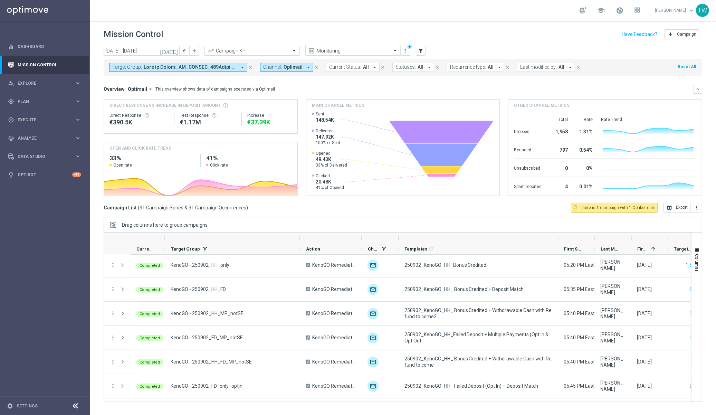
drag, startPoint x: 526, startPoint y: 242, endPoint x: 410, endPoint y: 182, distance: 129.9
click at [557, 241] on div at bounding box center [558, 237] width 3 height 11
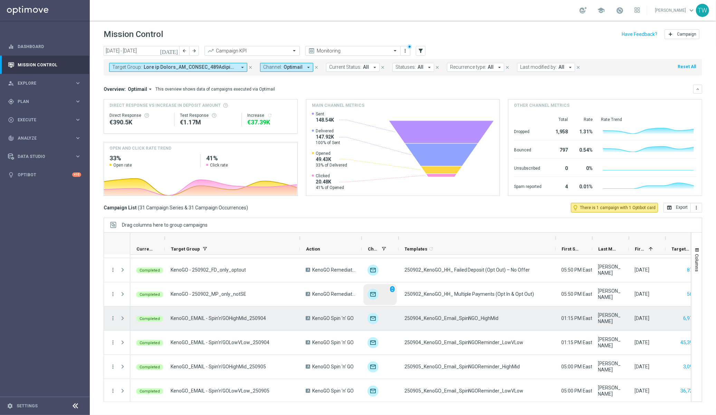
scroll to position [532, 0]
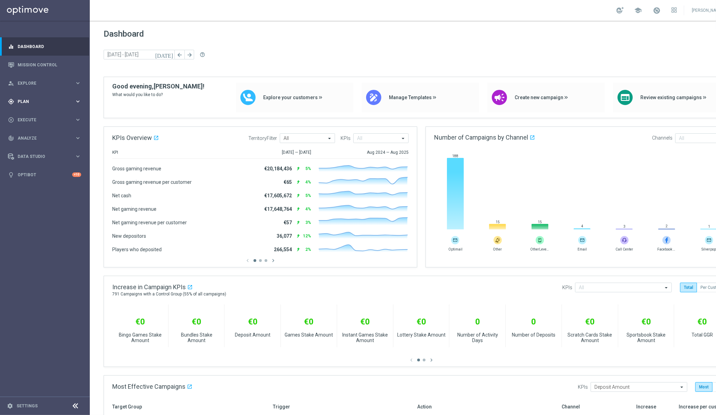
drag, startPoint x: 53, startPoint y: 97, endPoint x: 48, endPoint y: 106, distance: 9.7
click at [53, 97] on div "gps_fixed Plan keyboard_arrow_right" at bounding box center [44, 101] width 89 height 18
click at [37, 117] on link "Target Groups" at bounding box center [45, 116] width 54 height 6
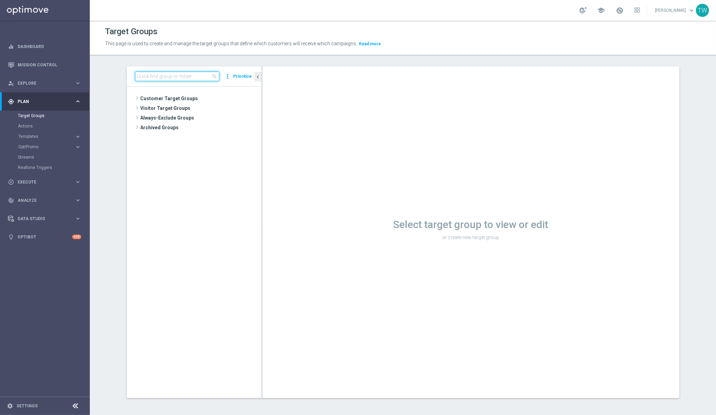
click at [158, 78] on input at bounding box center [177, 77] width 84 height 10
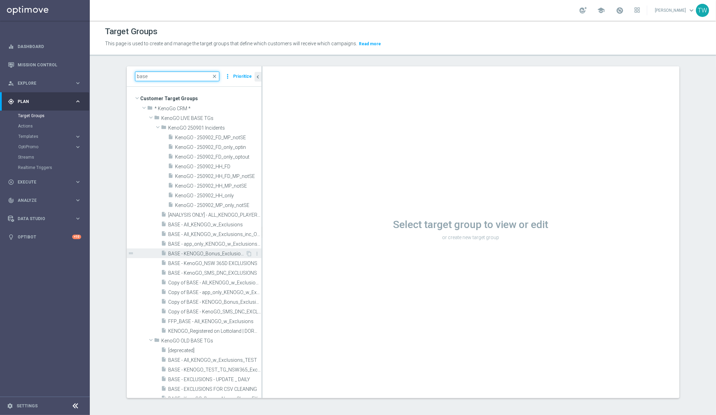
type input "base"
click at [217, 255] on span "BASE - KENOGO_Bonus_Exclusions" at bounding box center [207, 254] width 77 height 6
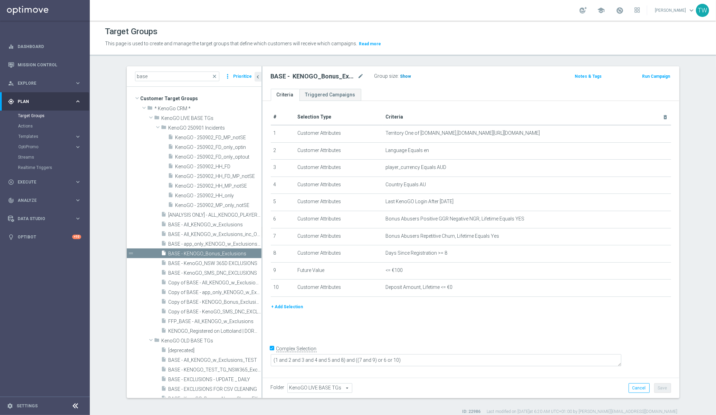
click at [406, 76] on span "Show" at bounding box center [405, 76] width 11 height 5
click at [412, 73] on h3 "23,570" at bounding box center [408, 78] width 17 height 10
click at [406, 77] on span "23,570" at bounding box center [408, 77] width 15 height 7
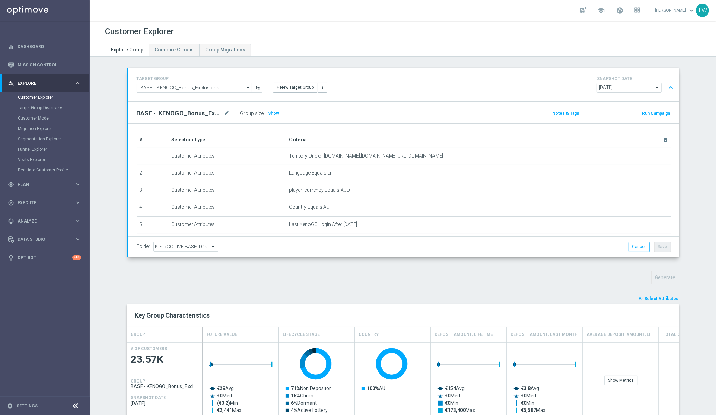
scroll to position [10, 0]
